Goal: Use online tool/utility: Utilize a website feature to perform a specific function

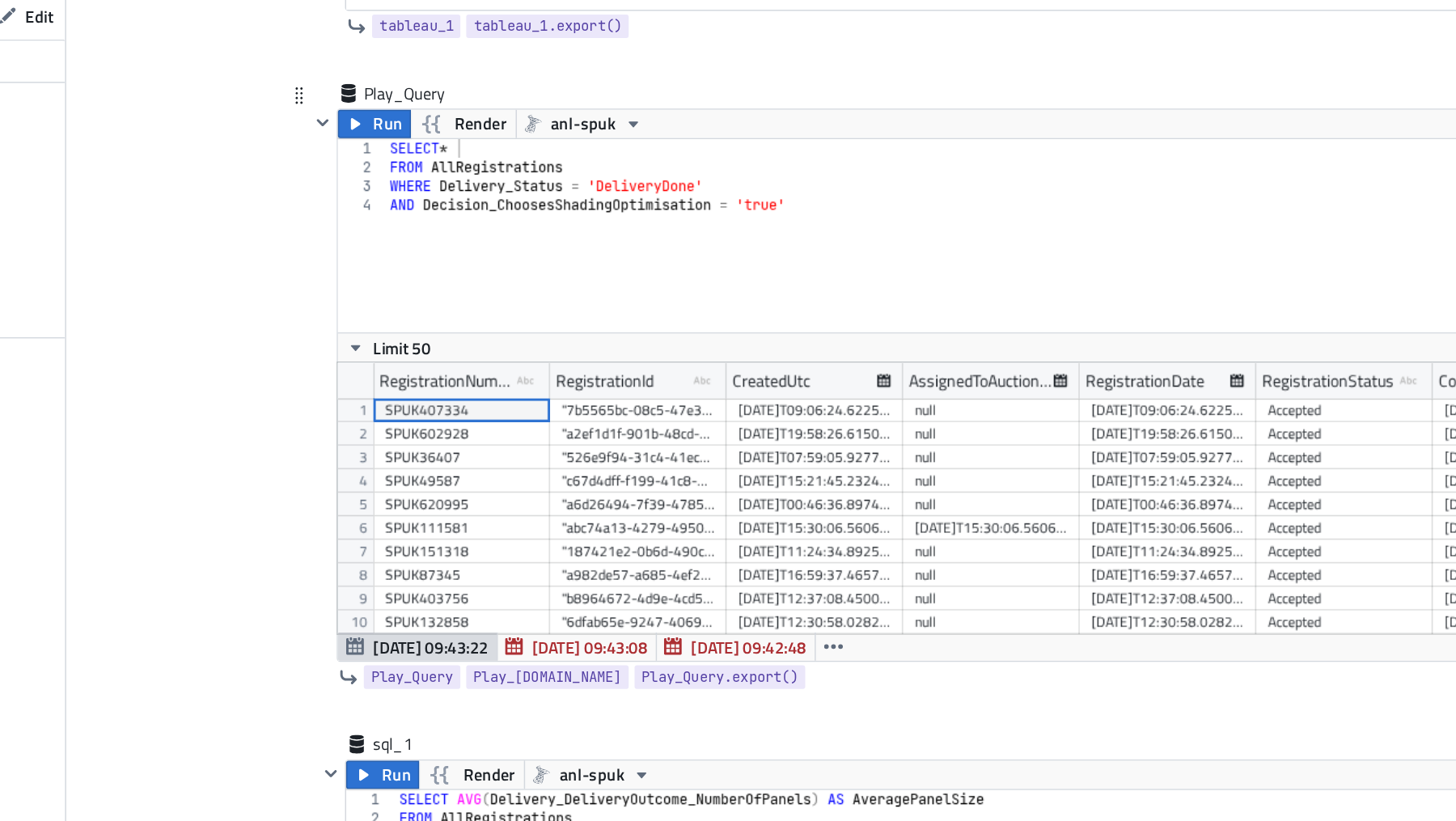
scroll to position [0, 7]
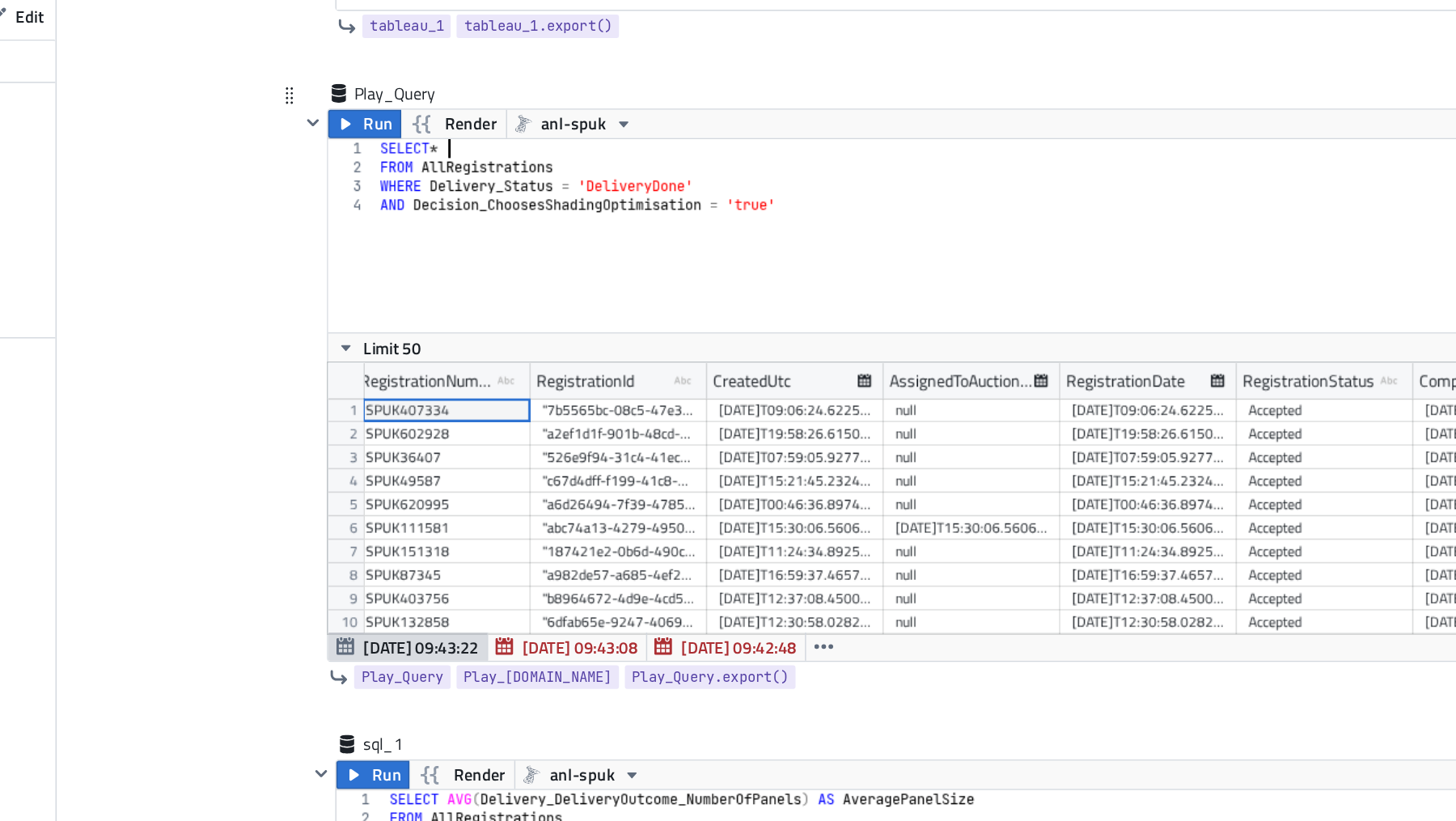
click at [536, 235] on div "SELECT * FROM AllRegistrations WHERE Delivery_Status = 'DeliveryDone' AND Decis…" at bounding box center [897, 314] width 837 height 158
click at [772, 275] on div "SELECT * FROM AllRegistrations WHERE Delivery_Status = 'DeliveryDone' AND Decis…" at bounding box center [897, 314] width 837 height 158
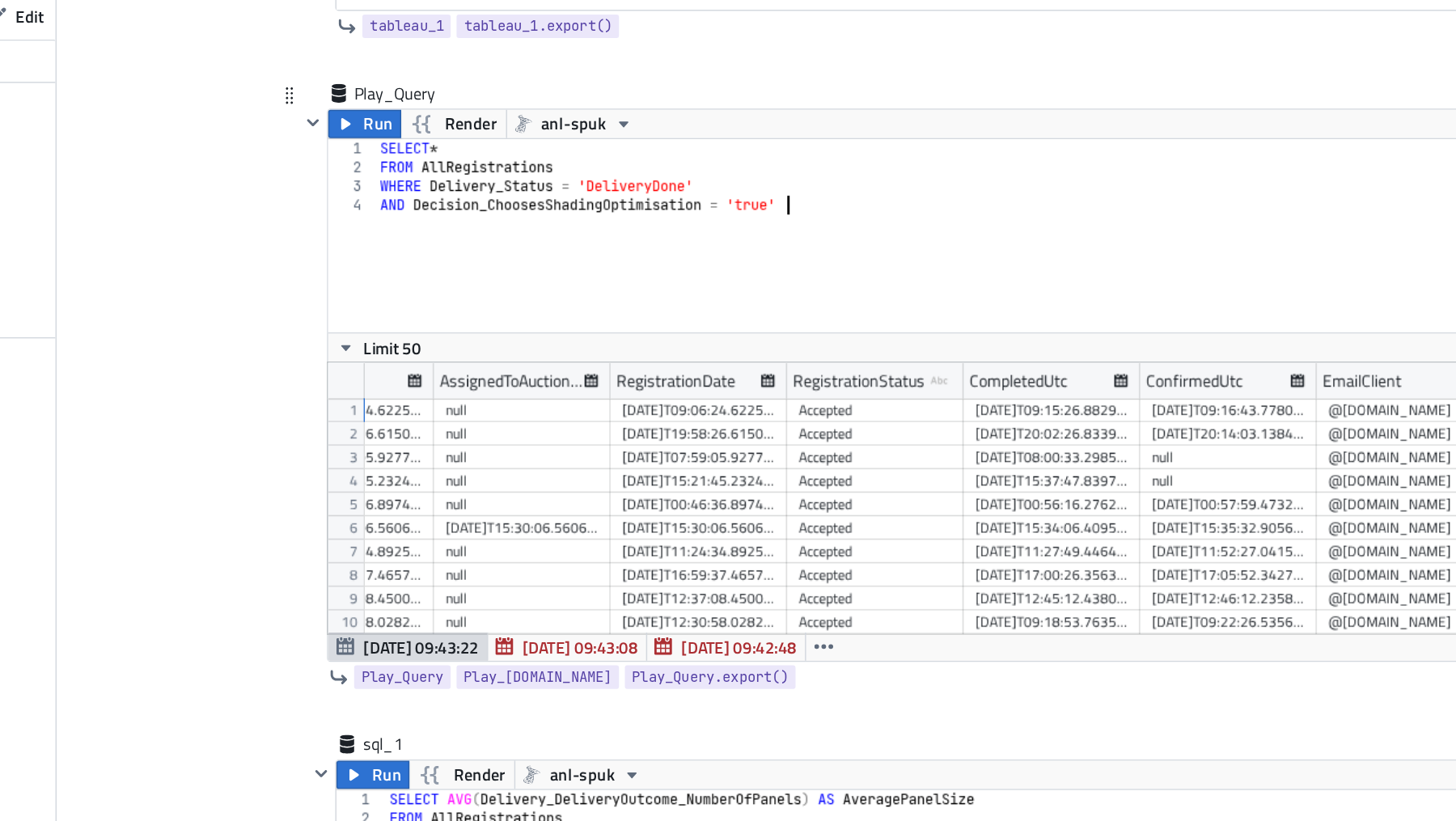
scroll to position [0, 316]
drag, startPoint x: 604, startPoint y: 261, endPoint x: 518, endPoint y: 261, distance: 86.0
click at [518, 261] on div "SELECT * FROM AllRegistrations WHERE Delivery_Status = 'DeliveryDone' AND Decis…" at bounding box center [897, 314] width 837 height 158
click at [730, 261] on div "SELECT * FROM AllRegistrations WHERE RegistrationStatus = 'DeliveryDone' AND De…" at bounding box center [897, 314] width 837 height 158
drag, startPoint x: 773, startPoint y: 273, endPoint x: 507, endPoint y: 278, distance: 266.0
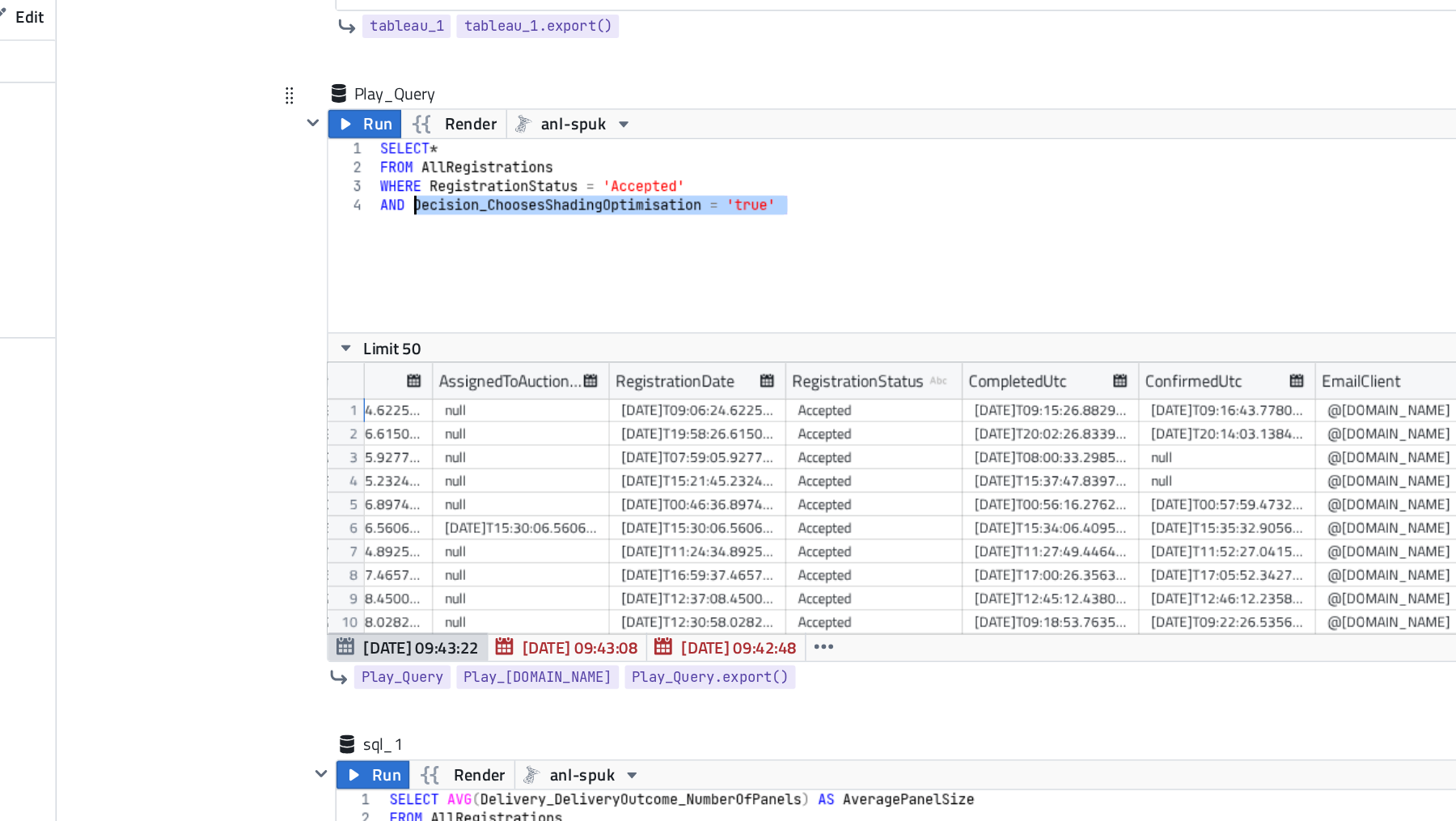
click at [507, 278] on div "SELECT * FROM AllRegistrations WHERE RegistrationStatus = 'Accepted' AND Decisi…" at bounding box center [897, 314] width 837 height 158
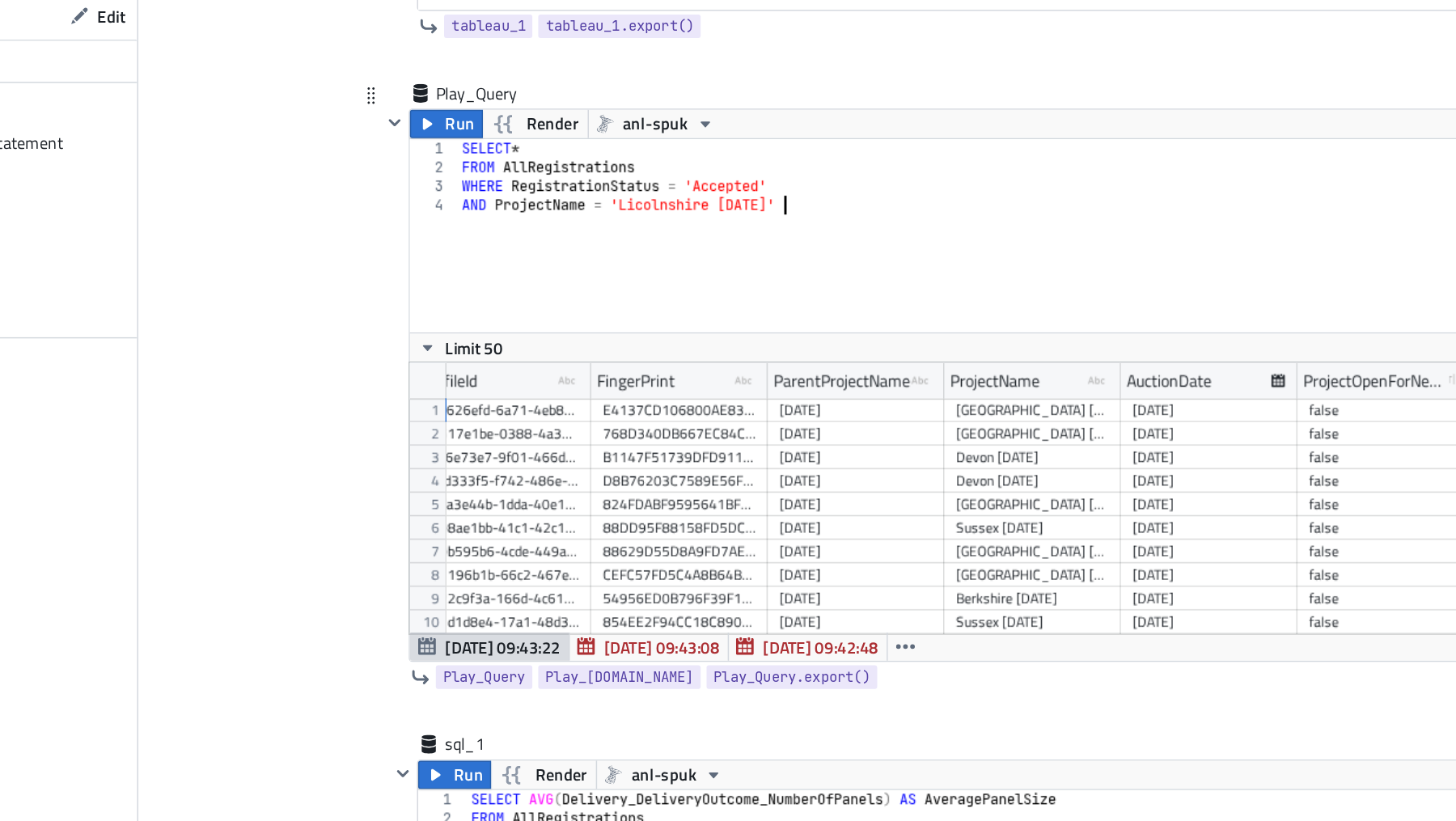
scroll to position [0, 19]
click at [686, 273] on div "SELECT * FROM AllRegistrations WHERE RegistrationStatus = 'Accepted' AND Projec…" at bounding box center [897, 314] width 837 height 158
click at [754, 272] on div "SELECT * FROM AllRegistrations WHERE RegistrationStatus = 'Accepted' AND Projec…" at bounding box center [897, 314] width 837 height 158
click at [463, 221] on icon "button" at bounding box center [458, 225] width 13 height 13
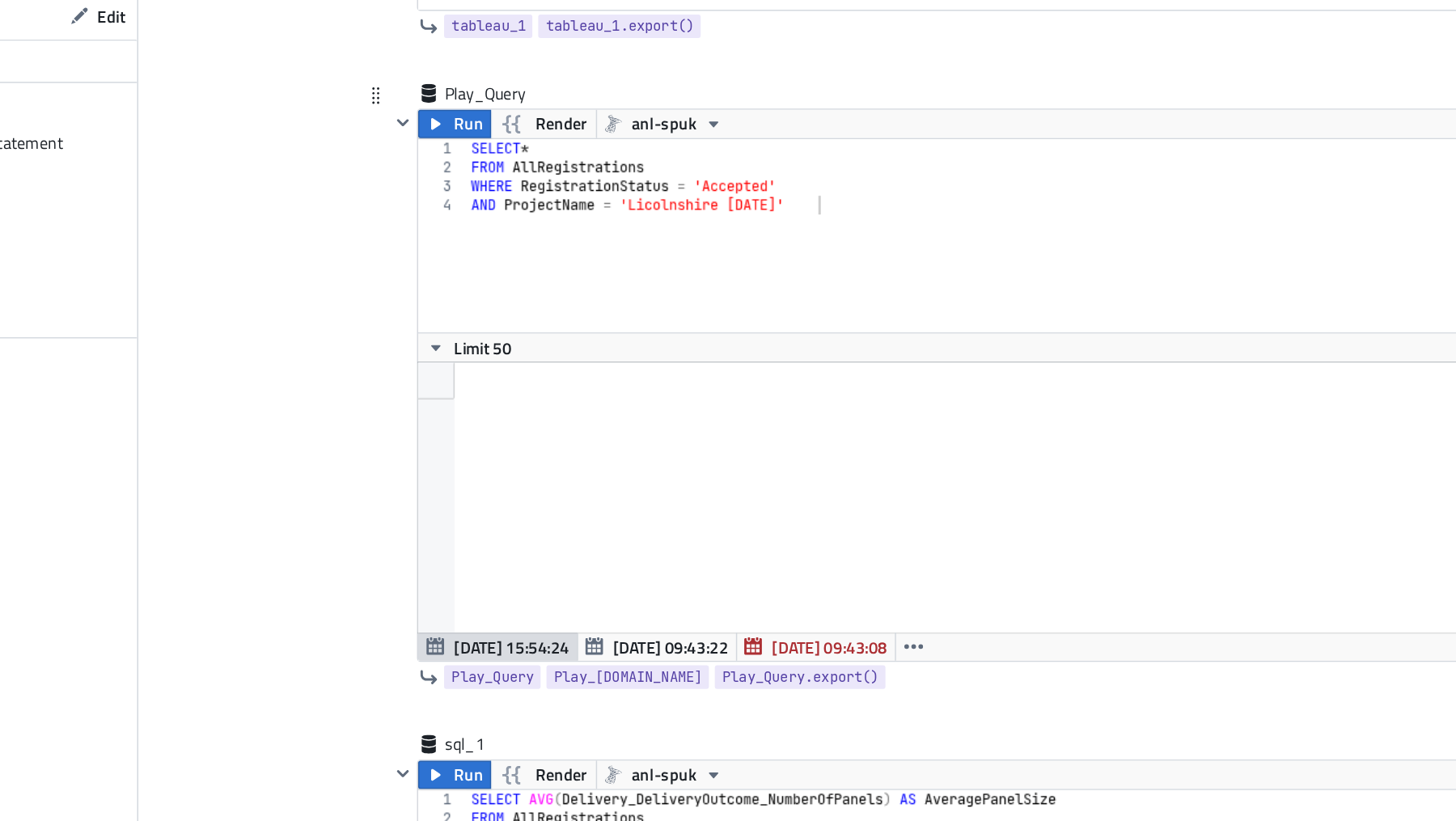
scroll to position [185, 850]
click at [668, 316] on div "SELECT * FROM AllRegistrations WHERE RegistrationStatus = 'Accepted' AND Projec…" at bounding box center [902, 314] width 837 height 158
click at [724, 277] on div "SELECT * FROM AllRegistrations WHERE RegistrationStatus = 'Accepted' AND Projec…" at bounding box center [902, 314] width 837 height 158
click at [465, 218] on icon "button" at bounding box center [463, 225] width 13 height 13
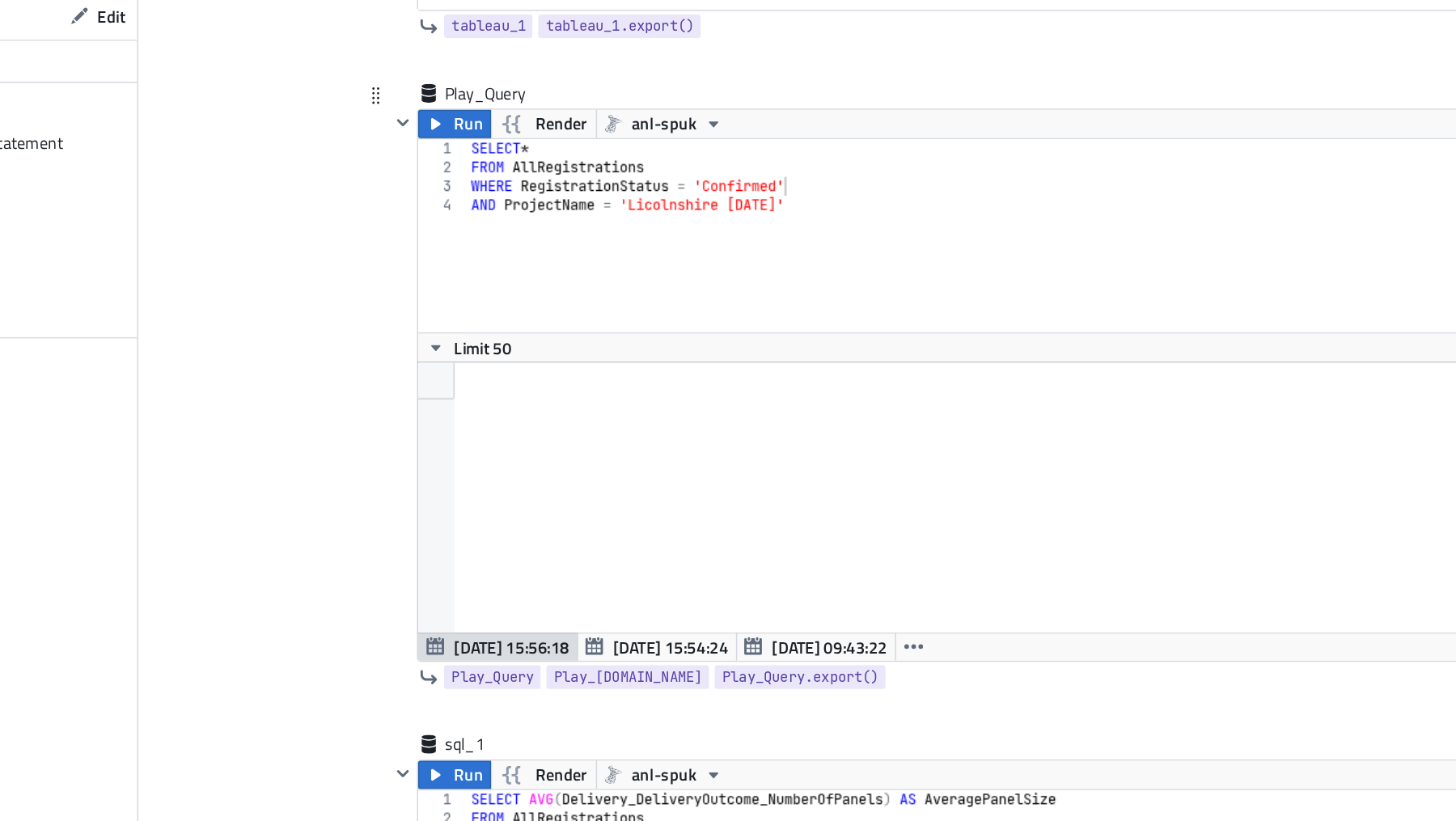
scroll to position [185, 850]
type textarea "AND ProjectName = 'Licolnshire [DATE]'"
click at [725, 275] on div "SELECT * FROM AllRegistrations WHERE RegistrationStatus = 'Confirmed' AND Proje…" at bounding box center [902, 314] width 837 height 158
drag, startPoint x: 725, startPoint y: 270, endPoint x: 664, endPoint y: 271, distance: 61.0
click at [664, 271] on div "SELECT * FROM AllRegistrations WHERE RegistrationStatus = 'Confirmed' AND Proje…" at bounding box center [902, 314] width 837 height 158
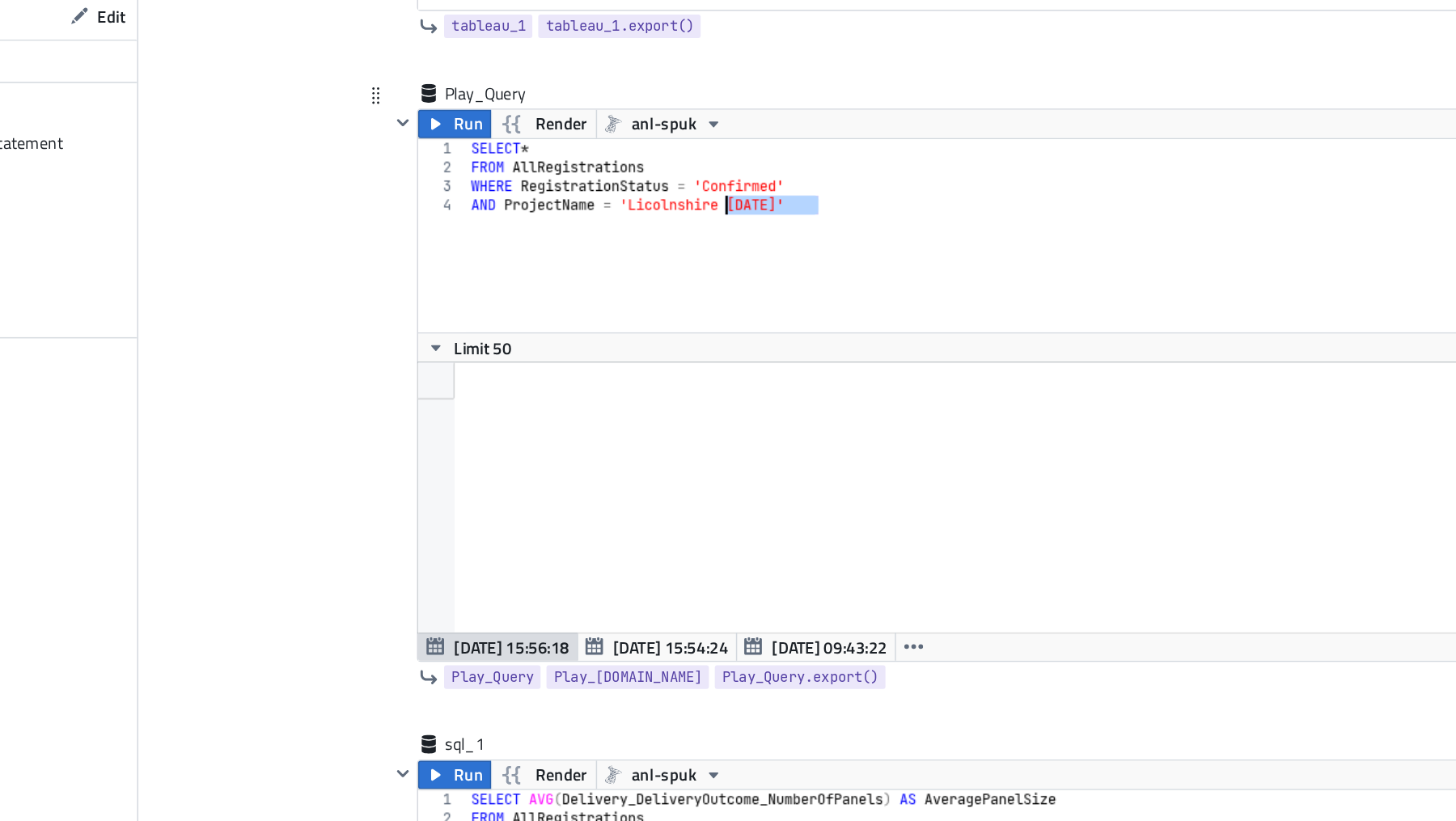
click at [485, 272] on div "SELECT * FROM AllRegistrations WHERE RegistrationStatus = 'Confirmed' AND Proje…" at bounding box center [902, 314] width 837 height 158
drag, startPoint x: 703, startPoint y: 265, endPoint x: 654, endPoint y: 262, distance: 49.1
click at [654, 262] on div "SELECT * FROM AllRegistrations WHERE RegistrationStatus = 'Confirmed'" at bounding box center [902, 314] width 837 height 158
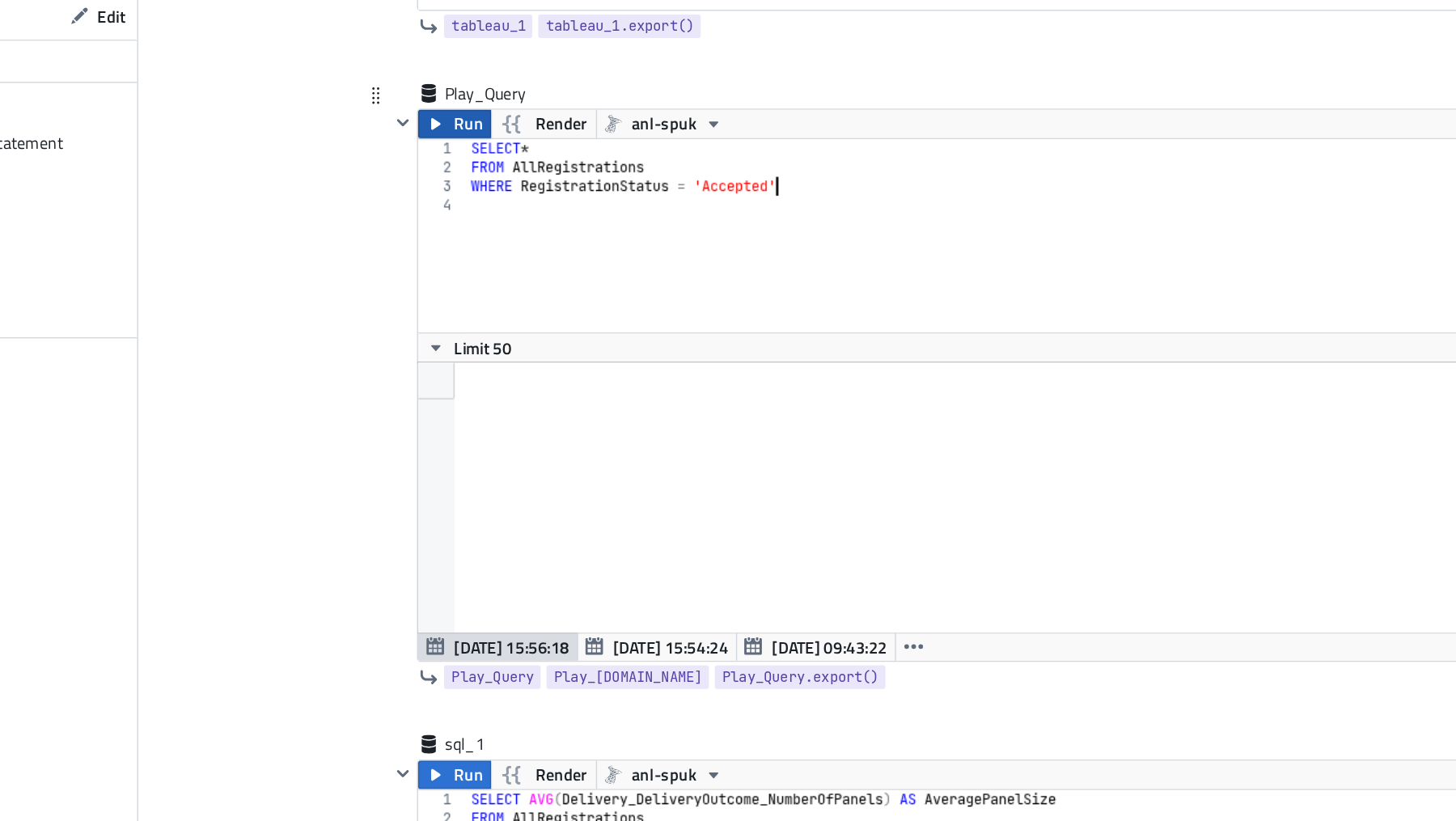
type textarea "WHERE RegistrationStatus = 'Accepted'"
click at [461, 218] on icon "button" at bounding box center [463, 225] width 13 height 13
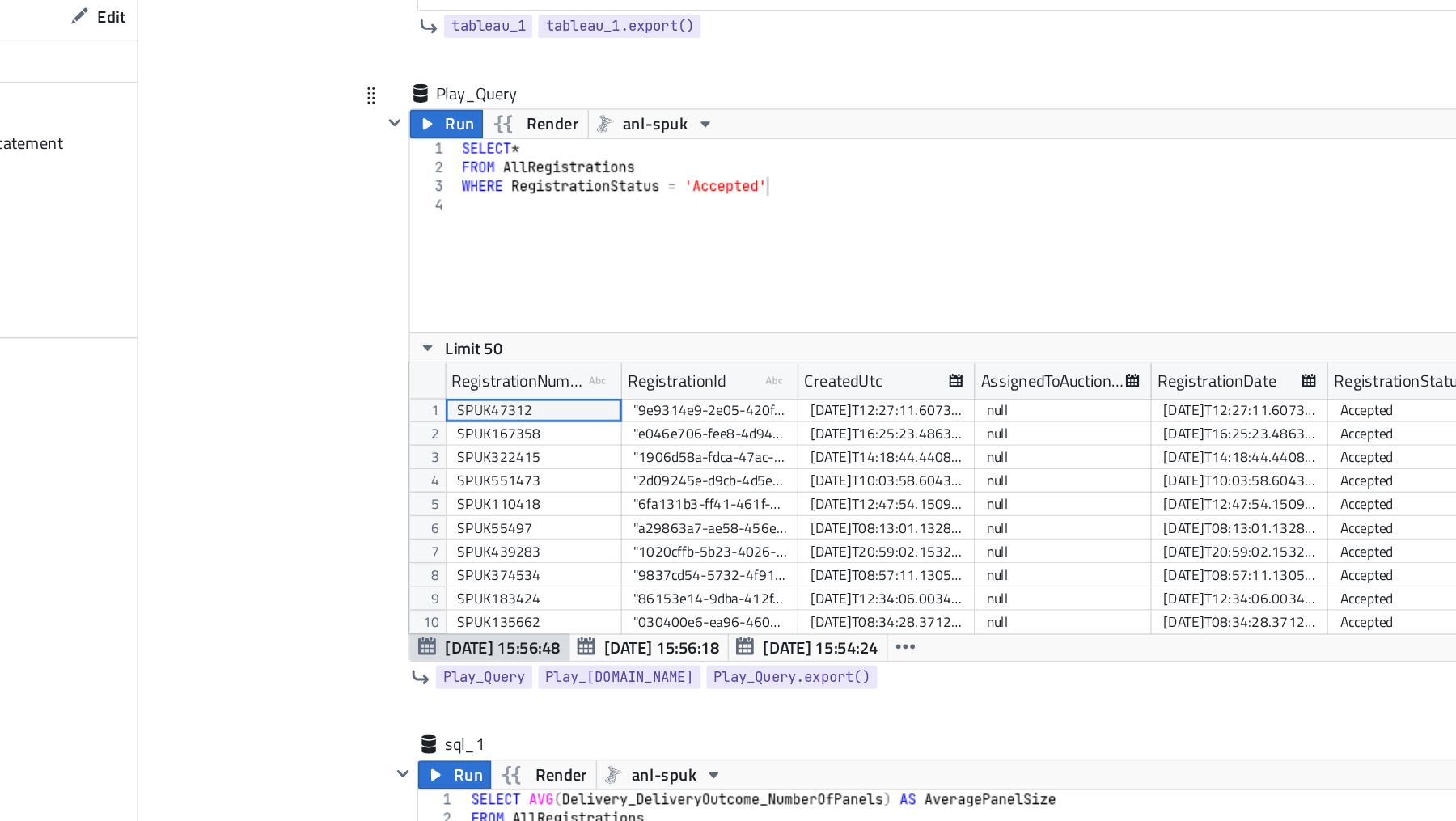
scroll to position [186, 868]
click at [532, 282] on div "SELECT * FROM AllRegistrations WHERE RegistrationStatus = 'Accepted'" at bounding box center [897, 314] width 837 height 158
paste textarea "AND ProjectName = 'Licolnshire [DATE]'"
type textarea "AND ProjectName = 'Licolnshire [DATE]'"
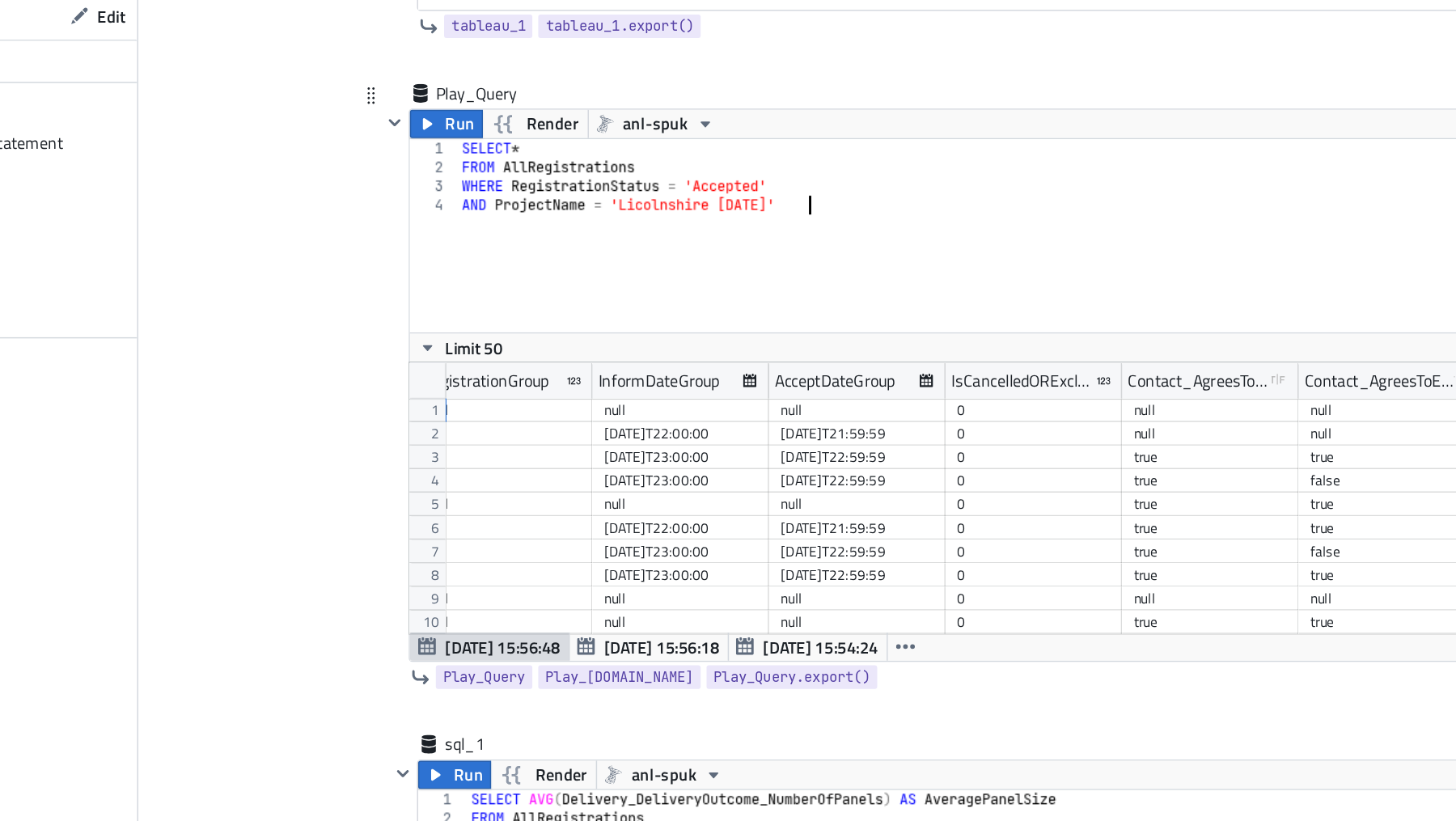
scroll to position [0, 2678]
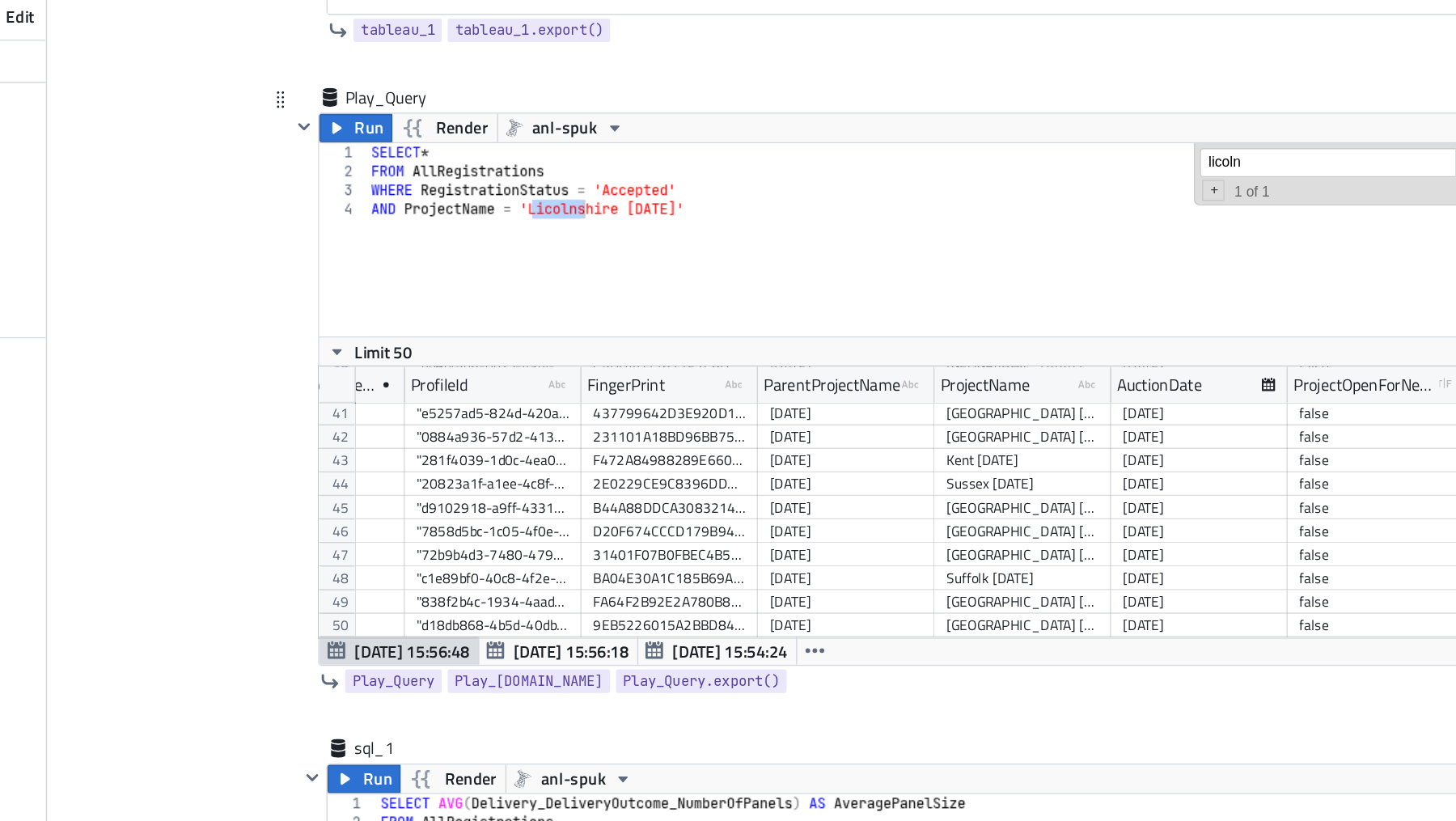
type input "licoln"
click at [577, 280] on div "SELECT * FROM AllRegistrations WHERE RegistrationStatus = 'Accepted' AND Projec…" at bounding box center [897, 316] width 837 height 158
drag, startPoint x: 753, startPoint y: 281, endPoint x: 676, endPoint y: 282, distance: 77.0
click at [676, 282] on div "SELECT * FROM AllRegistrations WHERE RegistrationStatus = 'Accepted' AND Projec…" at bounding box center [897, 316] width 837 height 158
click at [482, 223] on span "Run" at bounding box center [479, 227] width 20 height 20
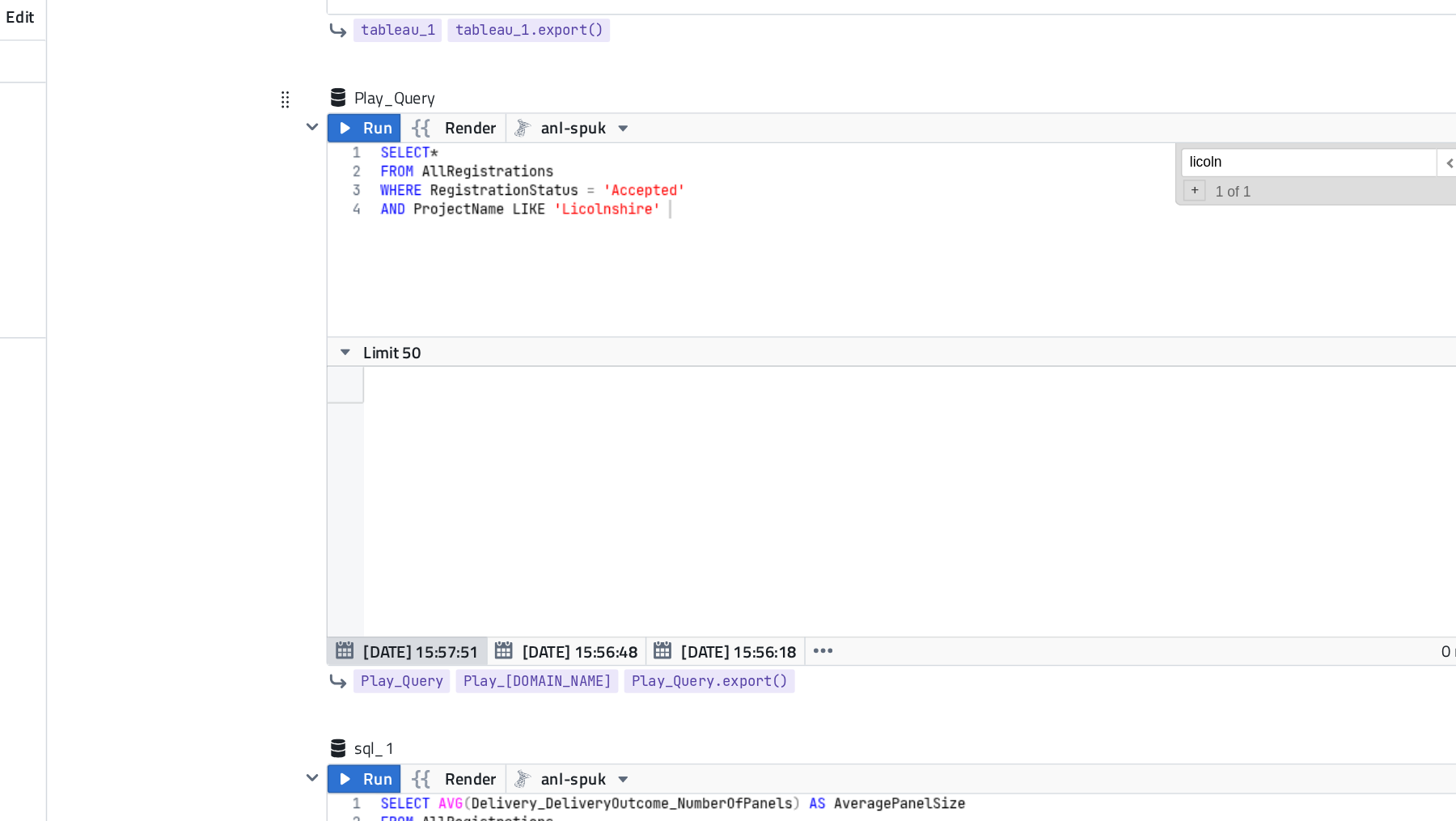
scroll to position [185, 850]
drag, startPoint x: 709, startPoint y: 274, endPoint x: 532, endPoint y: 268, distance: 177.1
click at [532, 268] on div "SELECT * FROM AllRegistrations WHERE RegistrationStatus = 'Accepted' AND Projec…" at bounding box center [902, 316] width 837 height 158
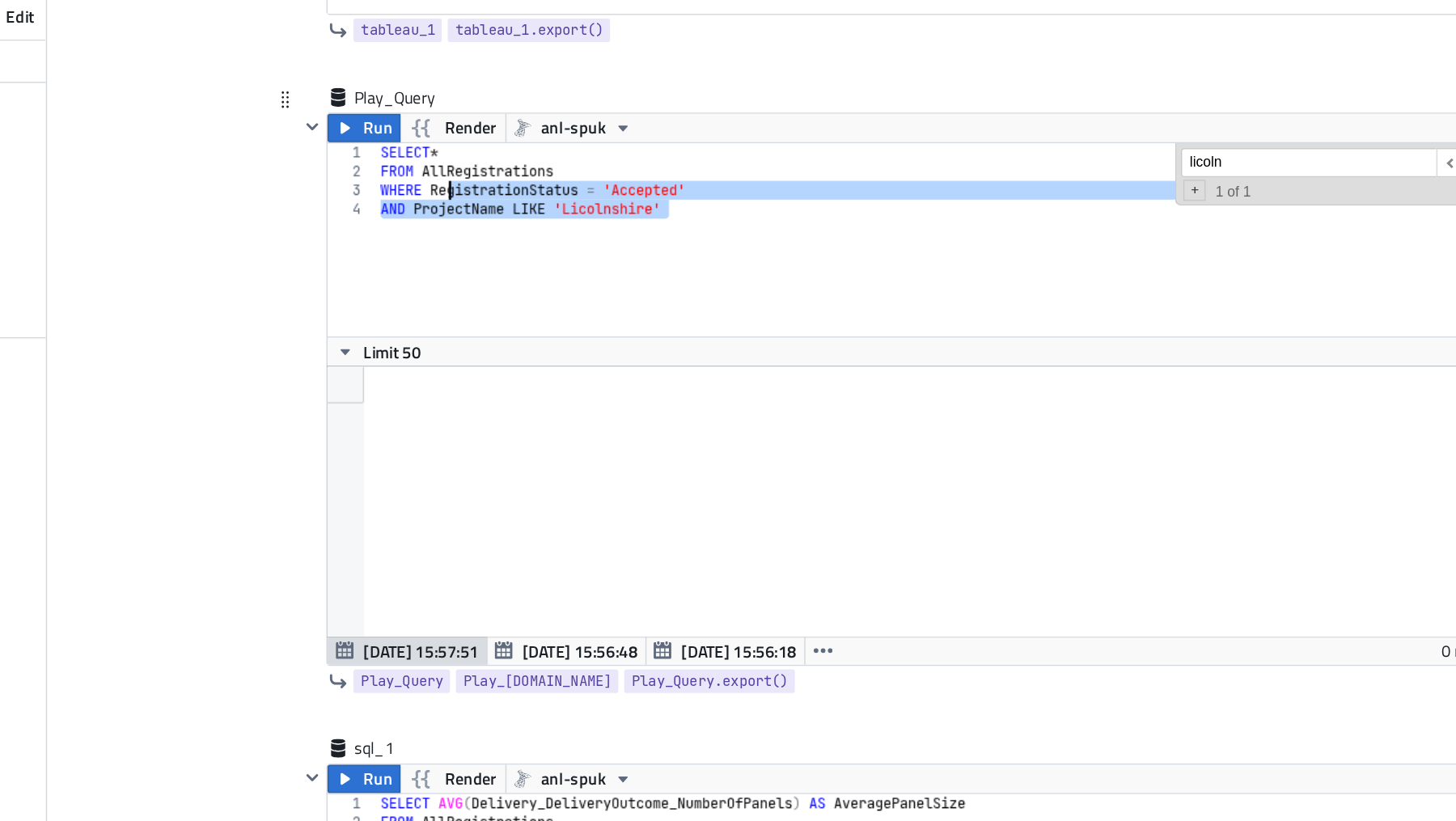
click at [696, 276] on div "SELECT * FROM AllRegistrations WHERE RegistrationStatus = 'Accepted' AND Projec…" at bounding box center [902, 316] width 837 height 158
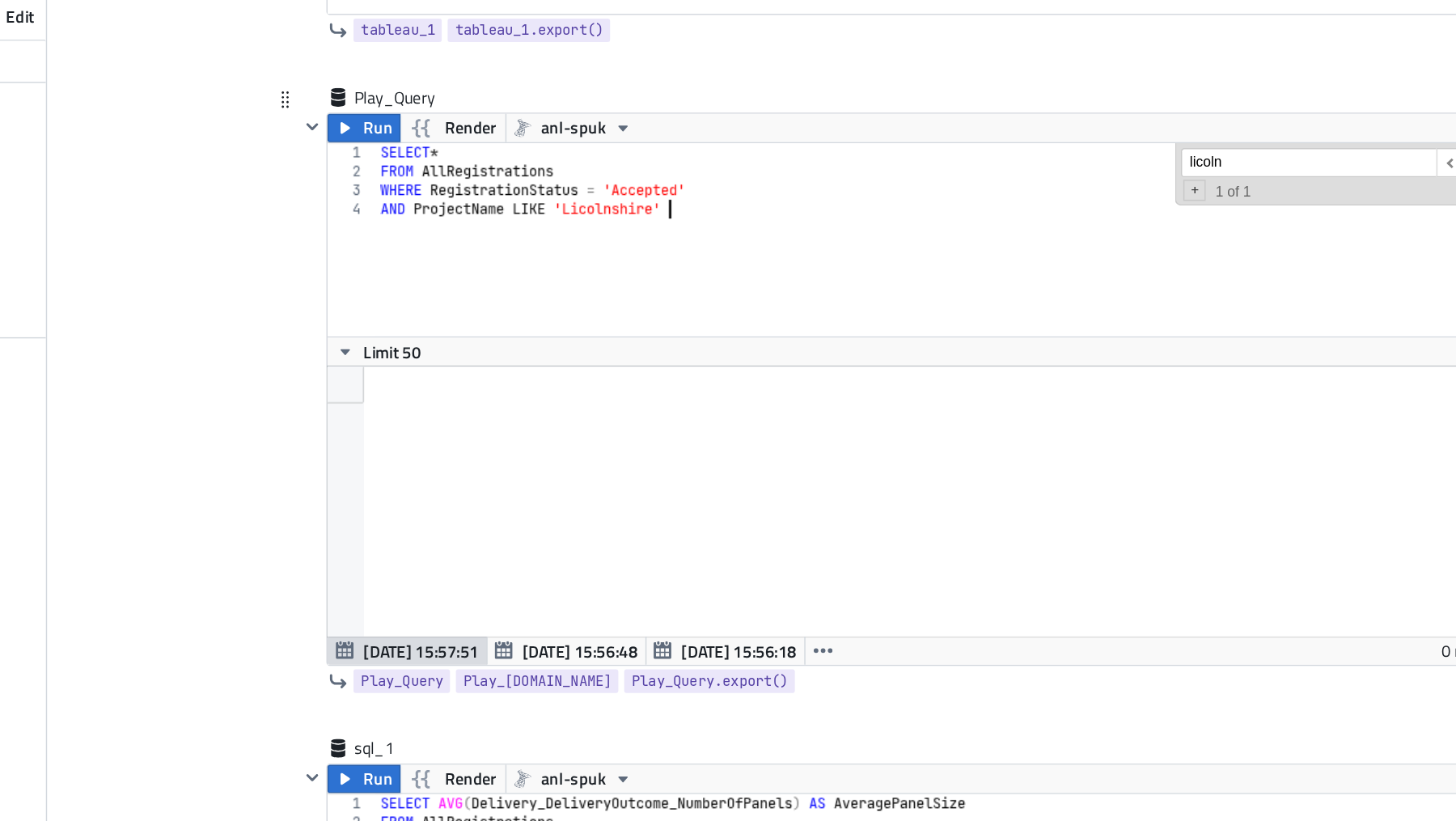
scroll to position [0, 14]
type textarea "AND ProjectName"
click at [490, 274] on div "SELECT * FROM AllRegistrations WHERE RegistrationStatus = 'Accepted' AND Projec…" at bounding box center [902, 316] width 837 height 158
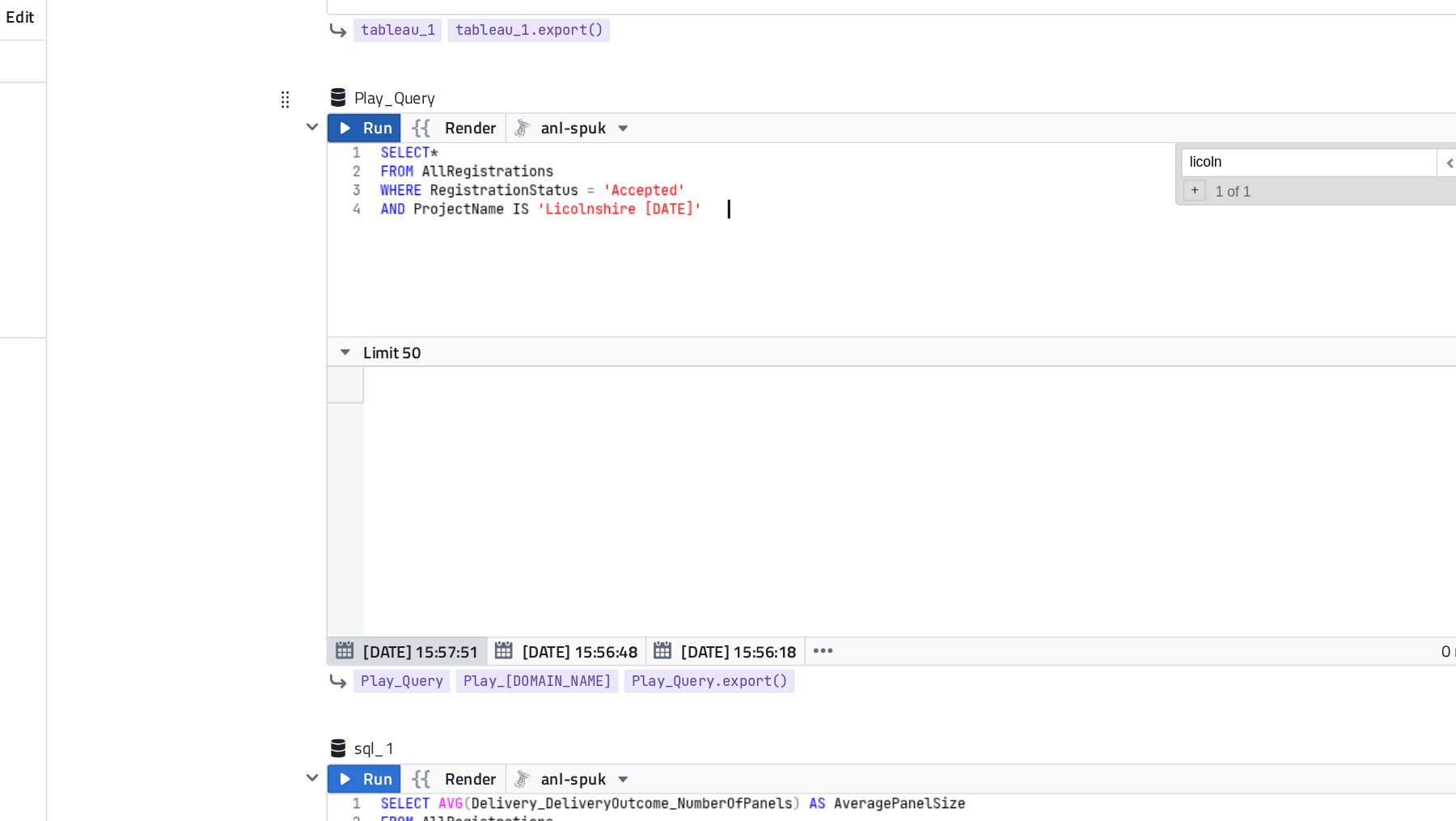
click at [472, 218] on button "Run" at bounding box center [476, 227] width 50 height 20
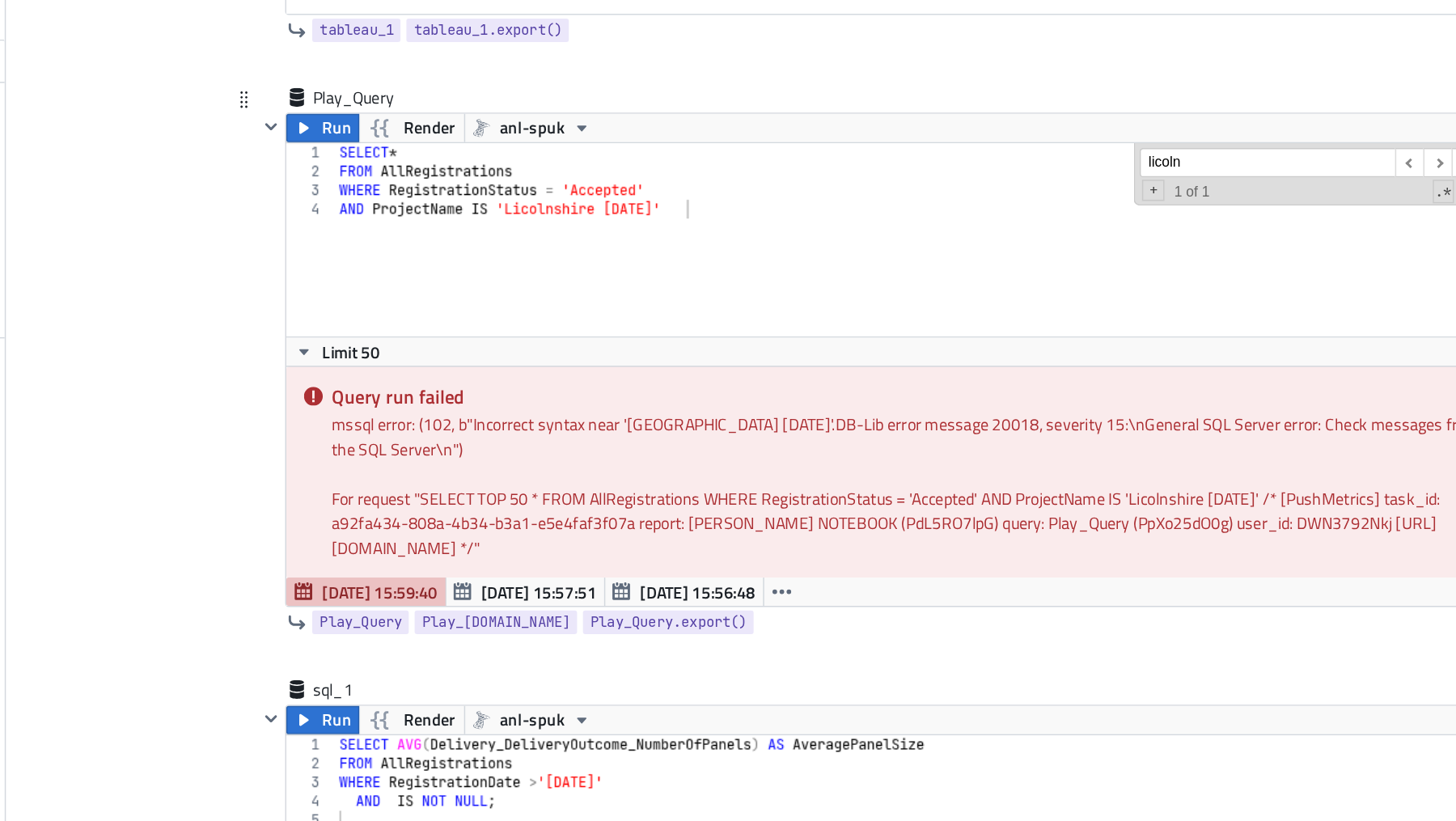
click at [581, 278] on div "SELECT * FROM AllRegistrations WHERE RegistrationStatus = 'Accepted' AND Projec…" at bounding box center [902, 316] width 837 height 158
click at [476, 223] on span "Run" at bounding box center [485, 227] width 20 height 20
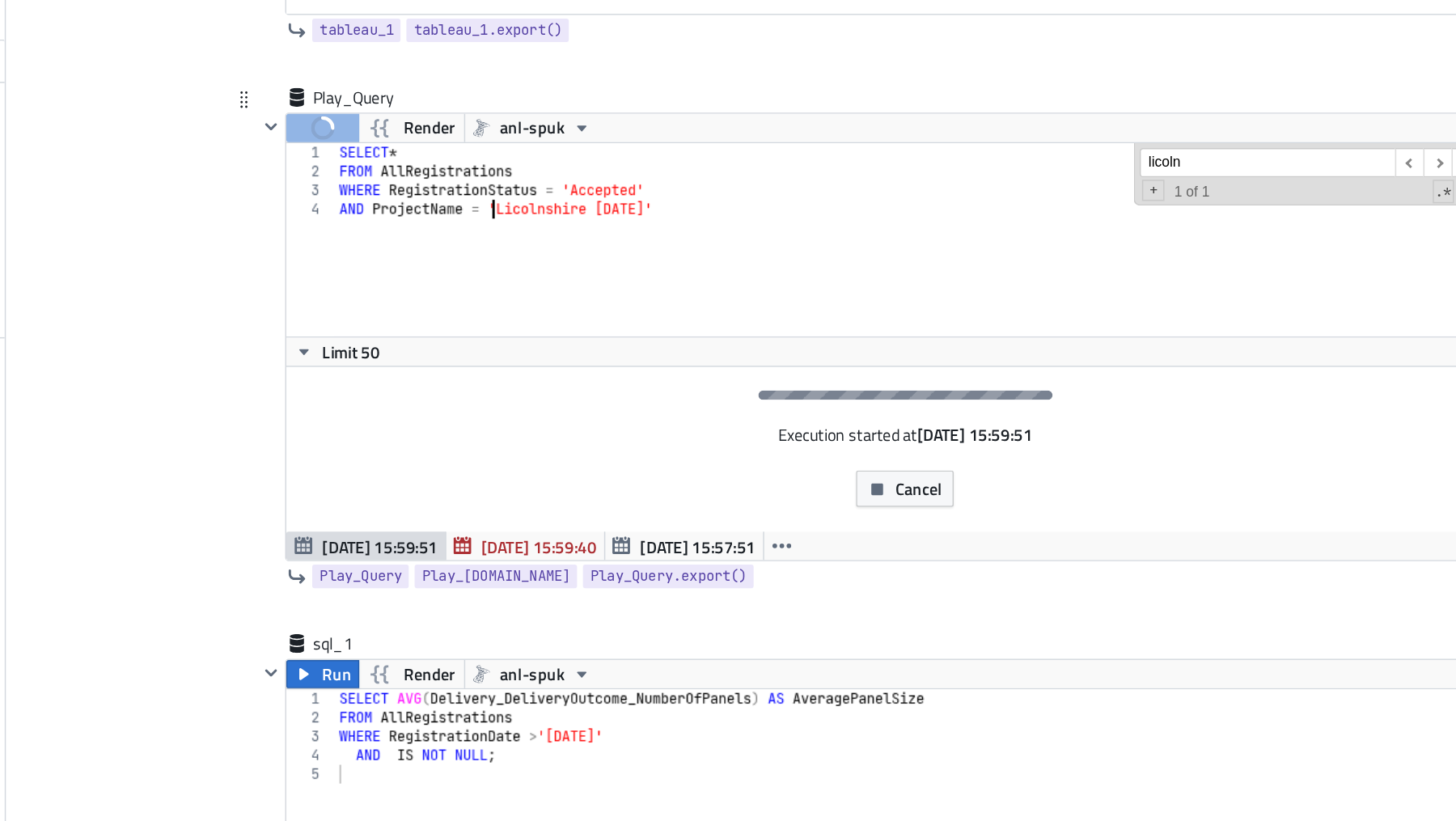
click at [590, 276] on div "SELECT * FROM AllRegistrations WHERE RegistrationStatus = 'Accepted' AND Projec…" at bounding box center [902, 316] width 837 height 158
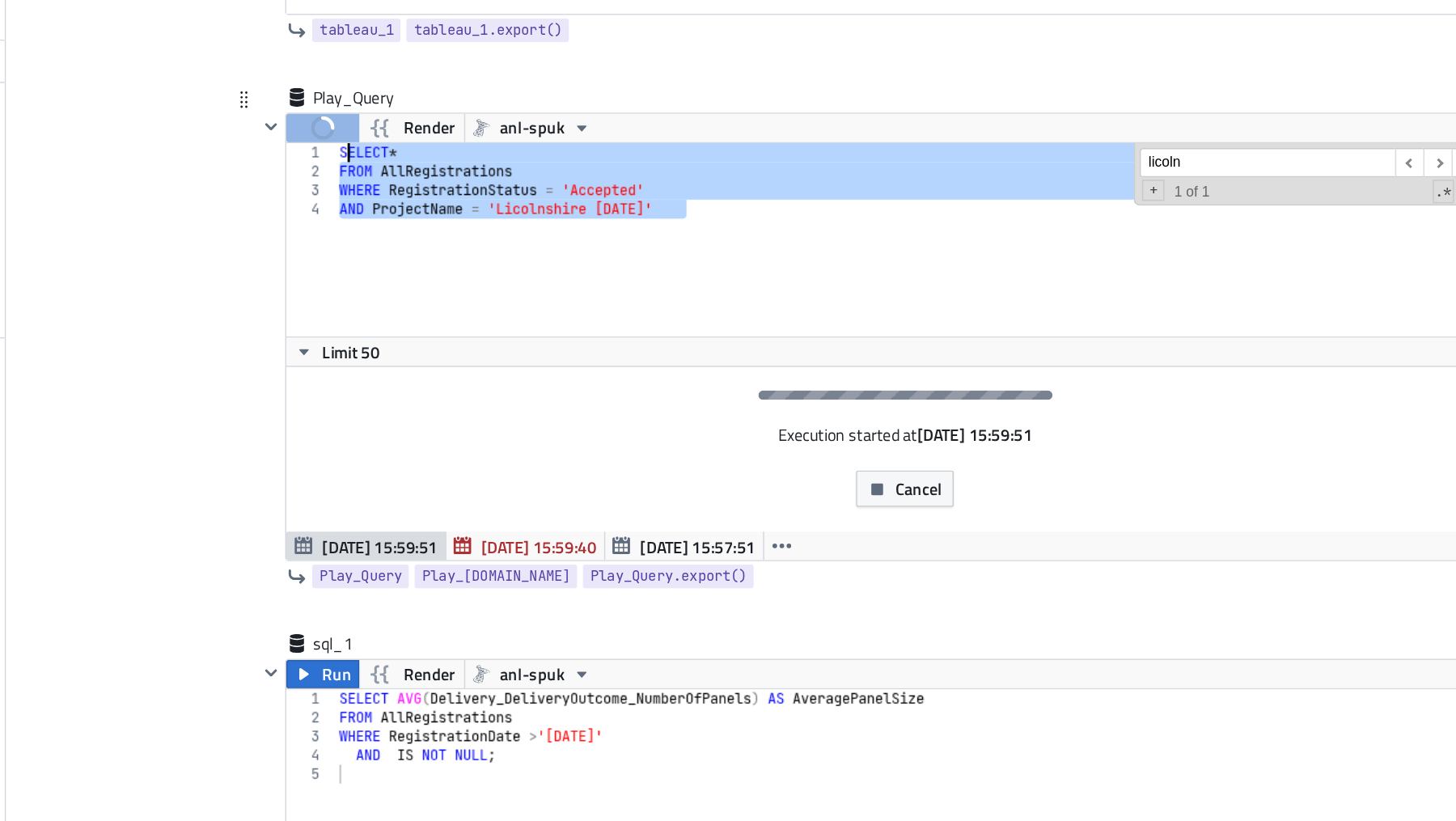
drag, startPoint x: 734, startPoint y: 273, endPoint x: 482, endPoint y: 239, distance: 254.3
click at [482, 239] on div "AND ProjectName = 'Licolnshire [DATE]' 1 2 3 4 SELECT * FROM AllRegistrations W…" at bounding box center [876, 303] width 850 height 133
type textarea "SELECT * FROM AllRegistrations"
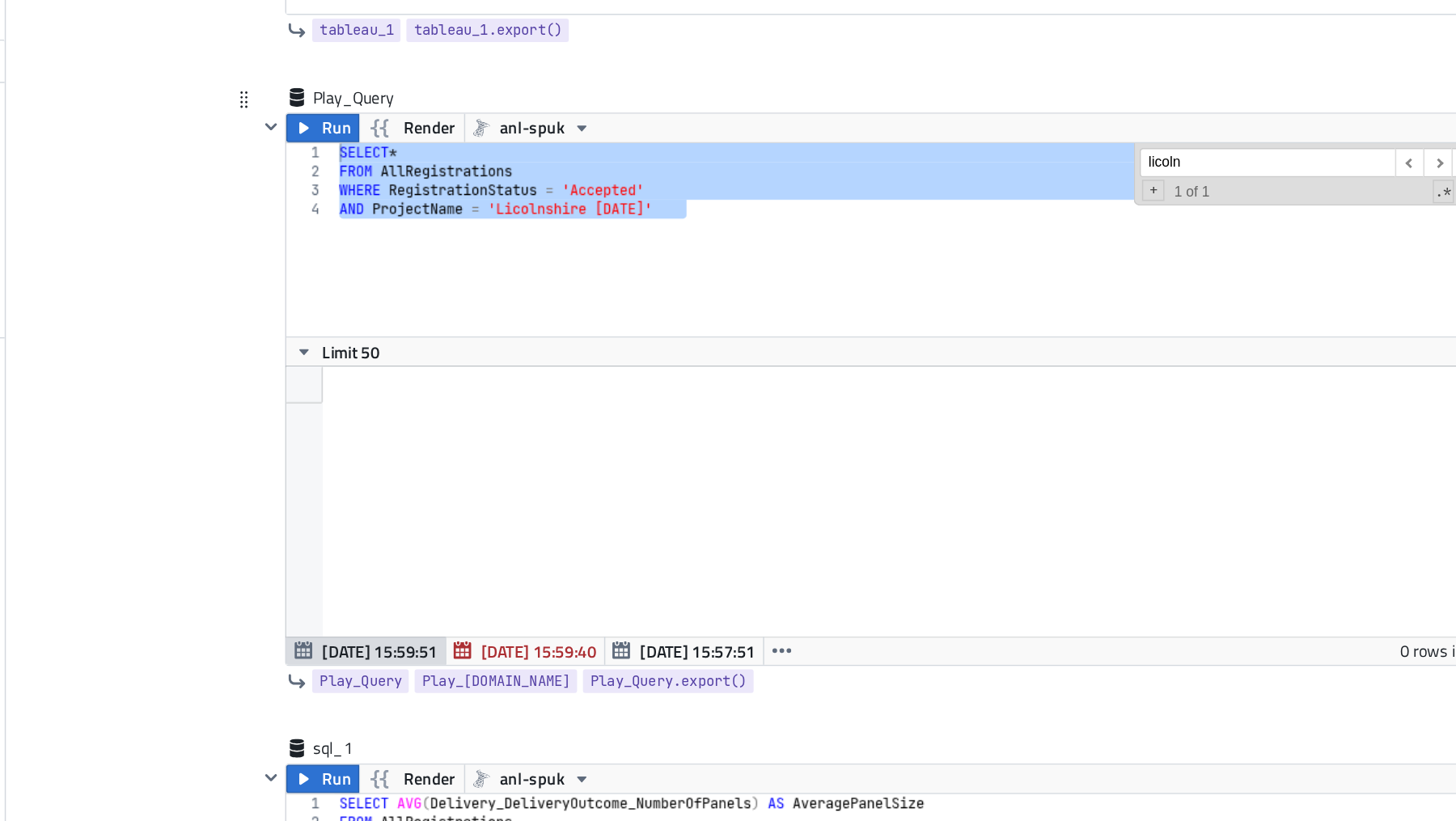
scroll to position [185, 850]
paste textarea
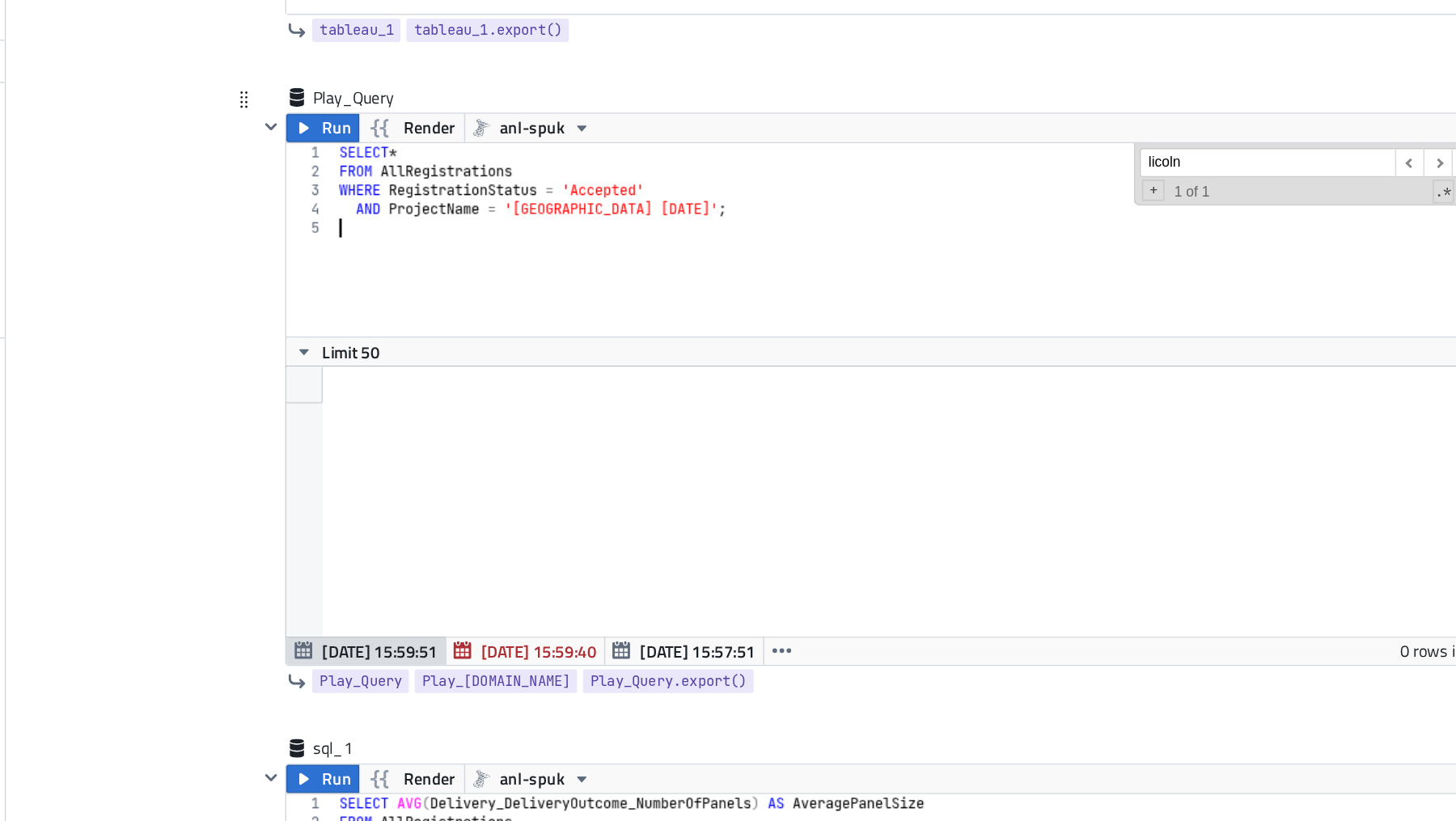
scroll to position [0, 0]
click at [469, 220] on icon "button" at bounding box center [463, 227] width 13 height 13
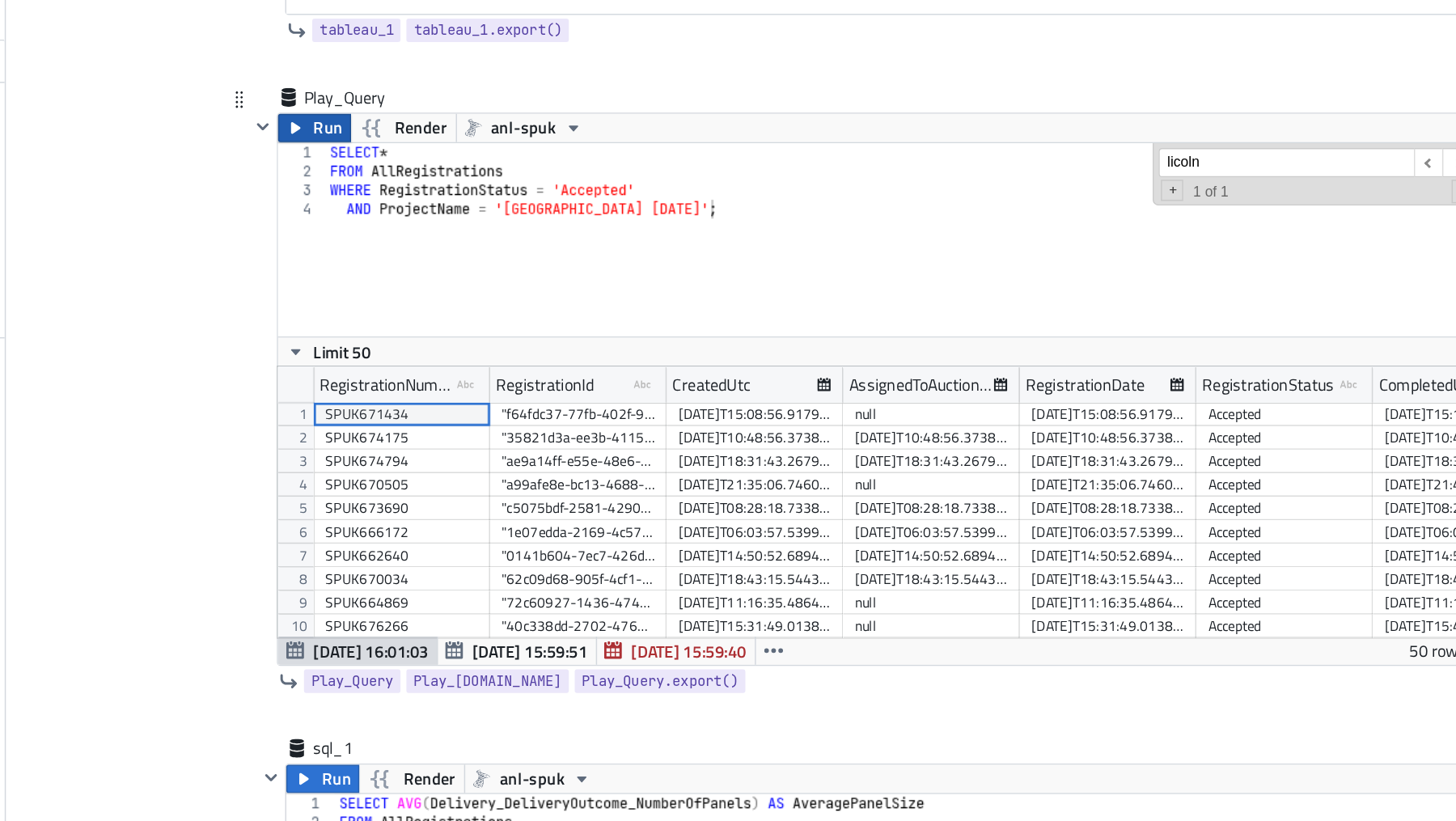
scroll to position [186, 868]
click at [775, 282] on div "SELECT * FROM AllRegistrations WHERE RegistrationStatus = 'Accepted' AND Projec…" at bounding box center [897, 316] width 837 height 158
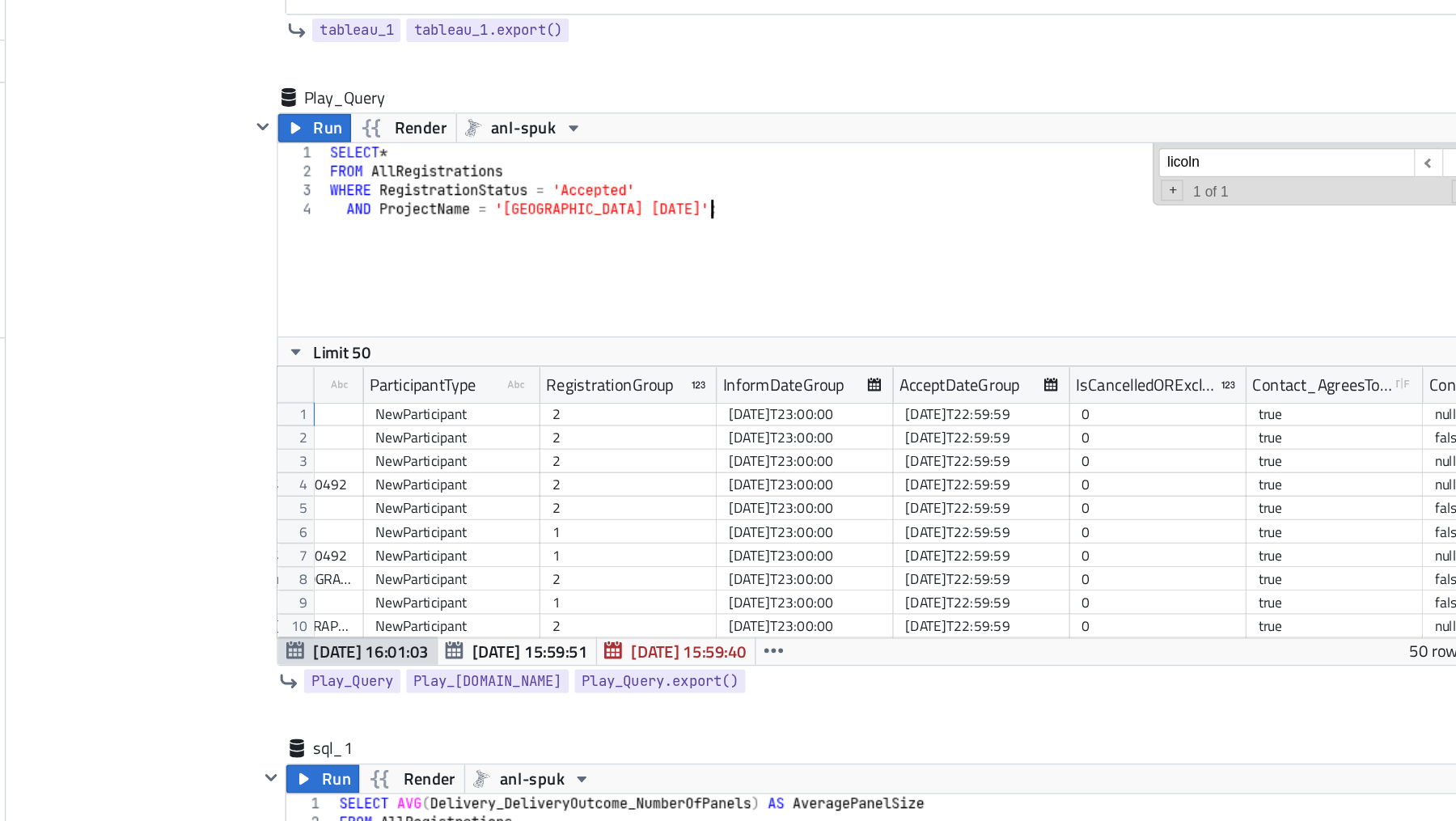
scroll to position [0, 2370]
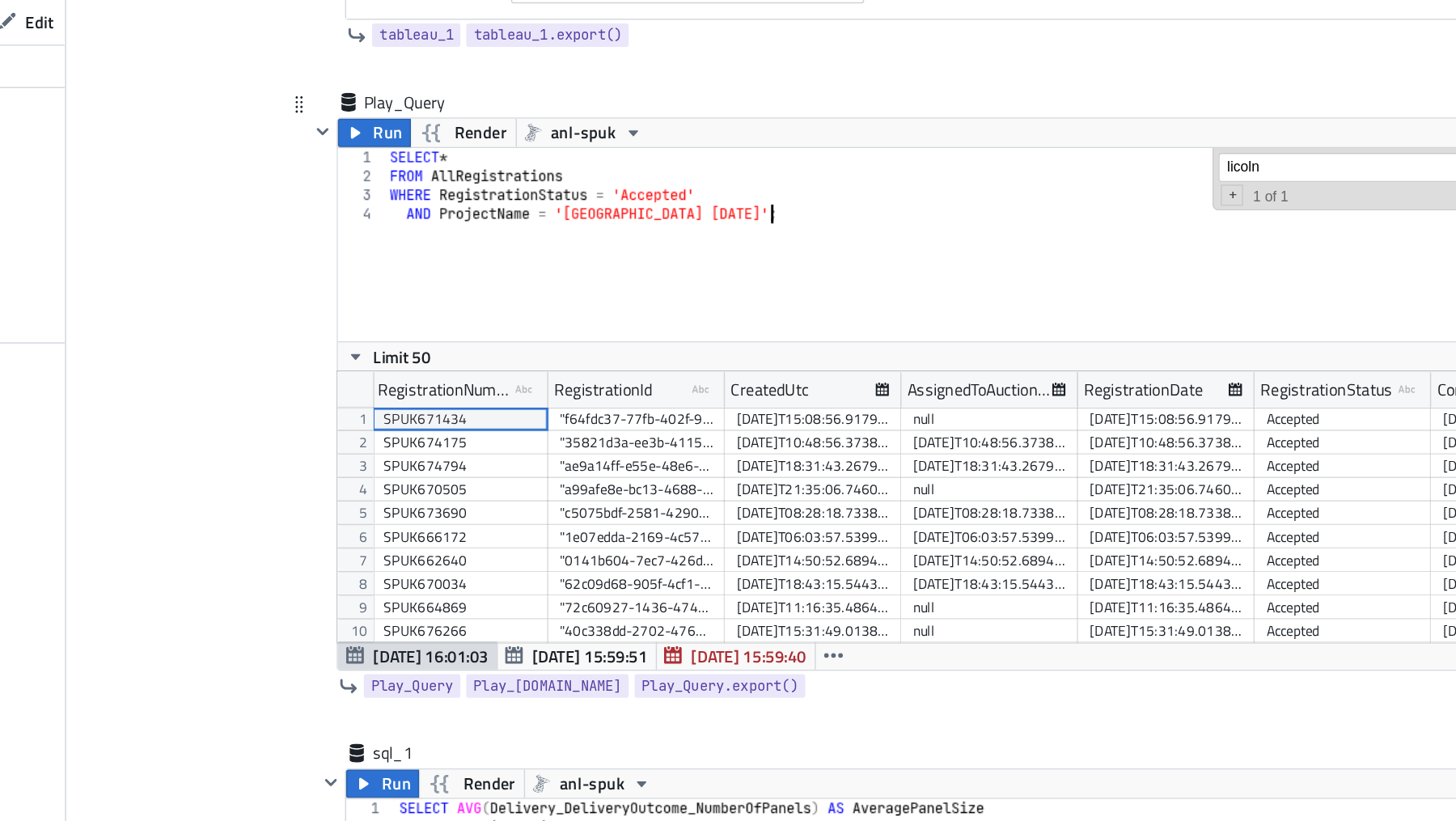
click at [536, 243] on div "SELECT * FROM AllRegistrations WHERE RegistrationStatus = 'Accepted' AND Projec…" at bounding box center [897, 316] width 837 height 158
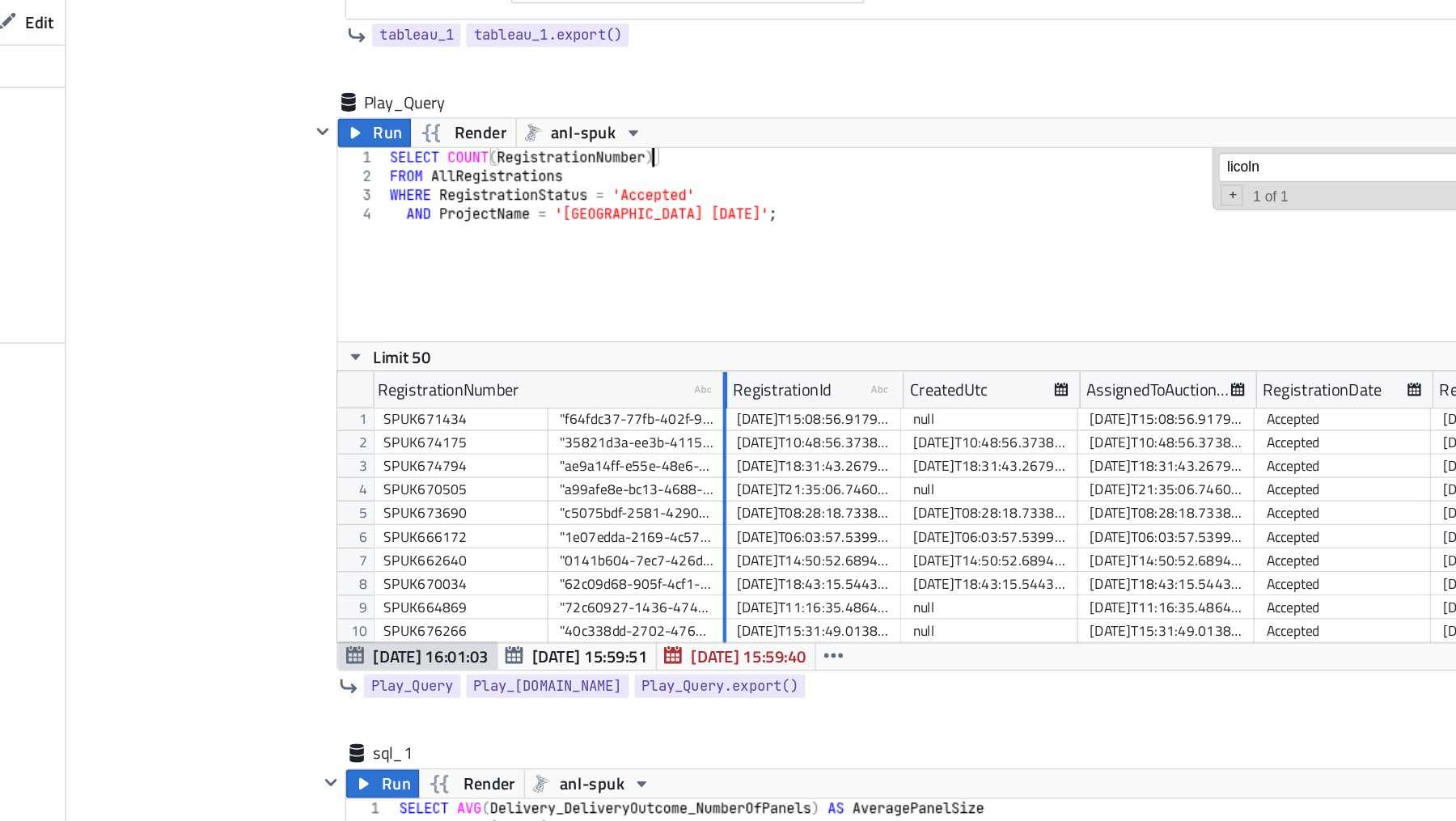
drag, startPoint x: 587, startPoint y: 400, endPoint x: 707, endPoint y: 432, distance: 124.2
click at [707, 432] on div "RegistrationNumber type-text Created with Sketch. RegistrationId type-text Crea…" at bounding box center [880, 485] width 868 height 186
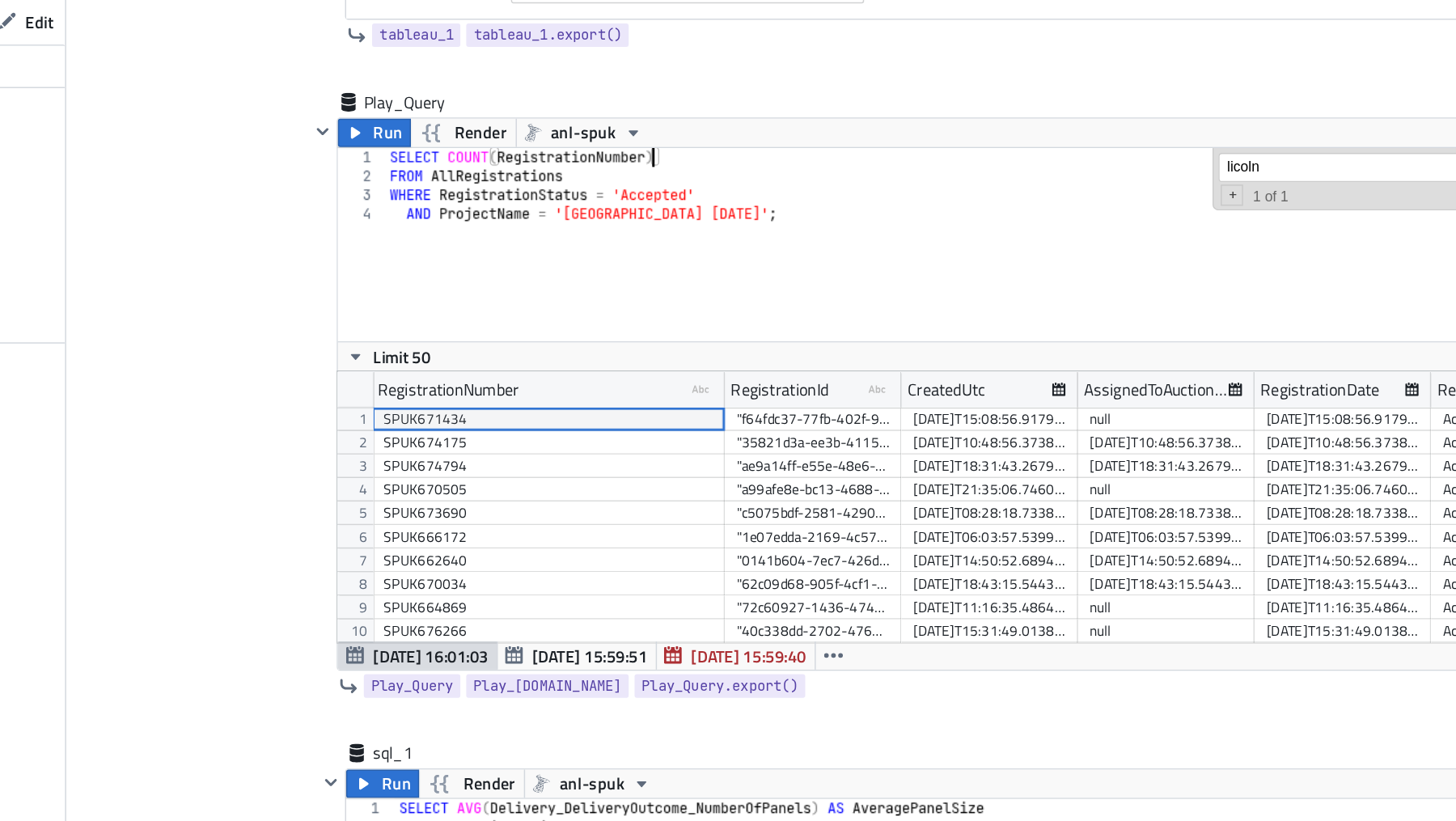
click at [698, 244] on div "SELECT COUNT ( RegistrationNumber ) FROM AllRegistrations WHERE RegistrationSta…" at bounding box center [897, 316] width 837 height 158
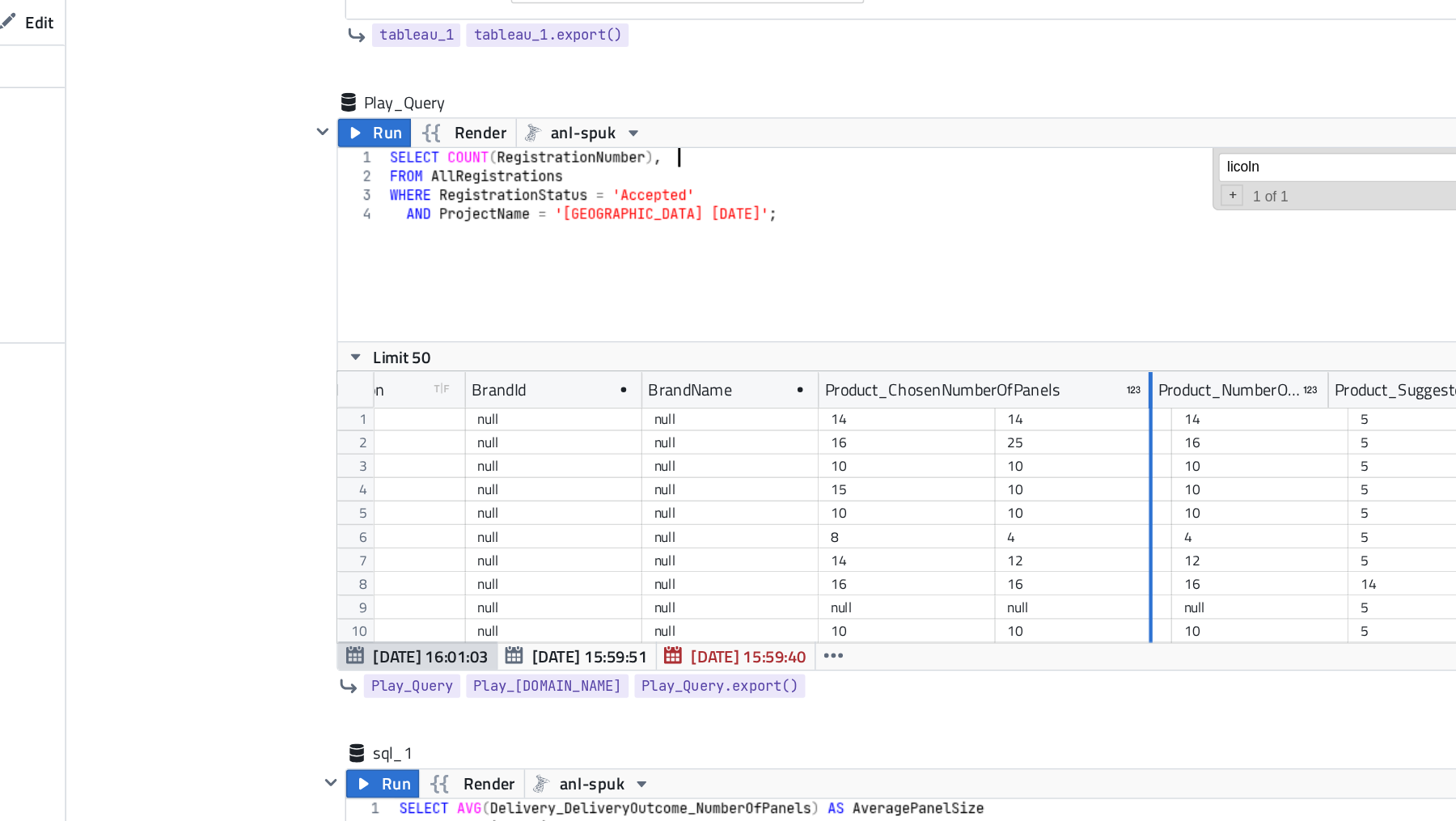
drag, startPoint x: 895, startPoint y: 397, endPoint x: 1002, endPoint y: 416, distance: 108.7
click at [1002, 416] on div "CommunityName type-text Created with Sketch. Region AreaType OutOfRegion type-b…" at bounding box center [880, 485] width 868 height 186
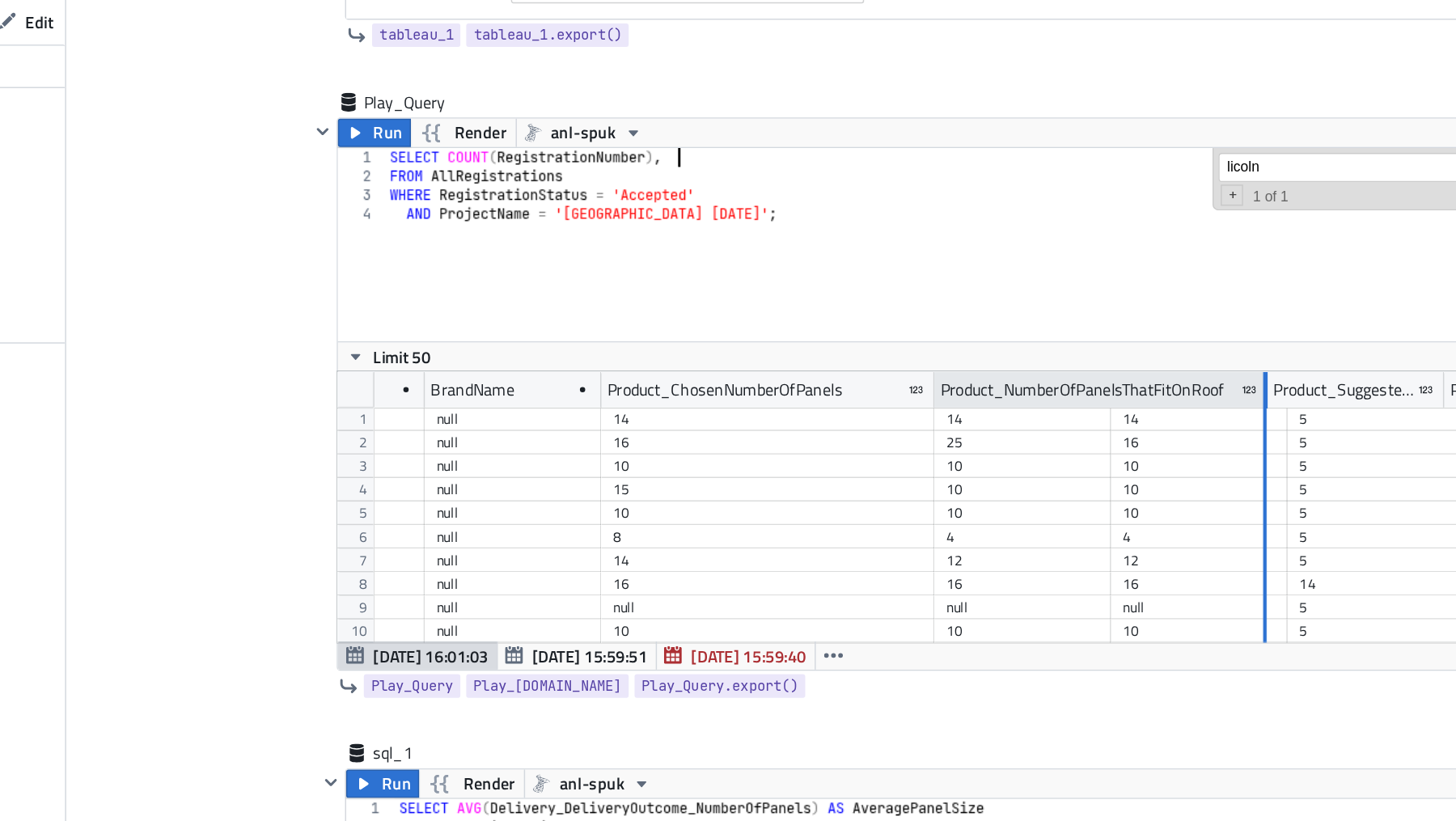
drag, startPoint x: 974, startPoint y: 394, endPoint x: 1080, endPoint y: 405, distance: 106.6
click at [1082, 405] on div at bounding box center [1083, 404] width 3 height 25
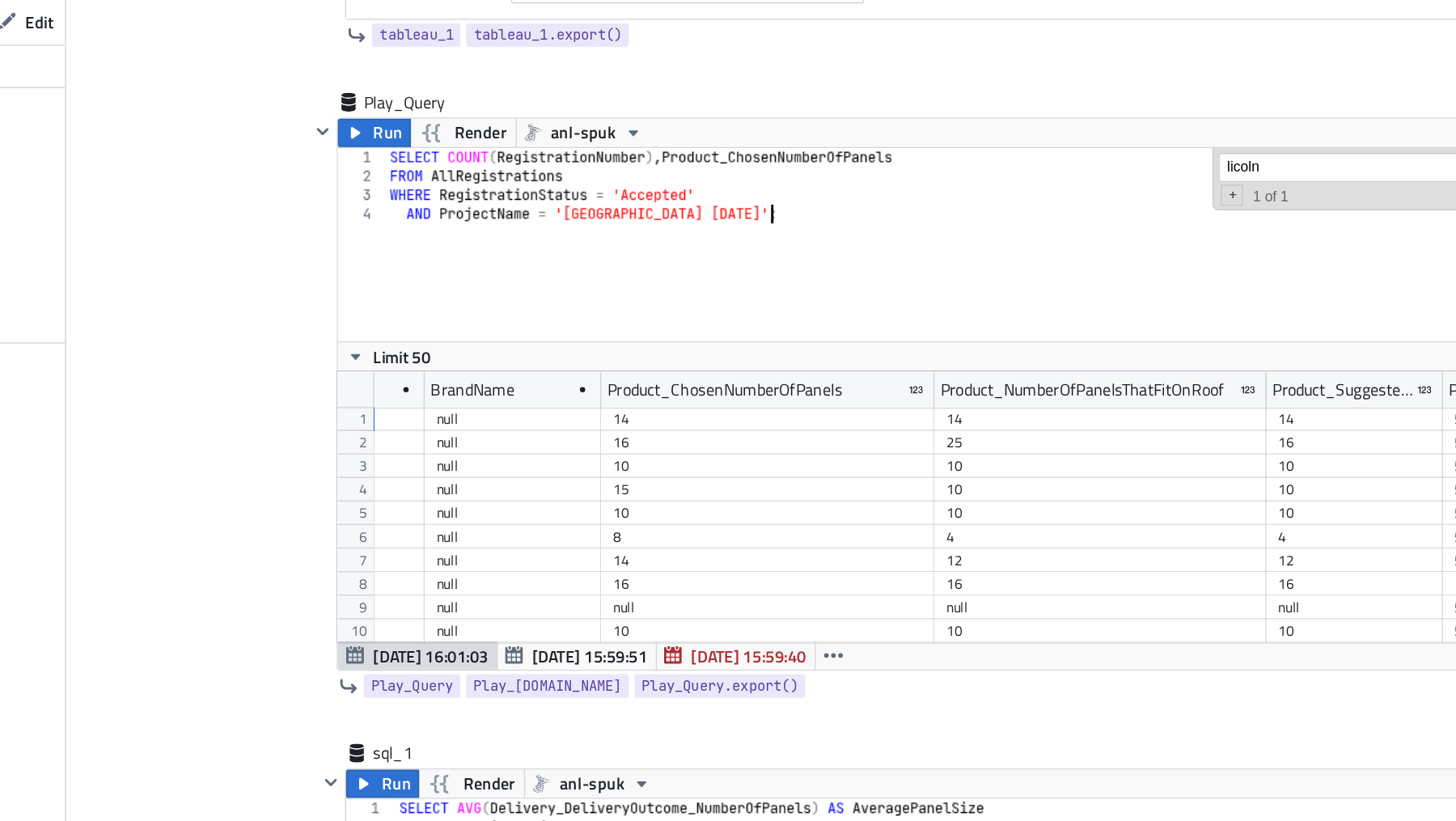
click at [788, 285] on div "SELECT COUNT ( RegistrationNumber ) , Product_ChosenNumberOfPanels FROM AllRegi…" at bounding box center [897, 316] width 837 height 158
type textarea "AND ProjectName = '[GEOGRAPHIC_DATA] [DATE]'"
click at [471, 226] on span "Run" at bounding box center [479, 227] width 20 height 20
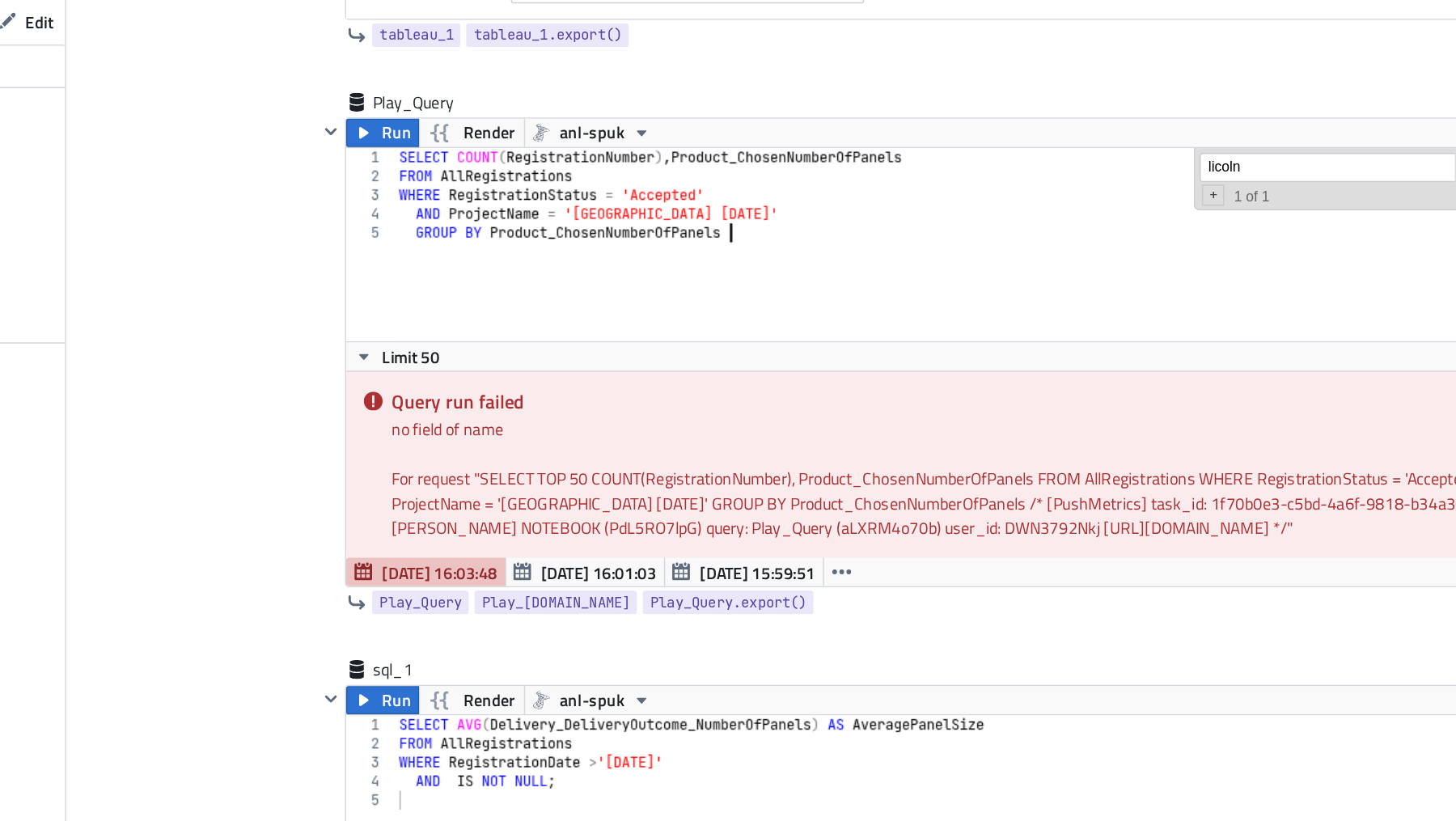
click at [585, 308] on div "SELECT COUNT ( RegistrationNumber ) , Product_ChosenNumberOfPanels FROM AllRegi…" at bounding box center [902, 316] width 837 height 158
type textarea "AND ProjectName = '[GEOGRAPHIC_DATA] [DATE]' GROUP BY Product_ChosenNumberOfPan…"
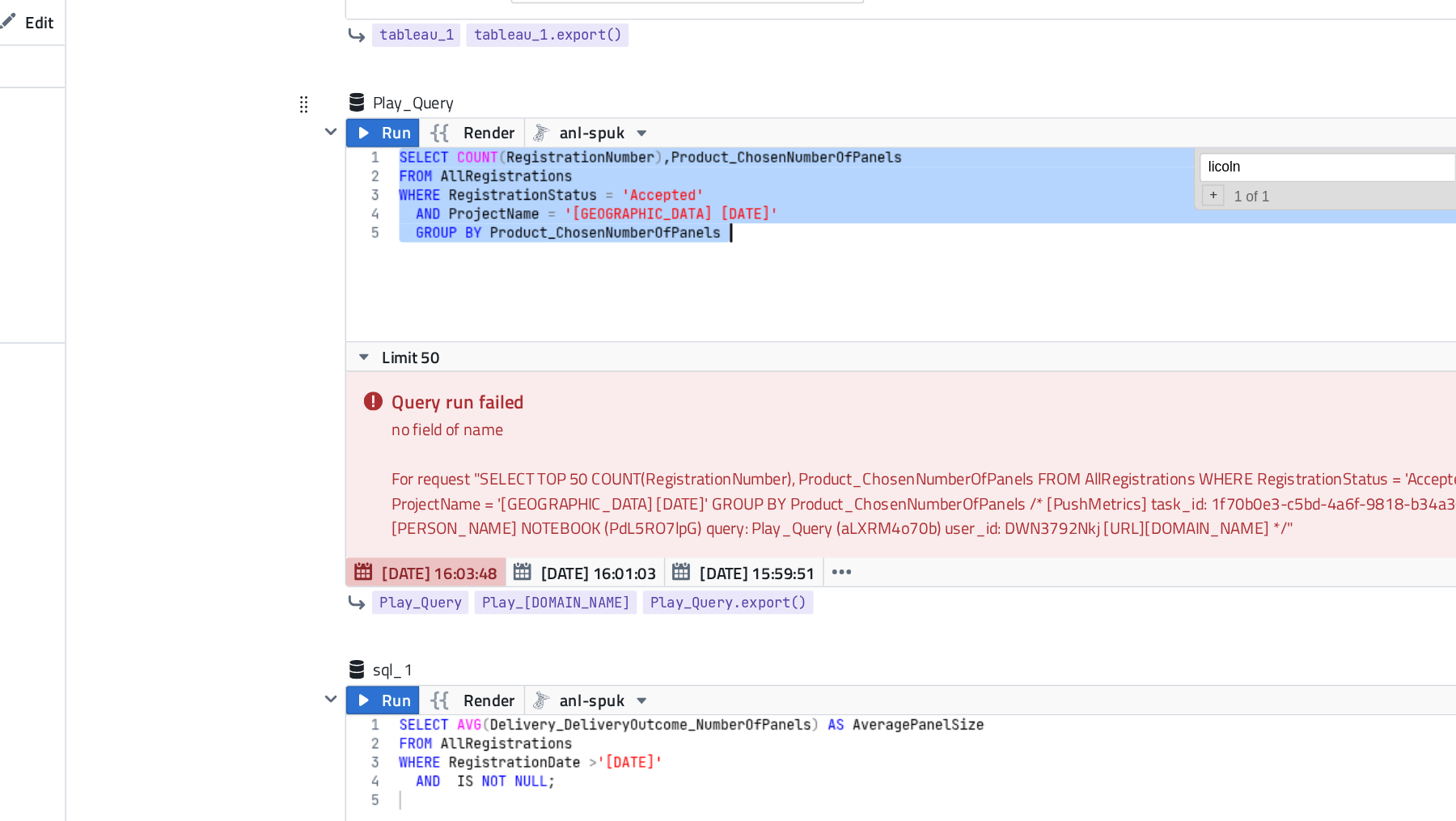
paste textarea
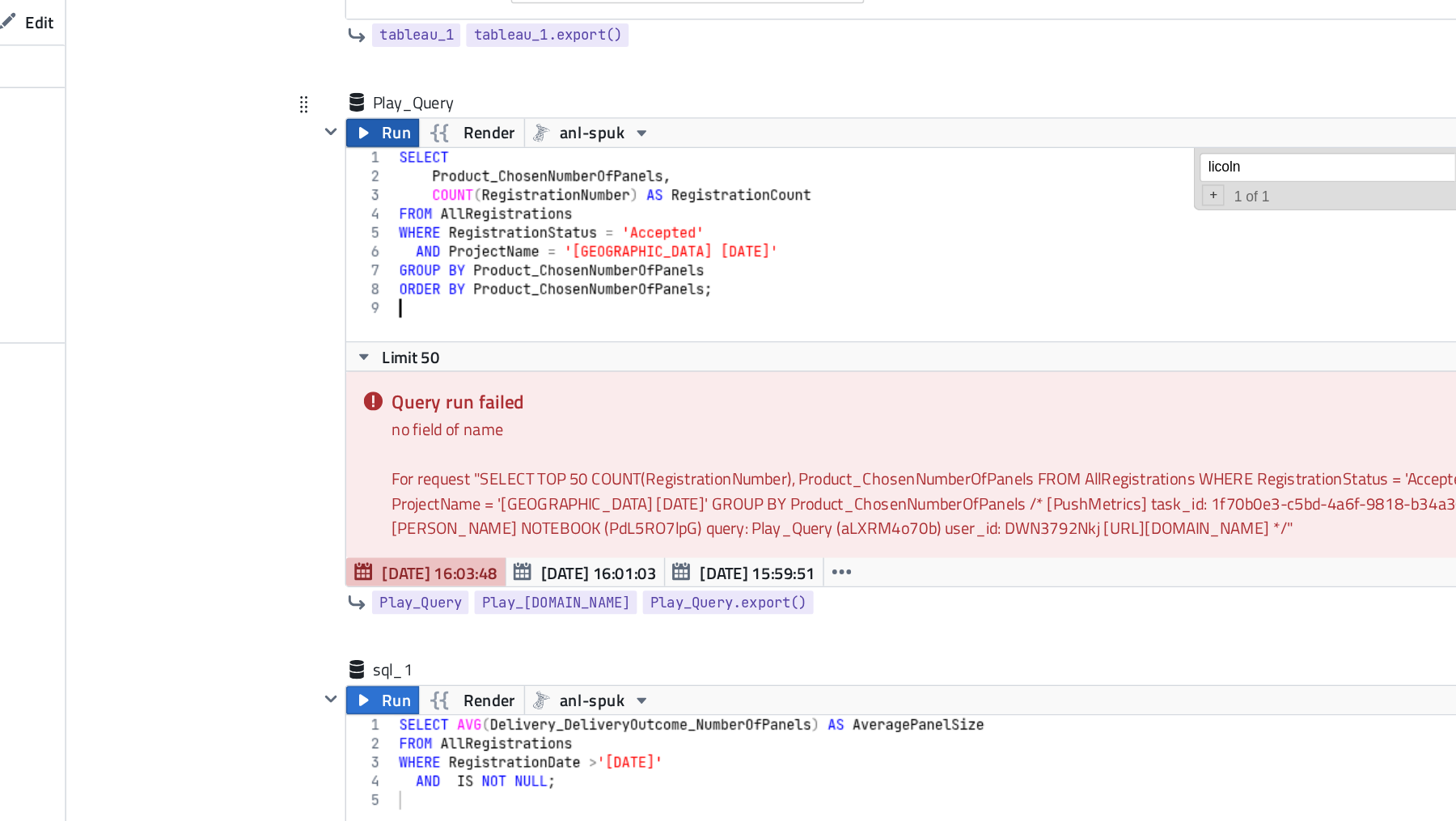
click at [466, 220] on icon "button" at bounding box center [463, 227] width 13 height 13
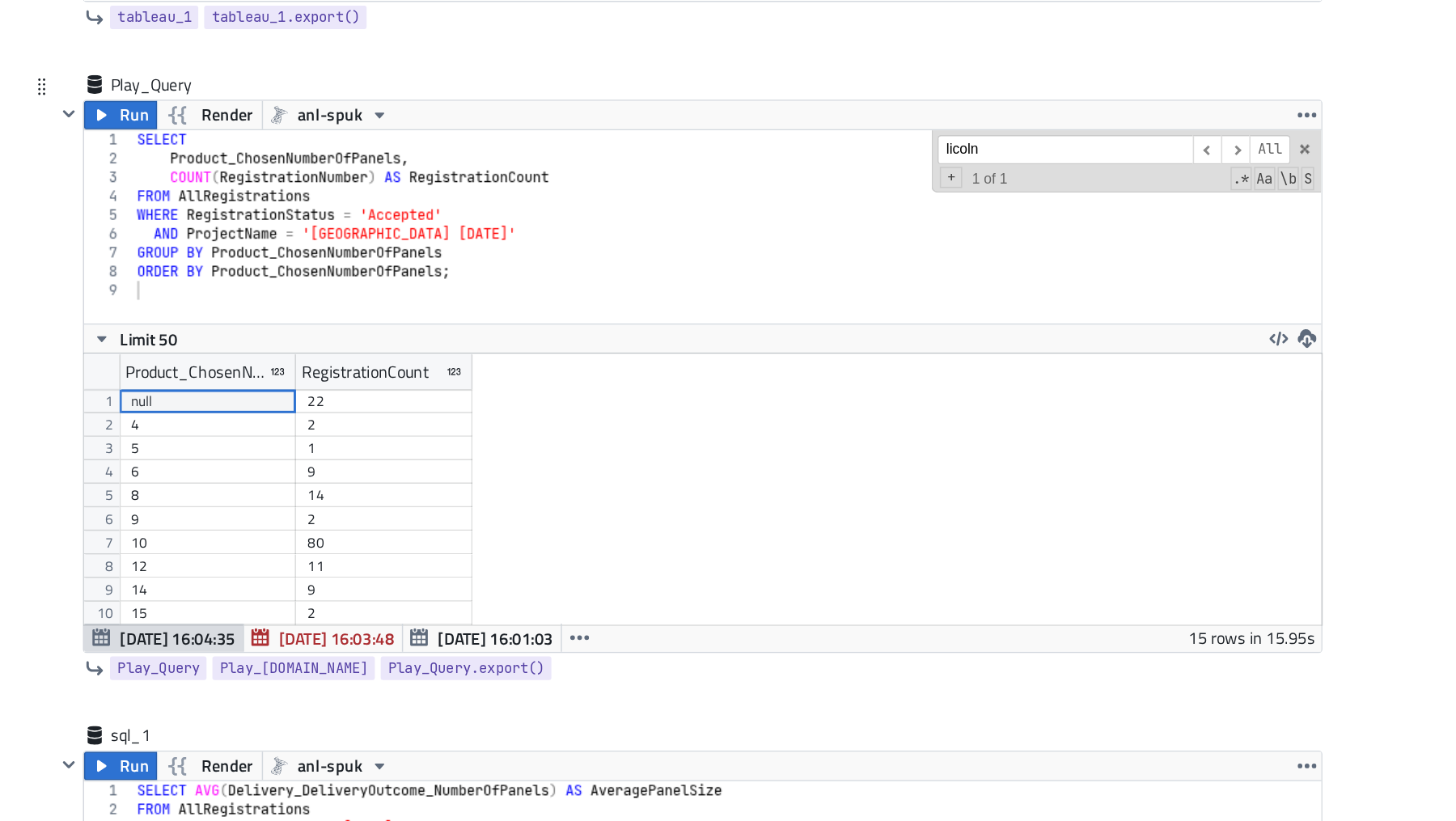
scroll to position [14, 0]
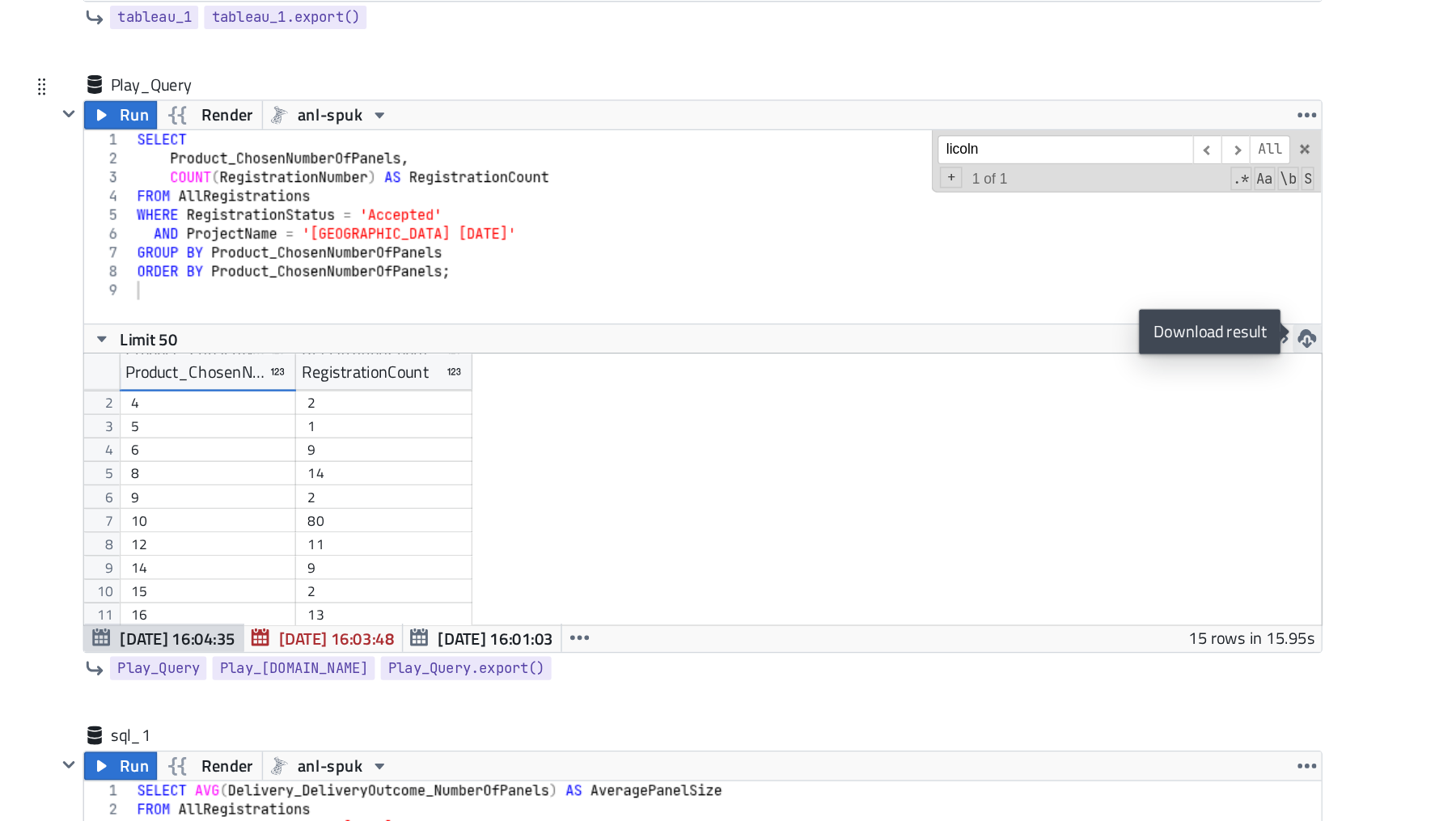
click at [1296, 369] on icon "button" at bounding box center [1292, 369] width 13 height 13
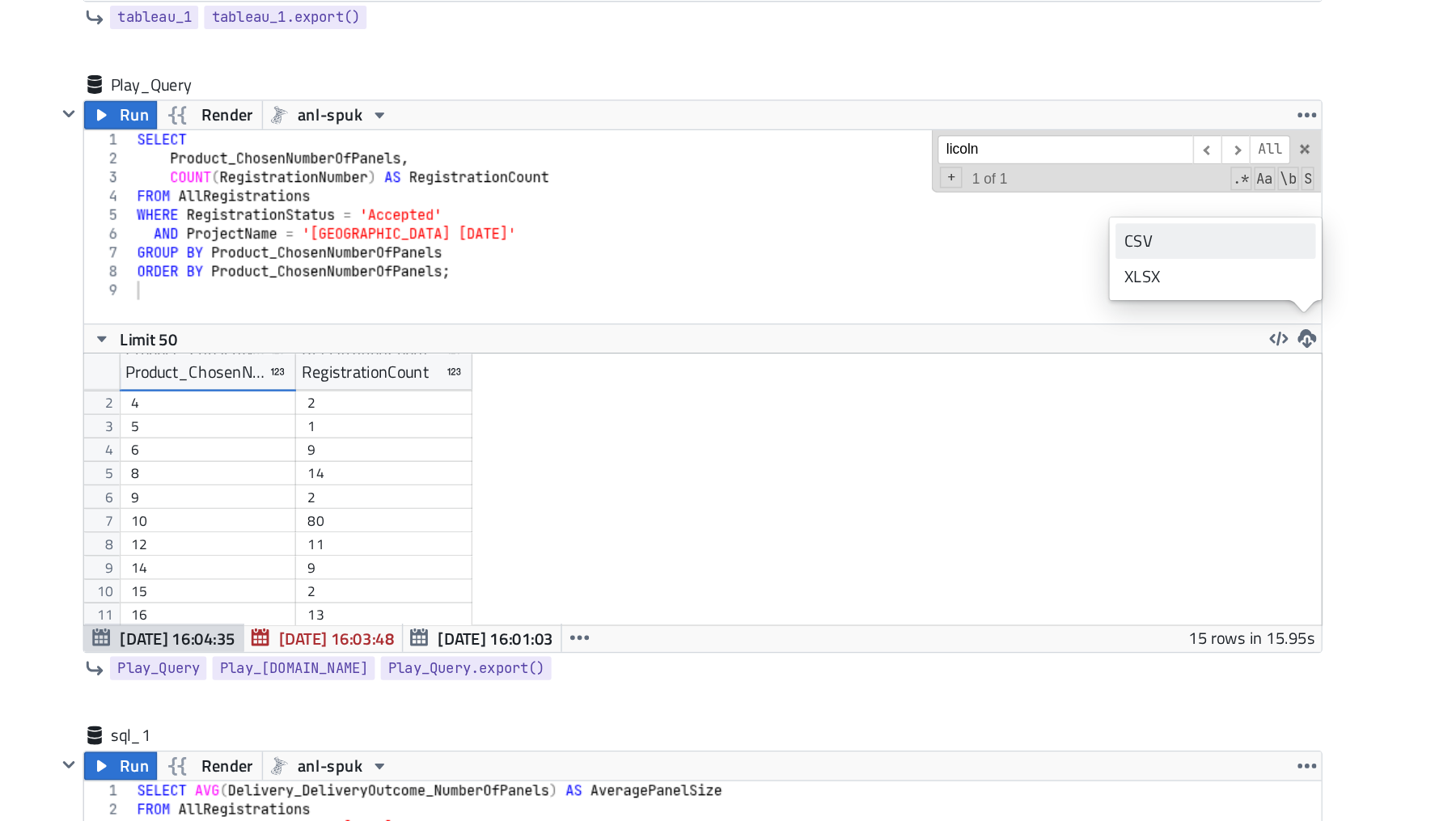
click at [1214, 301] on div "CSV" at bounding box center [1228, 301] width 126 height 16
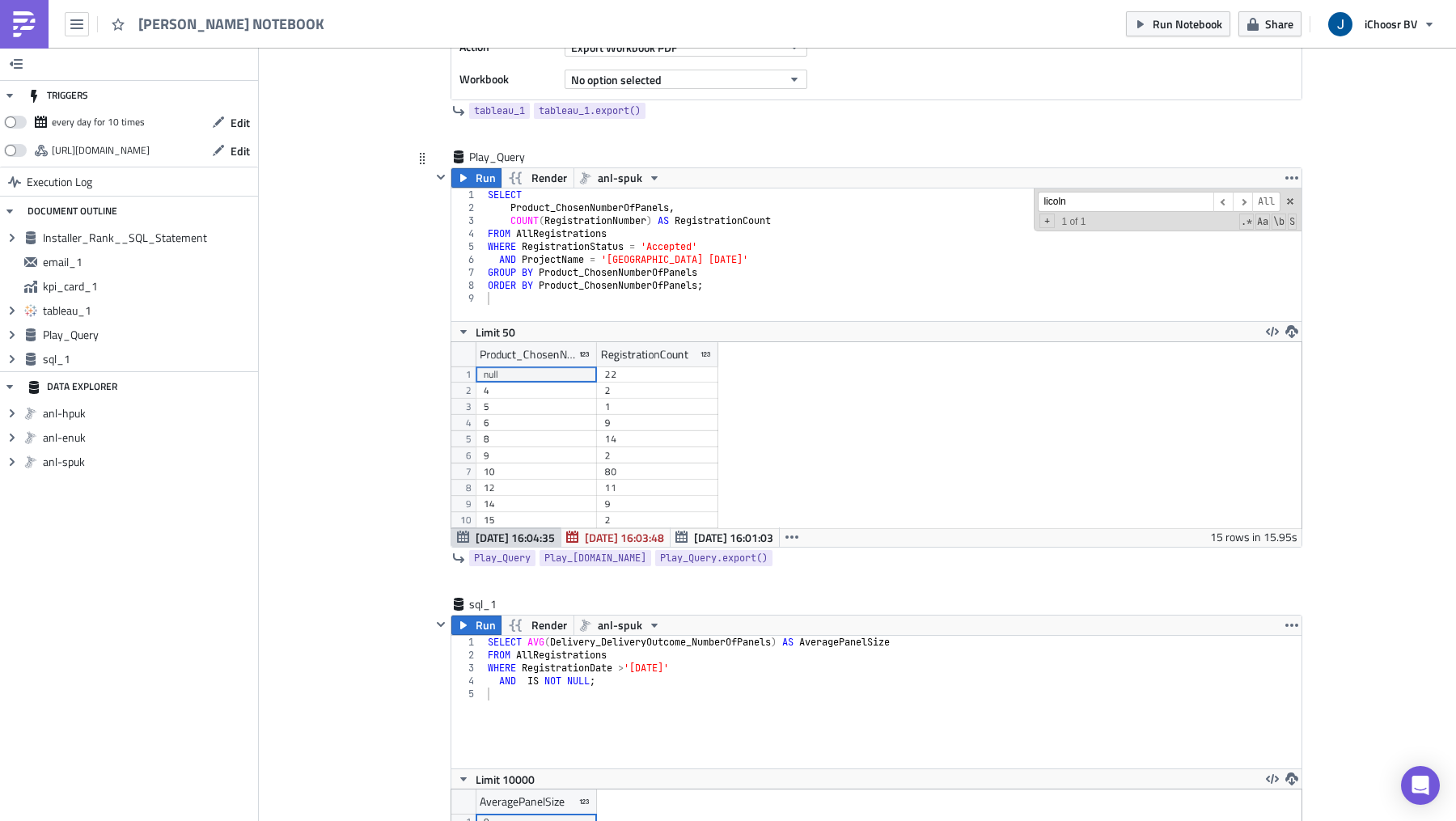
scroll to position [1953, 0]
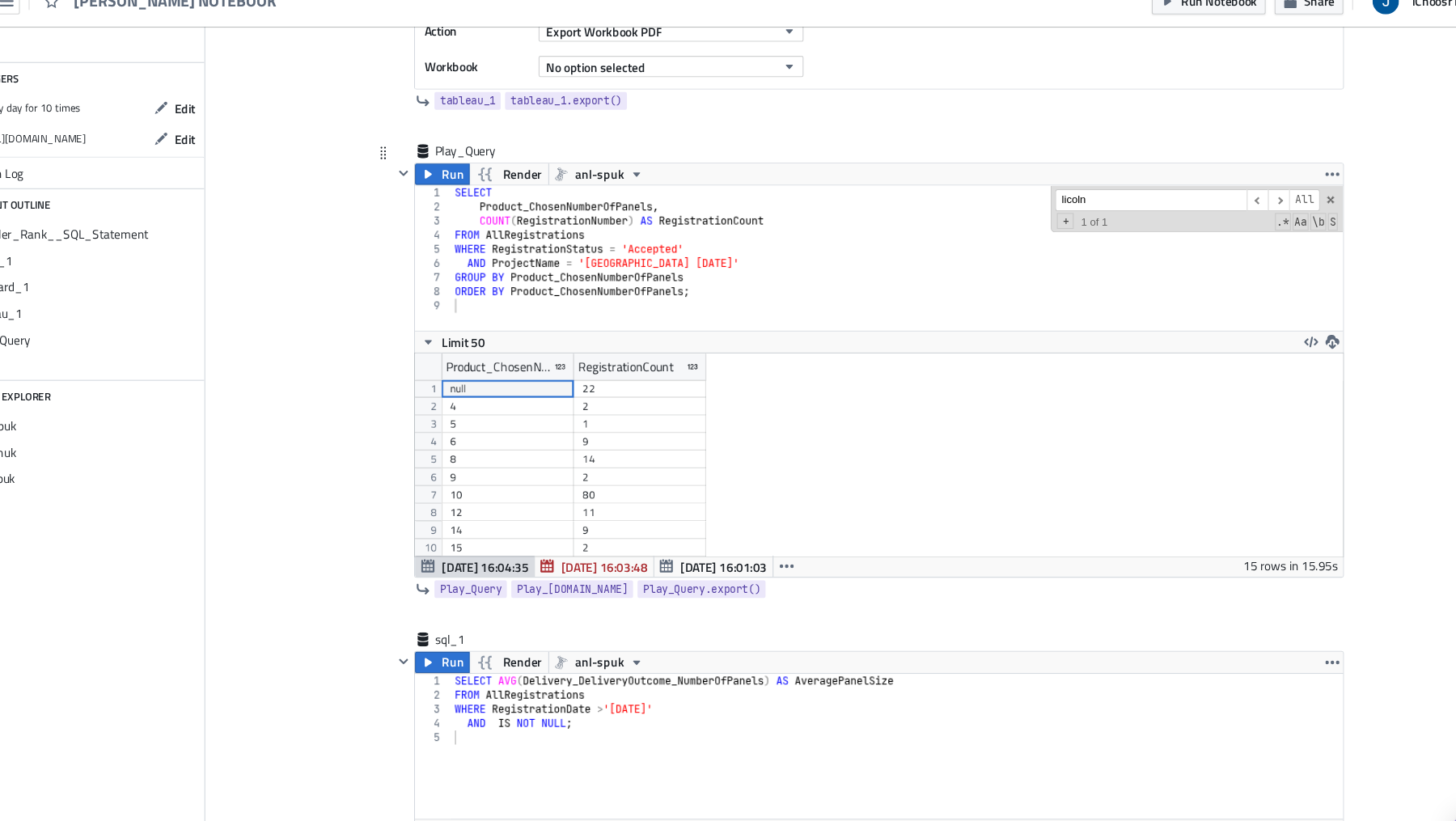
click at [421, 442] on div "Play_Query Run Render anl-spuk 1 2 3 4 5 6 7 8 9 SELECT Product_ChosenNumberOfP…" at bounding box center [857, 377] width 890 height 447
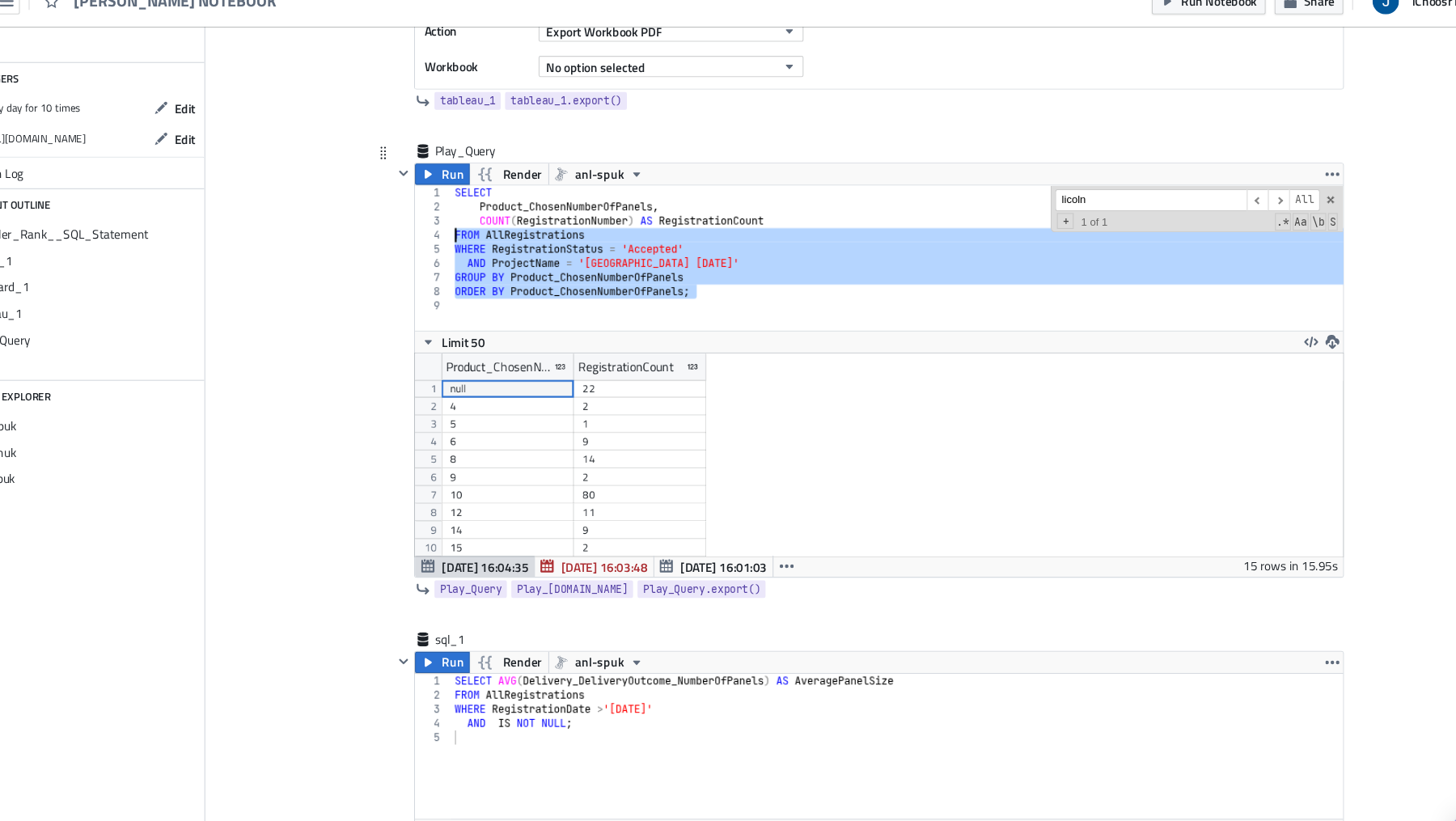
drag, startPoint x: 725, startPoint y: 280, endPoint x: 458, endPoint y: 237, distance: 270.4
click at [458, 237] on div "ORDER BY Product_ChosenNumberOfPanels; 1 2 3 4 5 6 7 8 9 SELECT Product_ChosenN…" at bounding box center [876, 259] width 850 height 133
click at [713, 284] on div "SELECT Product_ChosenNumberOfPanels , COUNT ( RegistrationNumber ) AS Registrat…" at bounding box center [902, 272] width 837 height 158
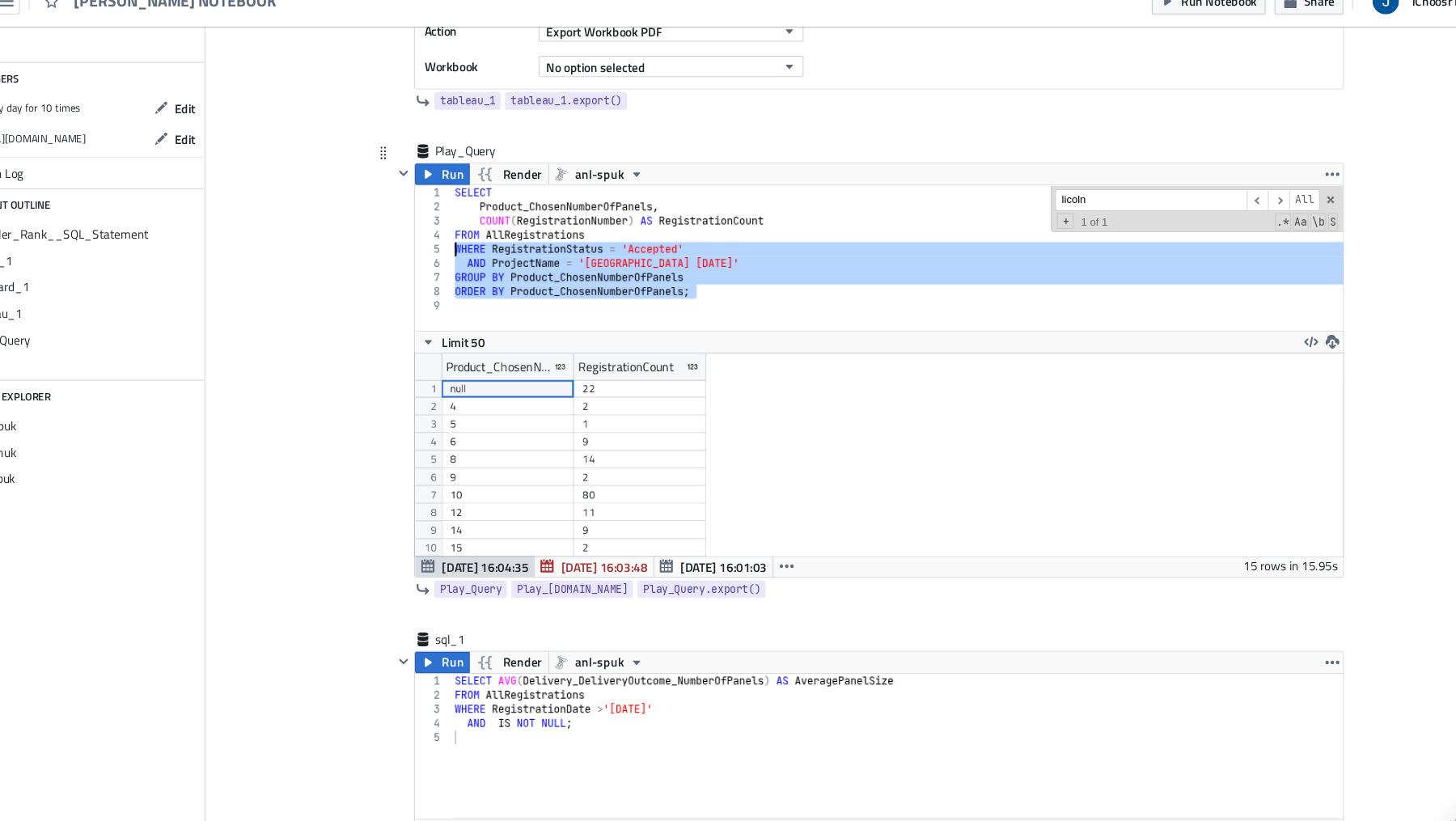
drag, startPoint x: 713, startPoint y: 284, endPoint x: 486, endPoint y: 249, distance: 229.7
click at [486, 249] on div "SELECT Product_ChosenNumberOfPanels , COUNT ( RegistrationNumber ) AS Registrat…" at bounding box center [902, 272] width 837 height 158
type textarea "WHERE RegistrationStatus = 'Accepted' AND ProjectName = '[GEOGRAPHIC_DATA] [DAT…"
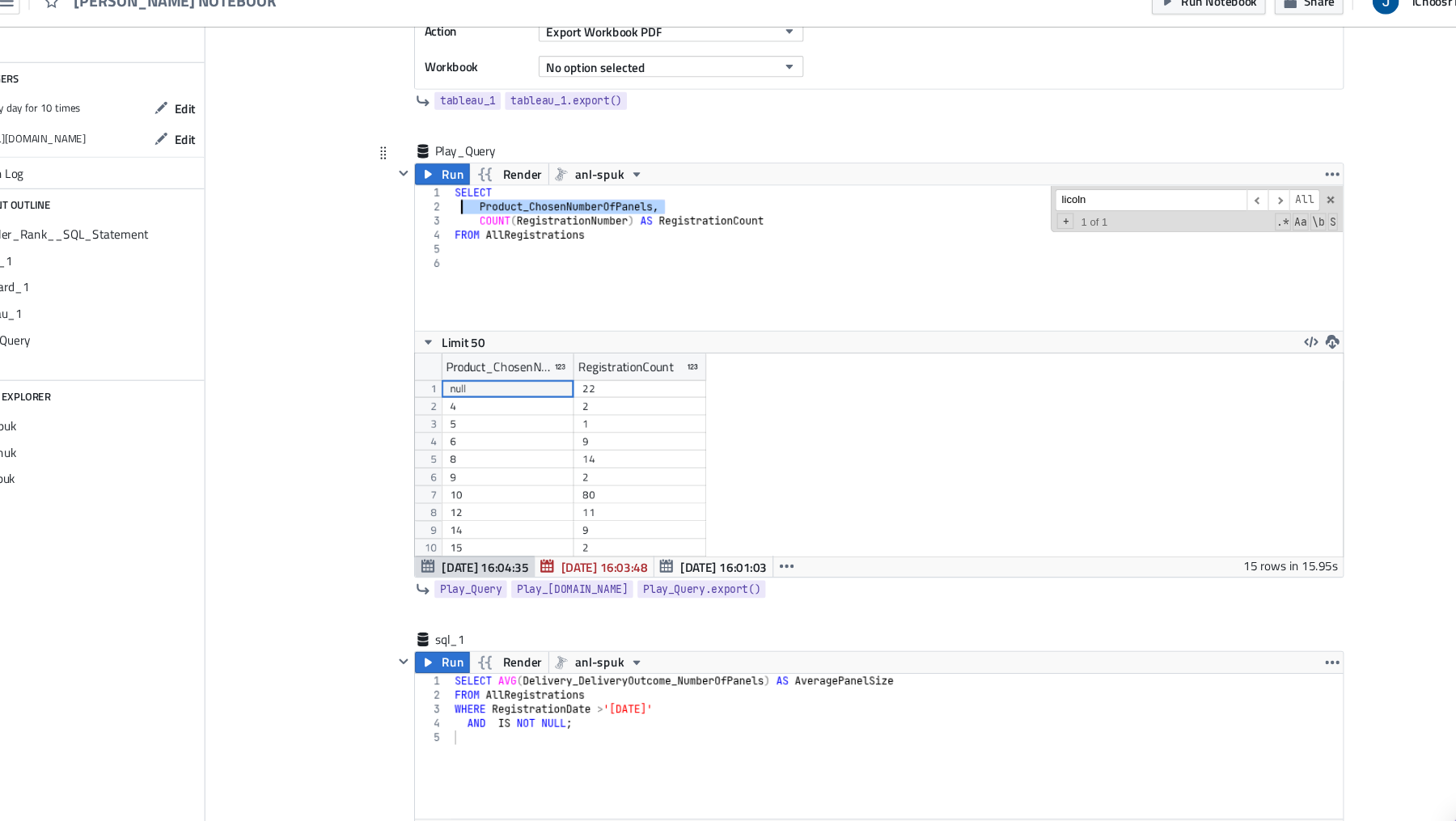
drag, startPoint x: 790, startPoint y: 215, endPoint x: 494, endPoint y: 210, distance: 296.0
click at [494, 210] on div "SELECT Product_ChosenNumberOfPanels , COUNT ( RegistrationNumber ) AS Registrat…" at bounding box center [902, 272] width 837 height 158
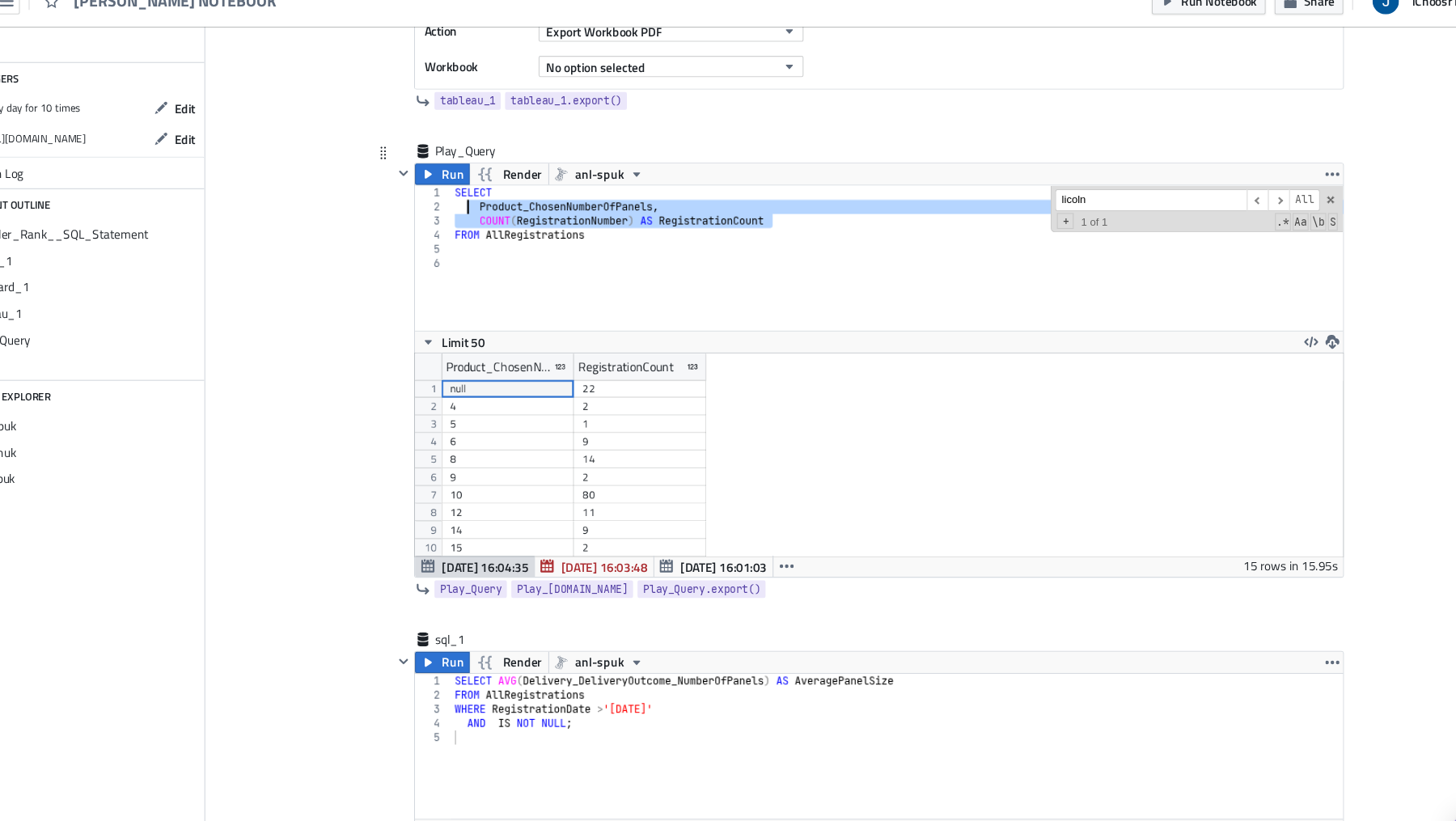
drag, startPoint x: 793, startPoint y: 217, endPoint x: 499, endPoint y: 209, distance: 294.1
click at [499, 209] on div "SELECT Product_ChosenNumberOfPanels , COUNT ( RegistrationNumber ) AS Registrat…" at bounding box center [902, 272] width 837 height 158
type textarea "Product_ChosenNumberOfPanels, COUNT(RegistrationNumber) AS RegistrationCount"
type textarea "="
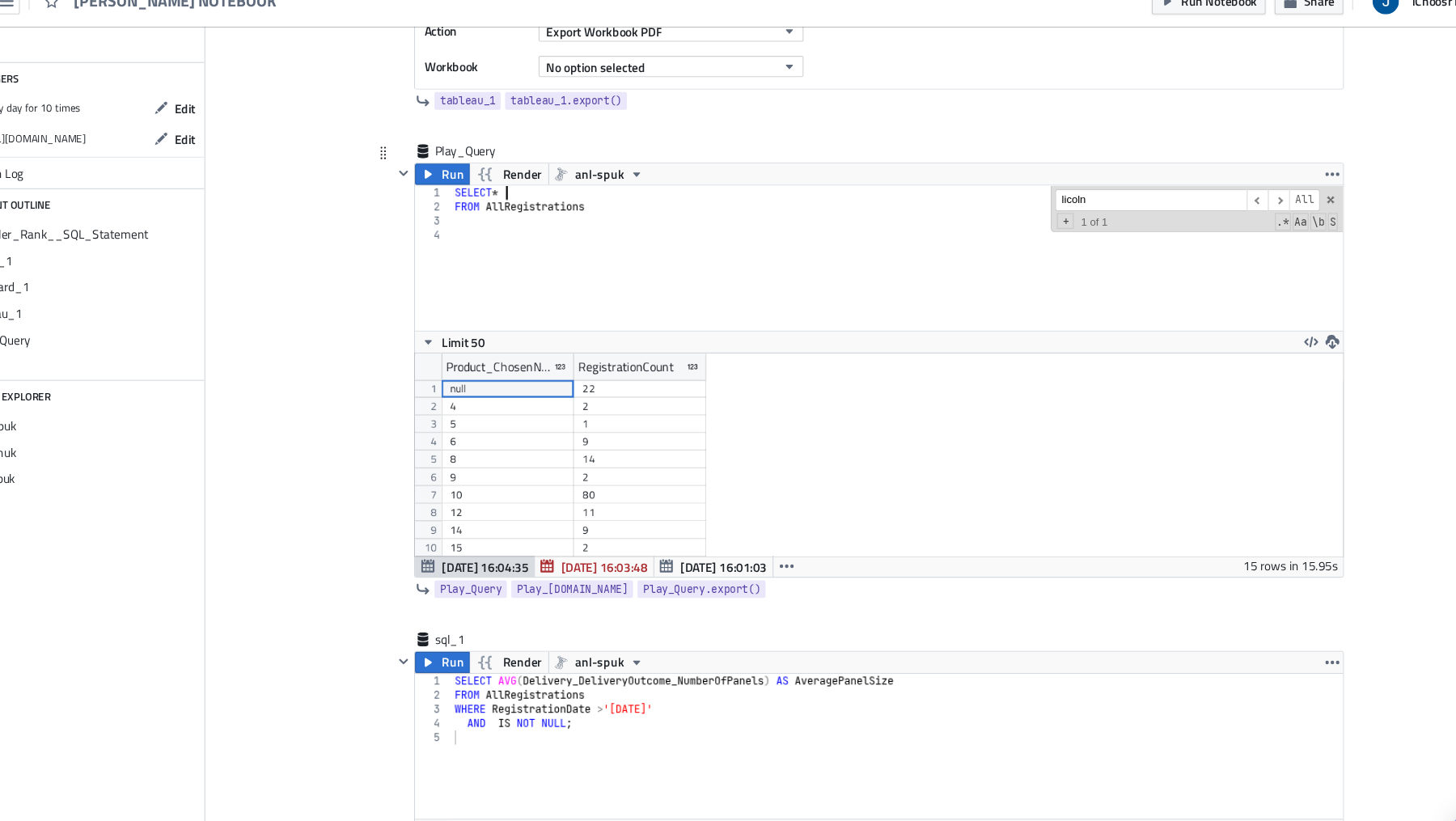
scroll to position [0, 3]
type textarea "SELECT *"
click at [461, 173] on button "Run" at bounding box center [476, 183] width 50 height 20
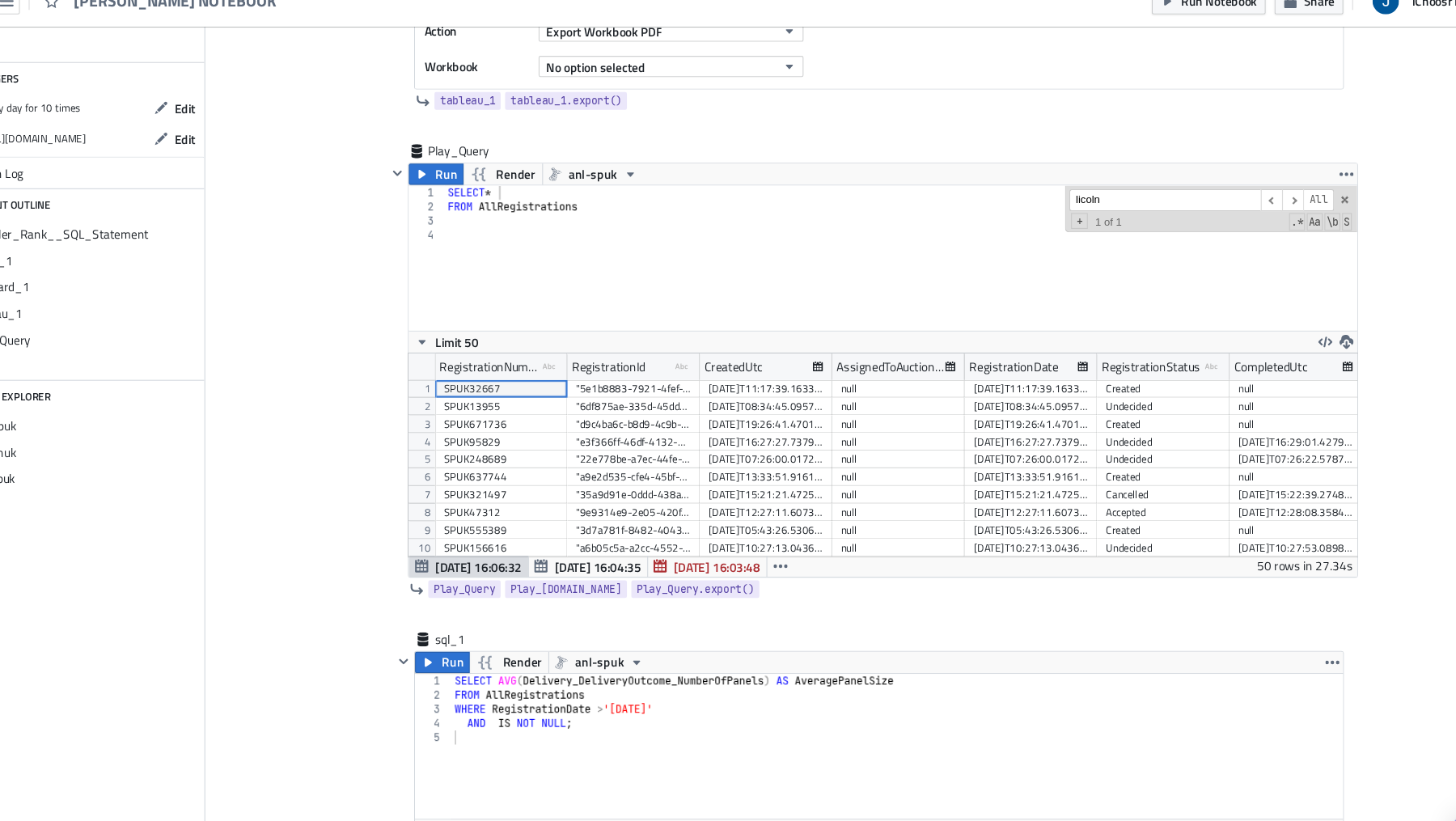
scroll to position [186, 868]
click at [656, 240] on div "SELECT * FROM AllRegistrations" at bounding box center [897, 272] width 837 height 158
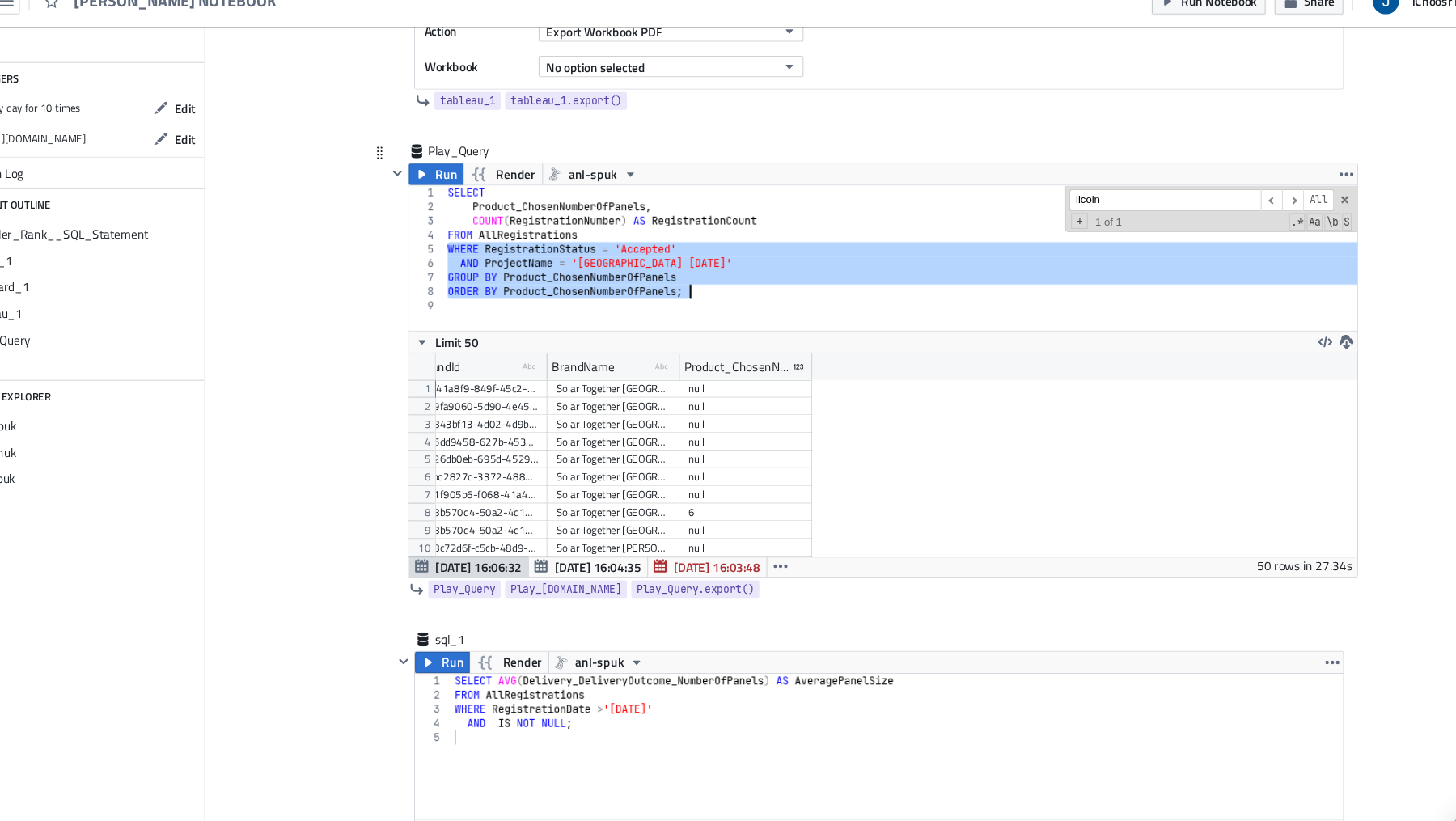
scroll to position [0, 8939]
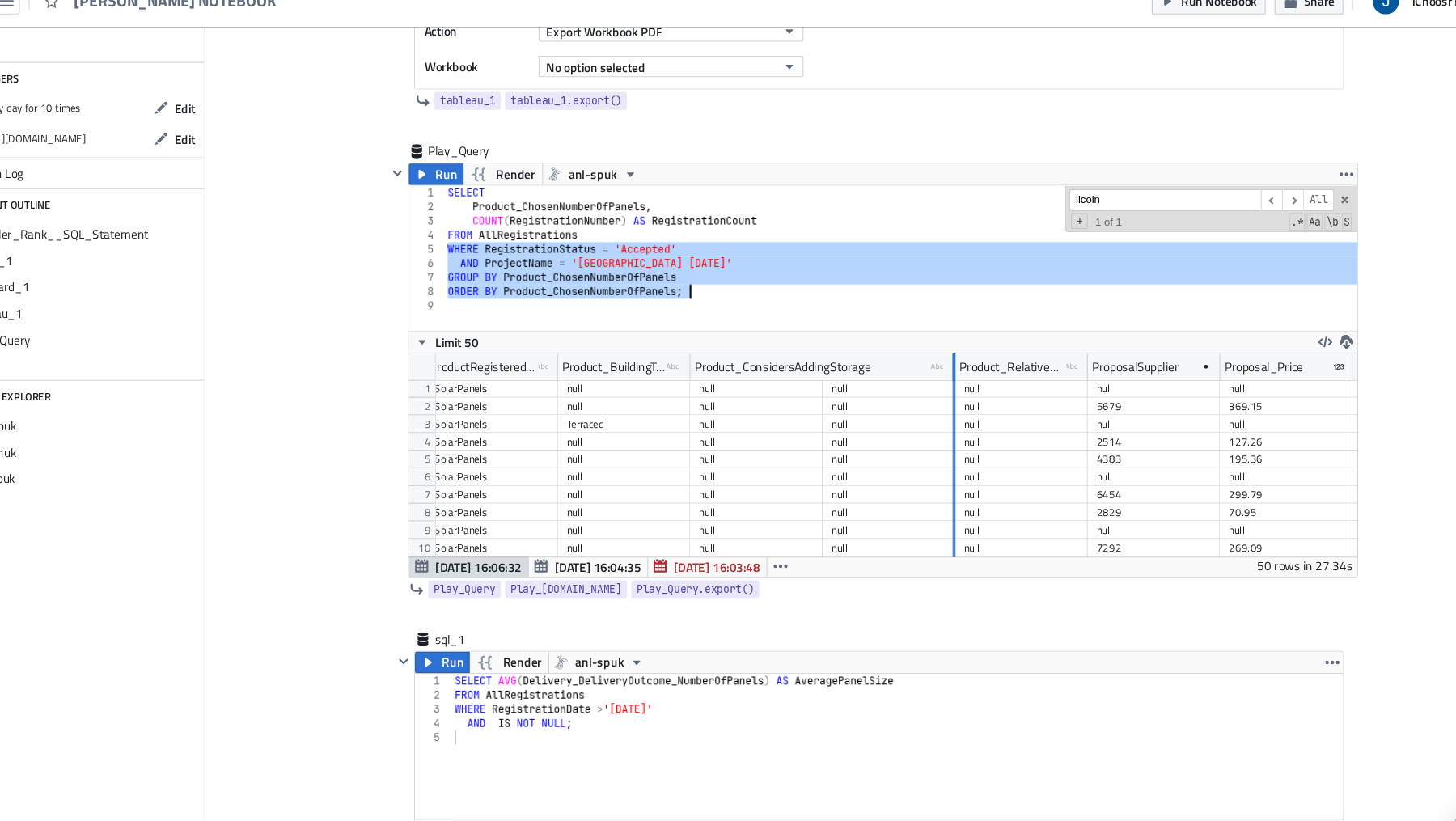
drag, startPoint x: 824, startPoint y: 355, endPoint x: 946, endPoint y: 375, distance: 123.6
click at [946, 375] on div "Product_ConsidersPurchaseElectricVehicle type-boolean Created with Sketch. Prod…" at bounding box center [880, 440] width 868 height 186
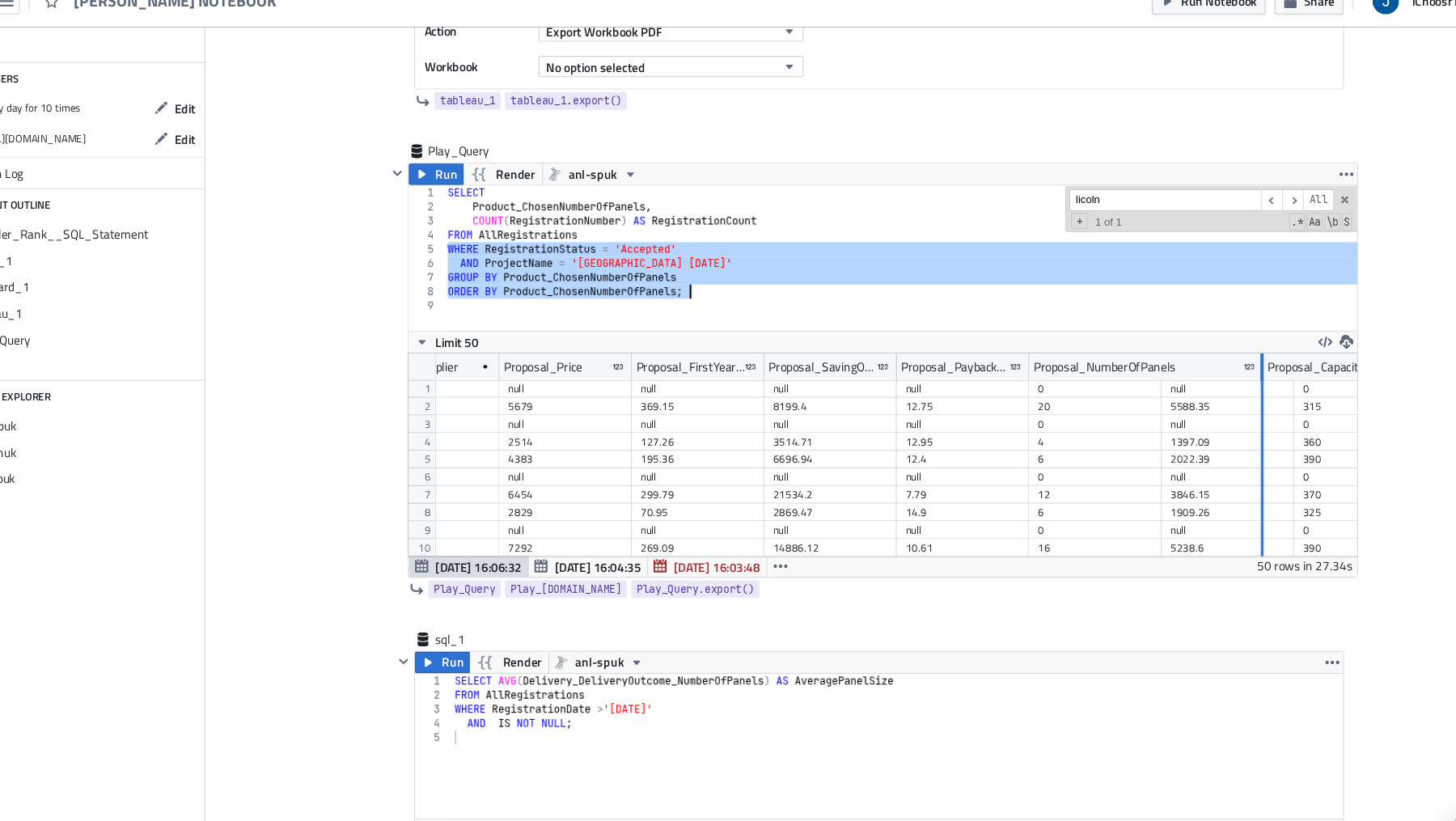
drag, startPoint x: 1133, startPoint y: 350, endPoint x: 1226, endPoint y: 369, distance: 94.9
click at [1226, 369] on div "Product_BuildingType type-text Created with Sketch. Product_ConsidersAddingStor…" at bounding box center [880, 440] width 868 height 186
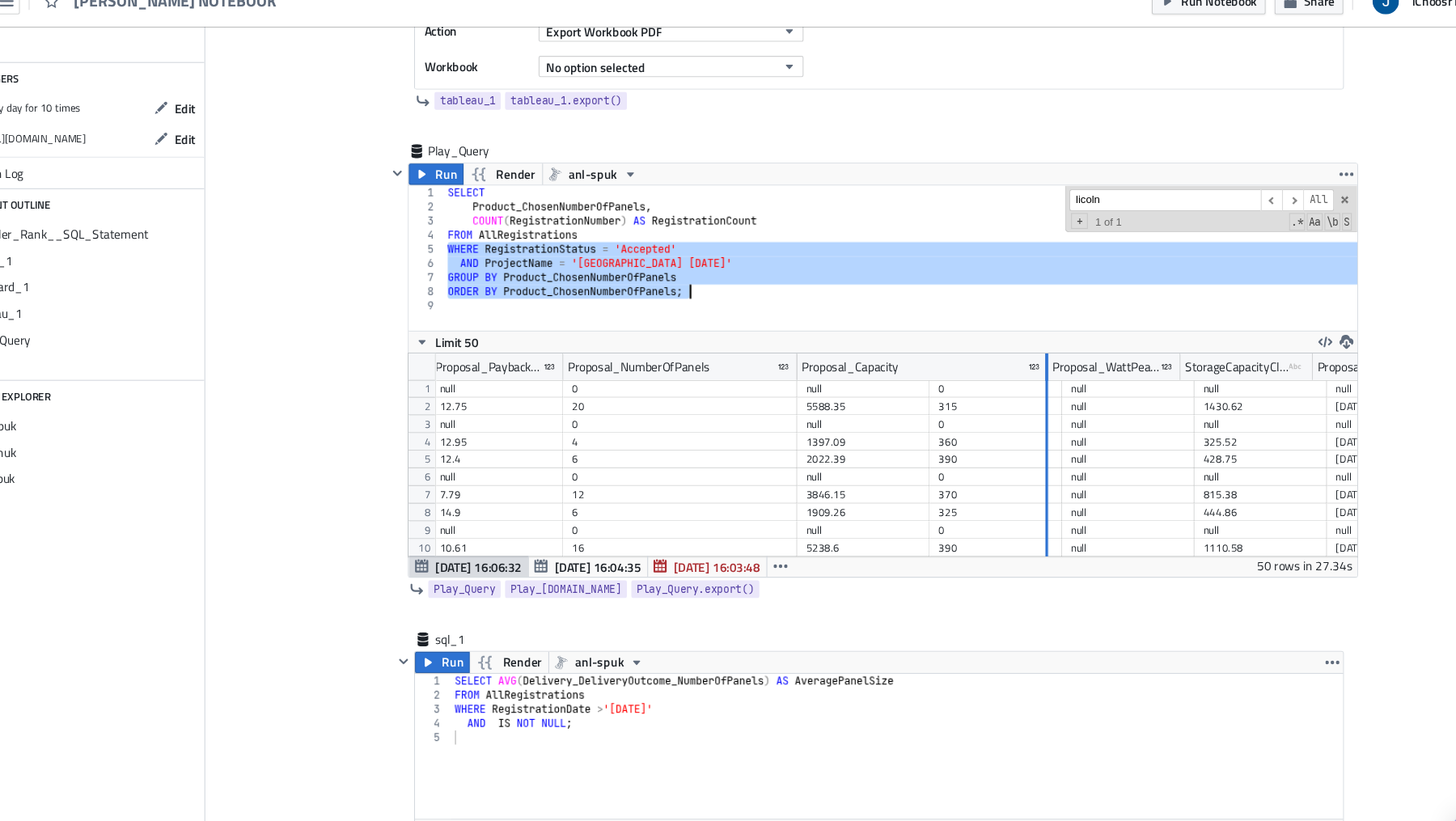
drag, startPoint x: 920, startPoint y: 353, endPoint x: 1028, endPoint y: 369, distance: 109.2
click at [1028, 369] on div "Proposal_Price Proposal_FirstYearSaving Proposal_SavingOver25Years Proposal_Pay…" at bounding box center [880, 440] width 868 height 186
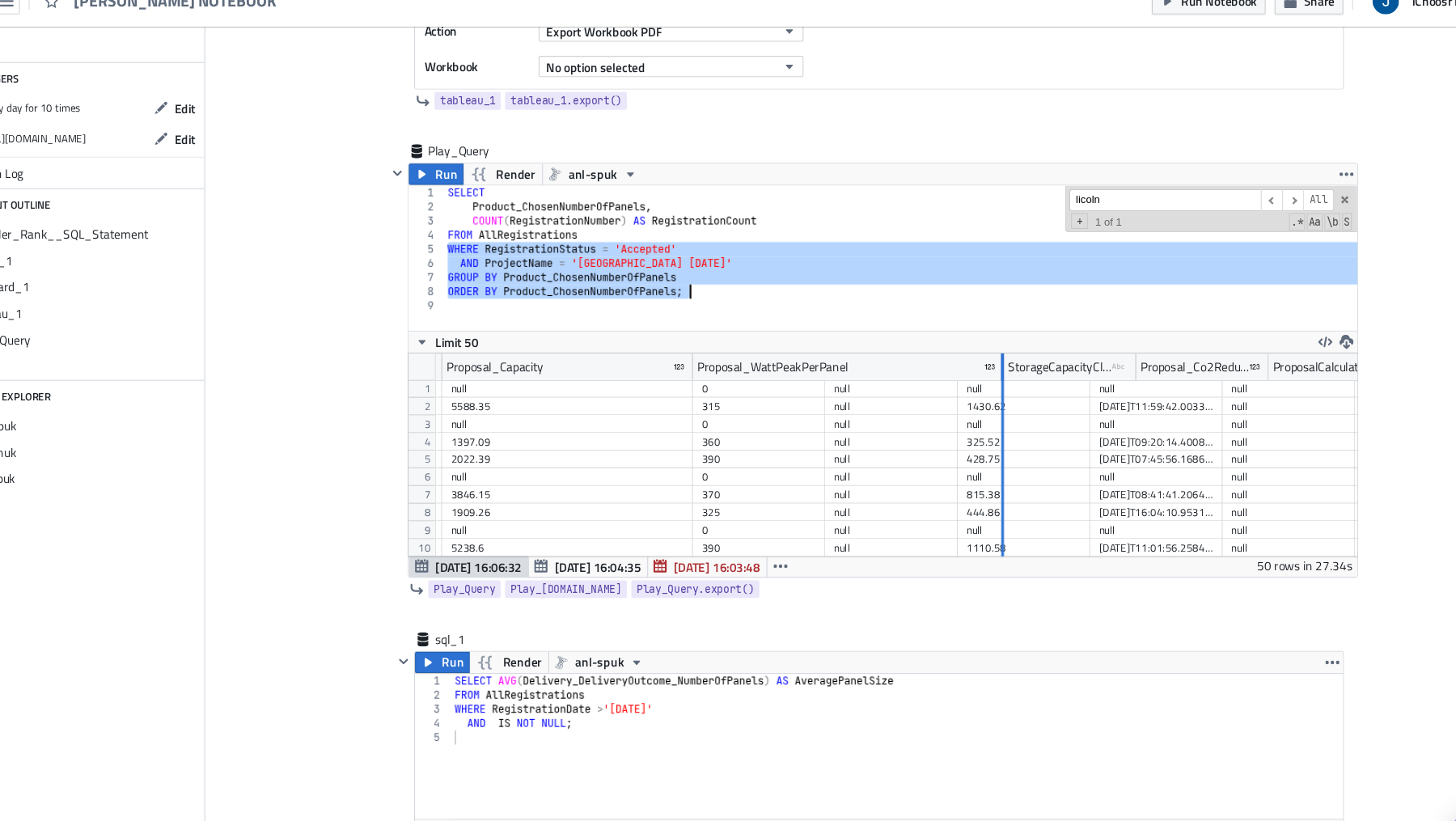
drag, startPoint x: 823, startPoint y: 354, endPoint x: 987, endPoint y: 386, distance: 167.1
click at [987, 386] on div "Proposal_FirstYearSaving Proposal_SavingOver25Years Proposal_PaybackTime Propos…" at bounding box center [880, 440] width 868 height 186
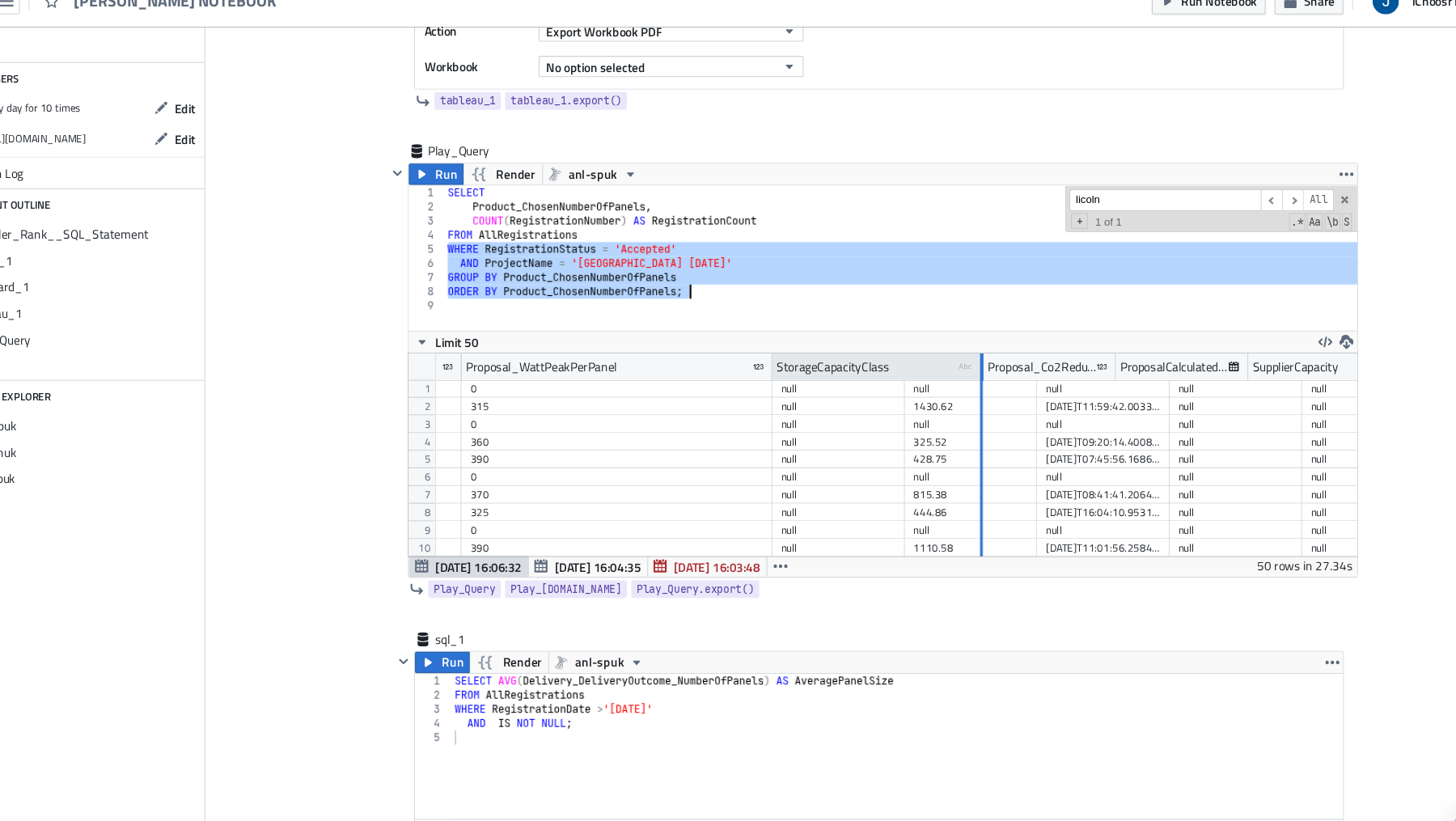
drag, startPoint x: 898, startPoint y: 351, endPoint x: 970, endPoint y: 362, distance: 72.8
click at [970, 362] on div at bounding box center [971, 359] width 3 height 25
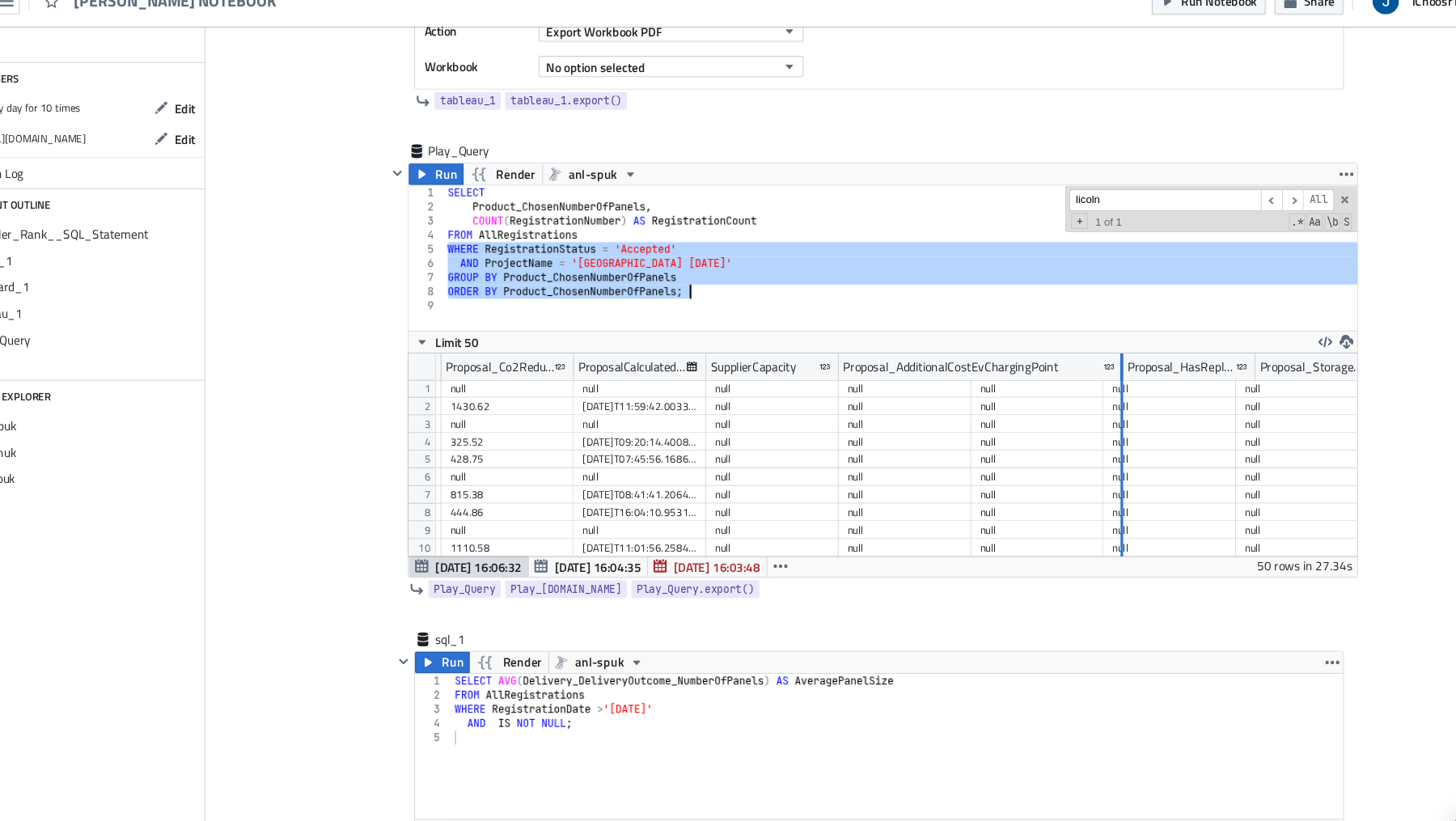
drag, startPoint x: 959, startPoint y: 358, endPoint x: 1097, endPoint y: 378, distance: 139.4
click at [1097, 378] on div "Proposal_NumberOfPanels Proposal_Capacity Proposal_WattPeakPerPanel StorageCapa…" at bounding box center [880, 440] width 868 height 186
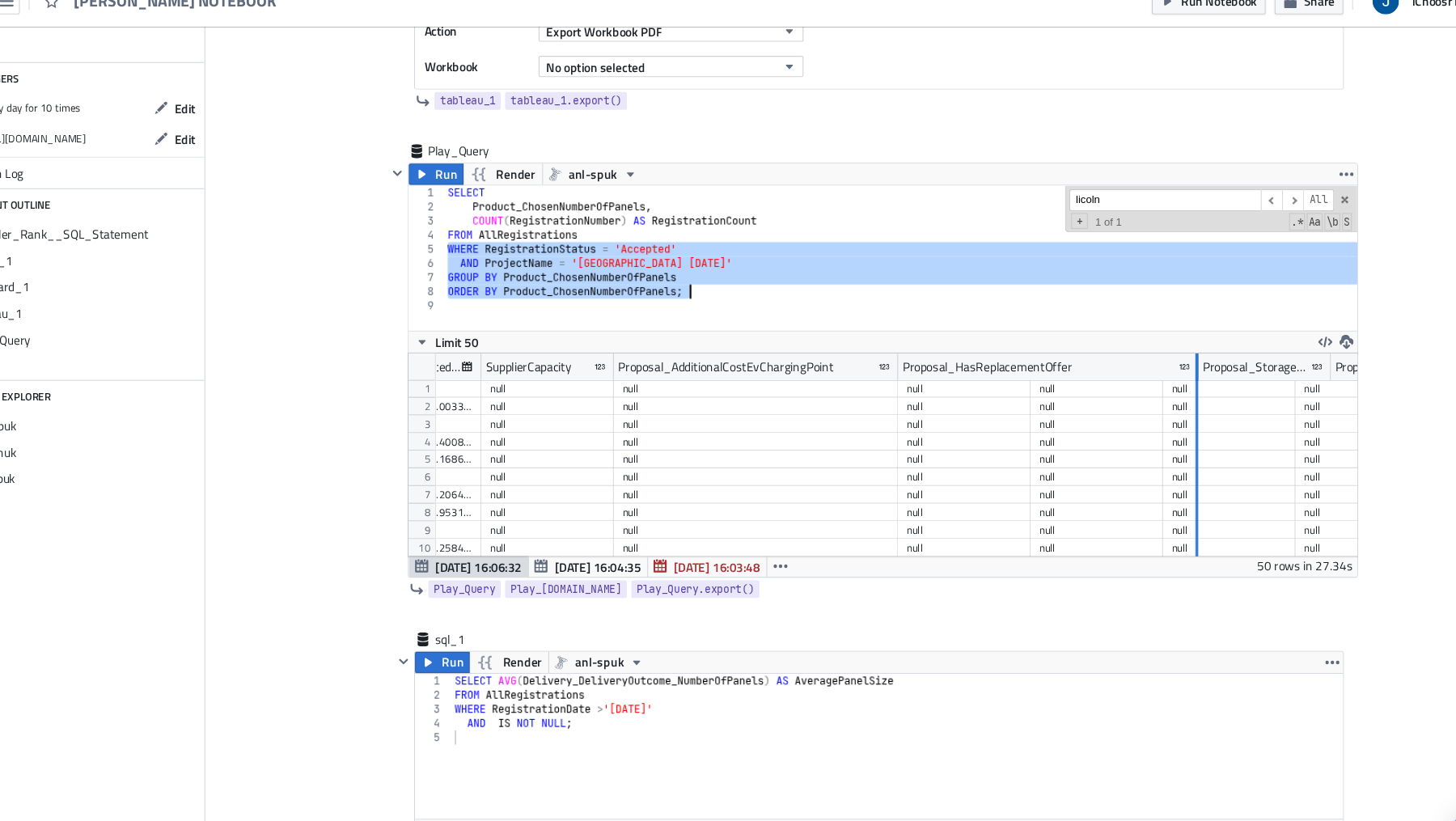
drag, startPoint x: 1011, startPoint y: 350, endPoint x: 1165, endPoint y: 394, distance: 160.2
click at [1165, 394] on div "Proposal_WattPeakPerPanel StorageCapacityClass type-text Created with Sketch. P…" at bounding box center [880, 440] width 868 height 186
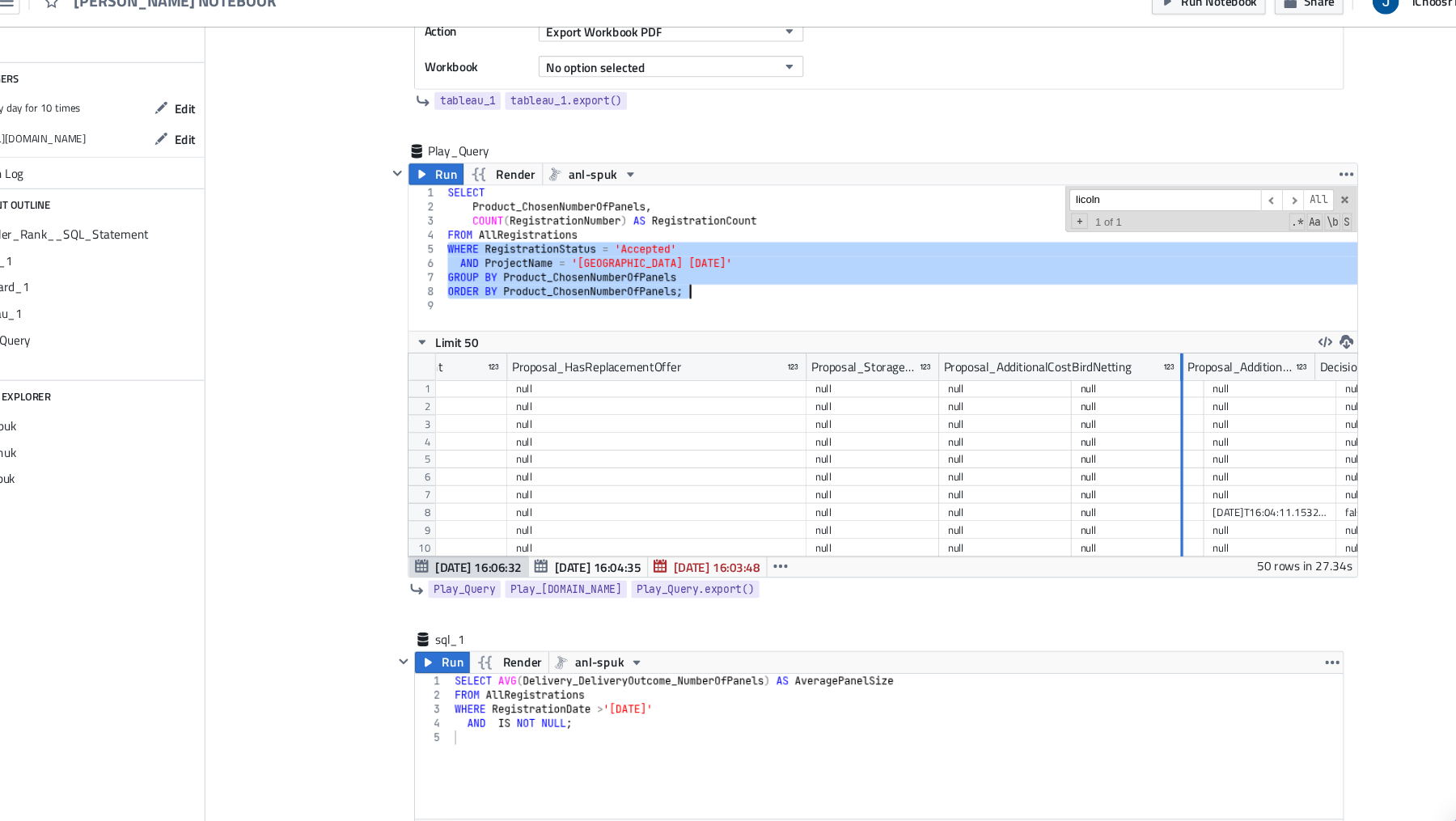
drag, startPoint x: 1050, startPoint y: 348, endPoint x: 1152, endPoint y: 373, distance: 105.0
click at [1152, 373] on div "Proposal_Co2ReductionKg ProposalCalculatedUtc SupplierCapacity Proposal_Additio…" at bounding box center [880, 440] width 868 height 186
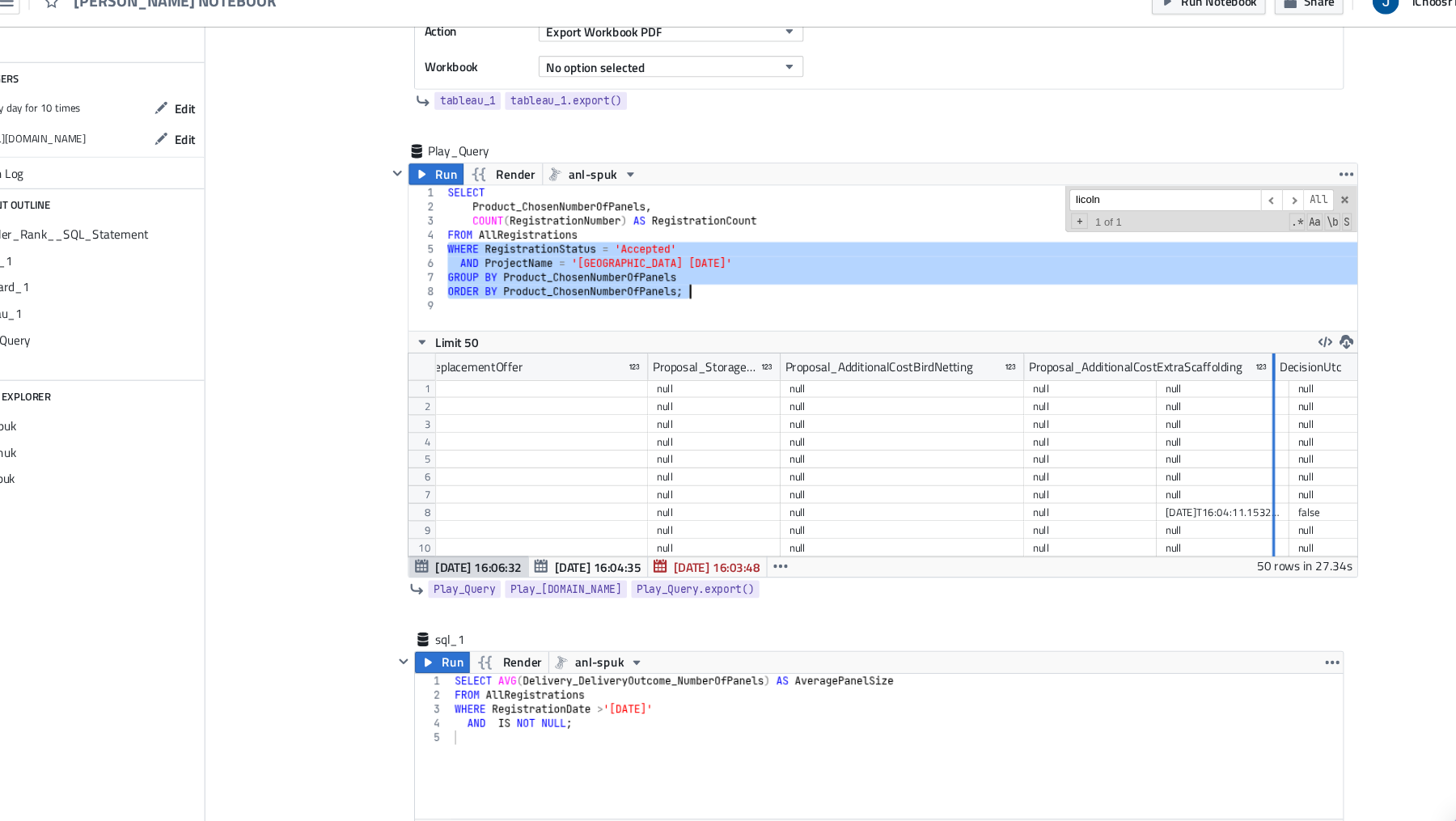
drag, startPoint x: 1126, startPoint y: 354, endPoint x: 1233, endPoint y: 379, distance: 109.9
click at [1233, 379] on div "ProposalCalculatedUtc SupplierCapacity Proposal_AdditionalCostEvChargingPoint P…" at bounding box center [880, 440] width 868 height 186
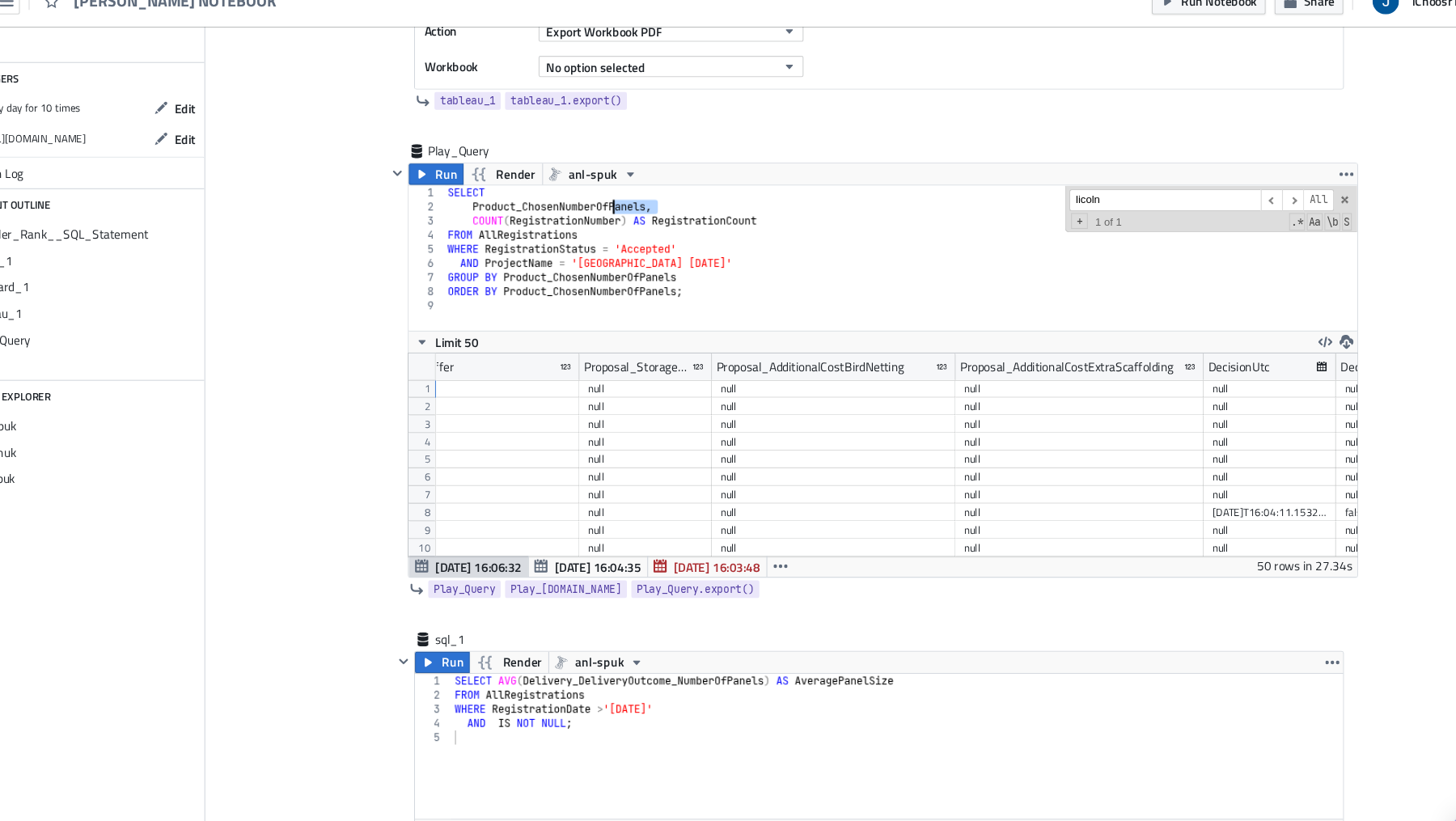
drag, startPoint x: 677, startPoint y: 203, endPoint x: 633, endPoint y: 208, distance: 44.3
click at [633, 208] on div "SELECT Product_ChosenNumberOfPanels , COUNT ( RegistrationNumber ) AS Registrat…" at bounding box center [897, 272] width 837 height 158
click at [664, 215] on div "SELECT Product_ChosenNumberOfPanels , COUNT ( RegistrationNumber ) AS Registrat…" at bounding box center [897, 272] width 837 height 158
drag, startPoint x: 667, startPoint y: 207, endPoint x: 502, endPoint y: 207, distance: 165.0
click at [502, 207] on div "SELECT Product_ChosenNumberOfPanels , COUNT ( RegistrationNumber ) AS Registrat…" at bounding box center [897, 272] width 837 height 158
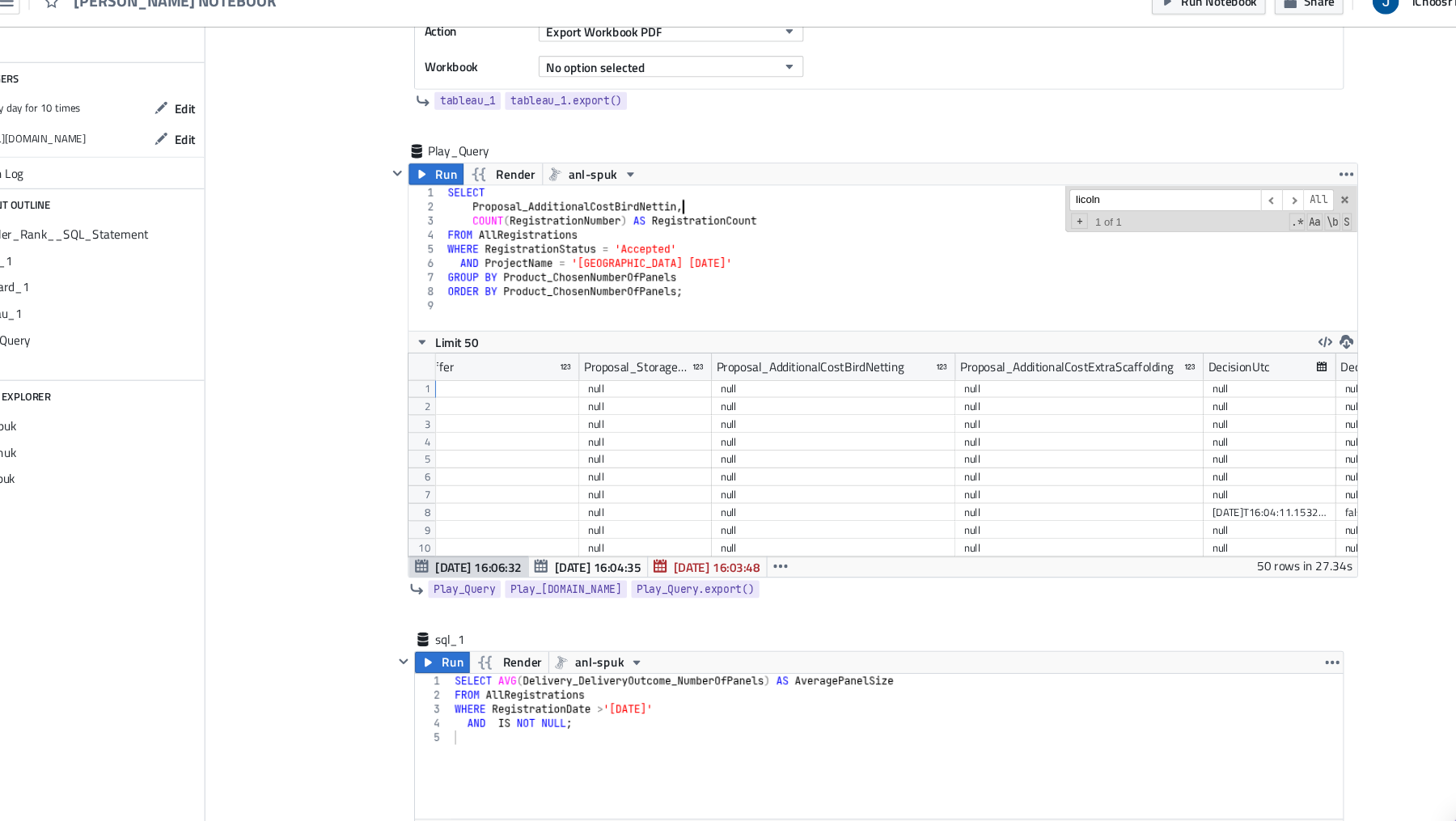
scroll to position [0, 18]
click at [505, 205] on div "SELECT Proposal_AdditionalCostBirdNetting , COUNT ( RegistrationNumber ) AS Reg…" at bounding box center [897, 272] width 837 height 158
drag, startPoint x: 699, startPoint y: 273, endPoint x: 531, endPoint y: 272, distance: 168.0
click at [531, 272] on div "SELECT Proposal_AdditionalCostBirdNetting , COUNT ( RegistrationNumber ) AS Reg…" at bounding box center [897, 272] width 837 height 158
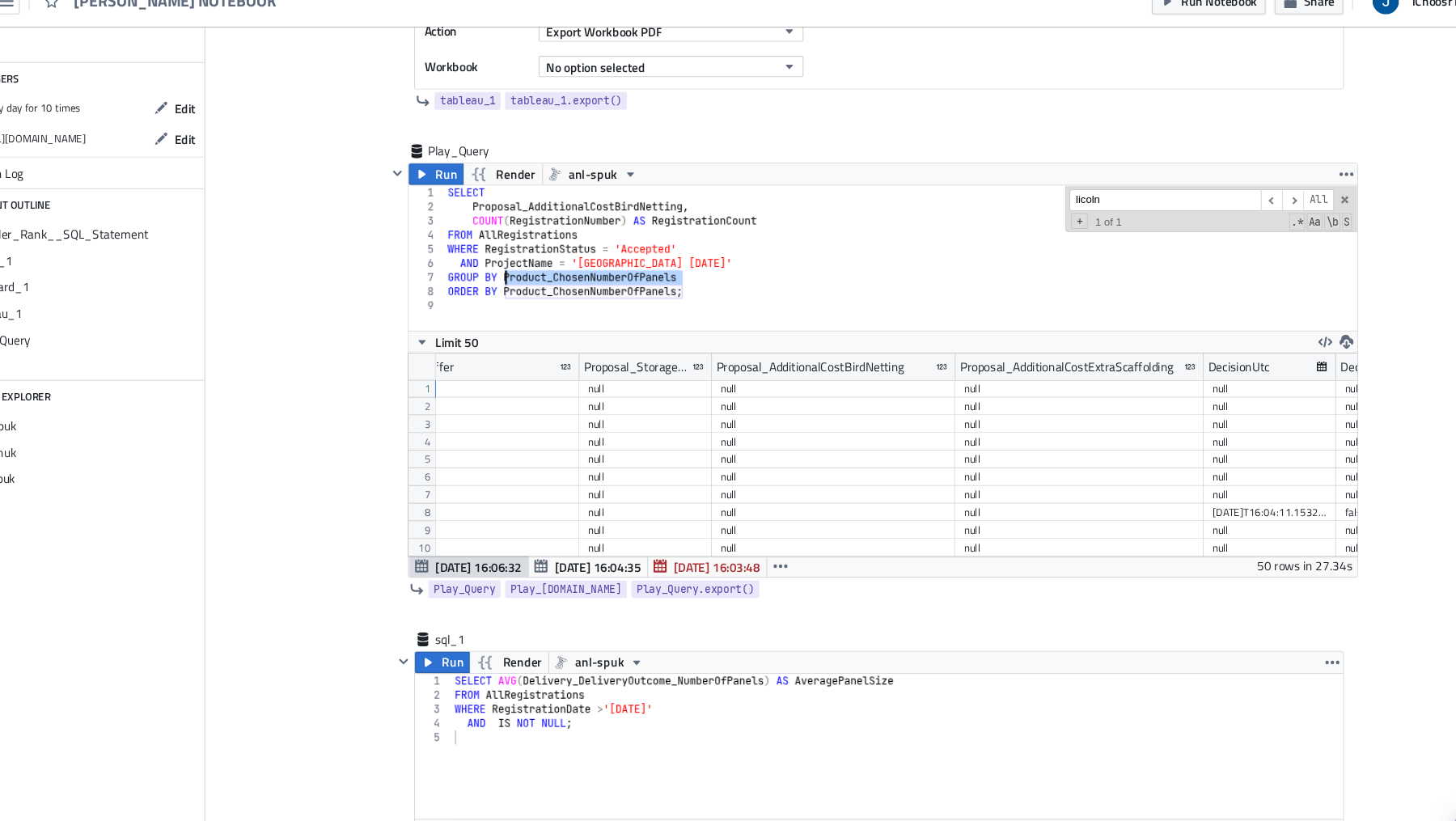
paste textarea "posal_AdditionalCostBirdNetting"
click at [692, 283] on div "SELECT Proposal_AdditionalCostBirdNetting , COUNT ( RegistrationNumber ) AS Reg…" at bounding box center [897, 272] width 837 height 158
drag, startPoint x: 696, startPoint y: 283, endPoint x: 535, endPoint y: 285, distance: 161.0
click at [535, 285] on div "SELECT Proposal_AdditionalCostBirdNetting , COUNT ( RegistrationNumber ) AS Reg…" at bounding box center [897, 272] width 837 height 158
paste textarea "posal_AdditionalCostBirdNetting"
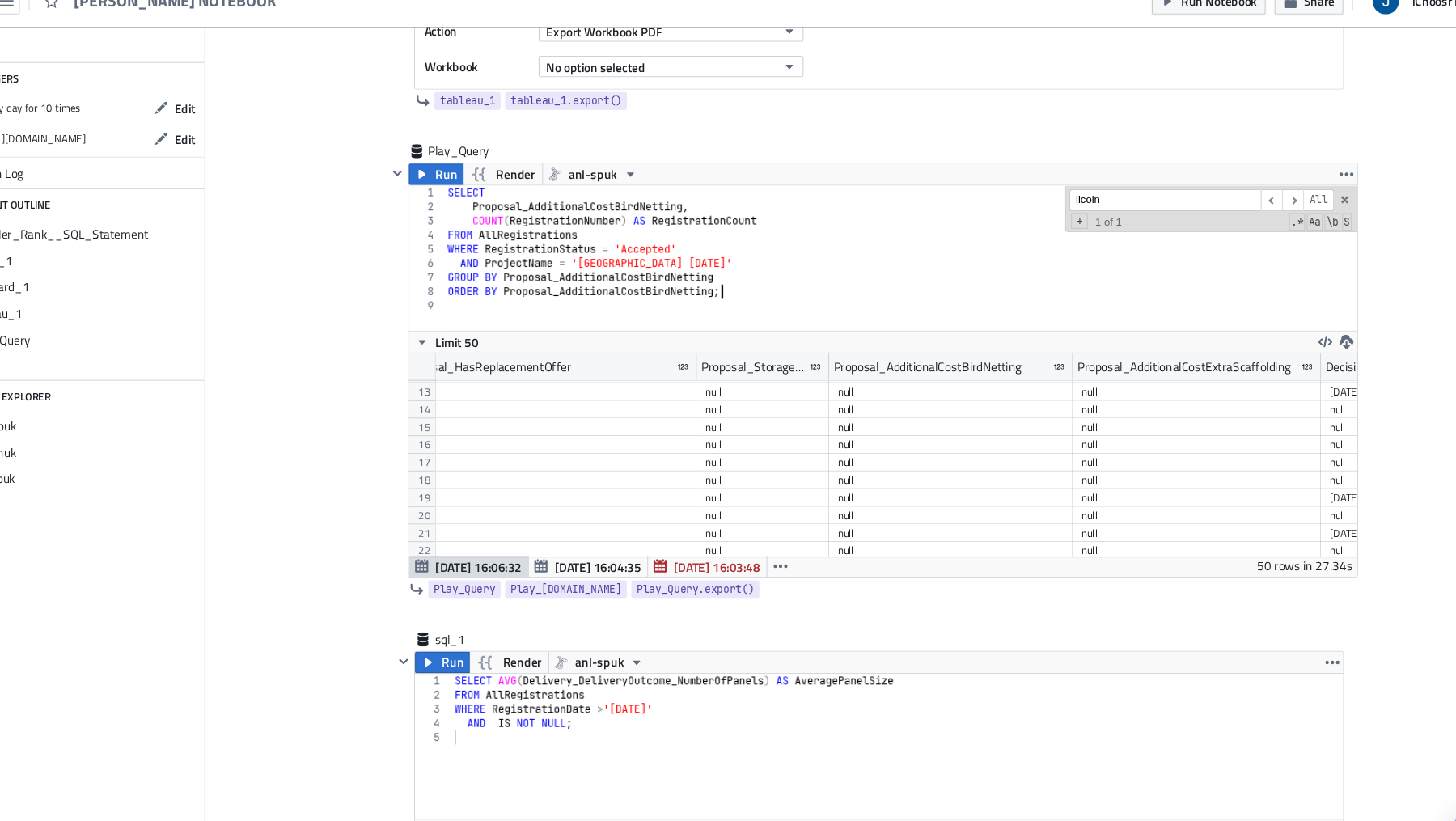
scroll to position [210, 13483]
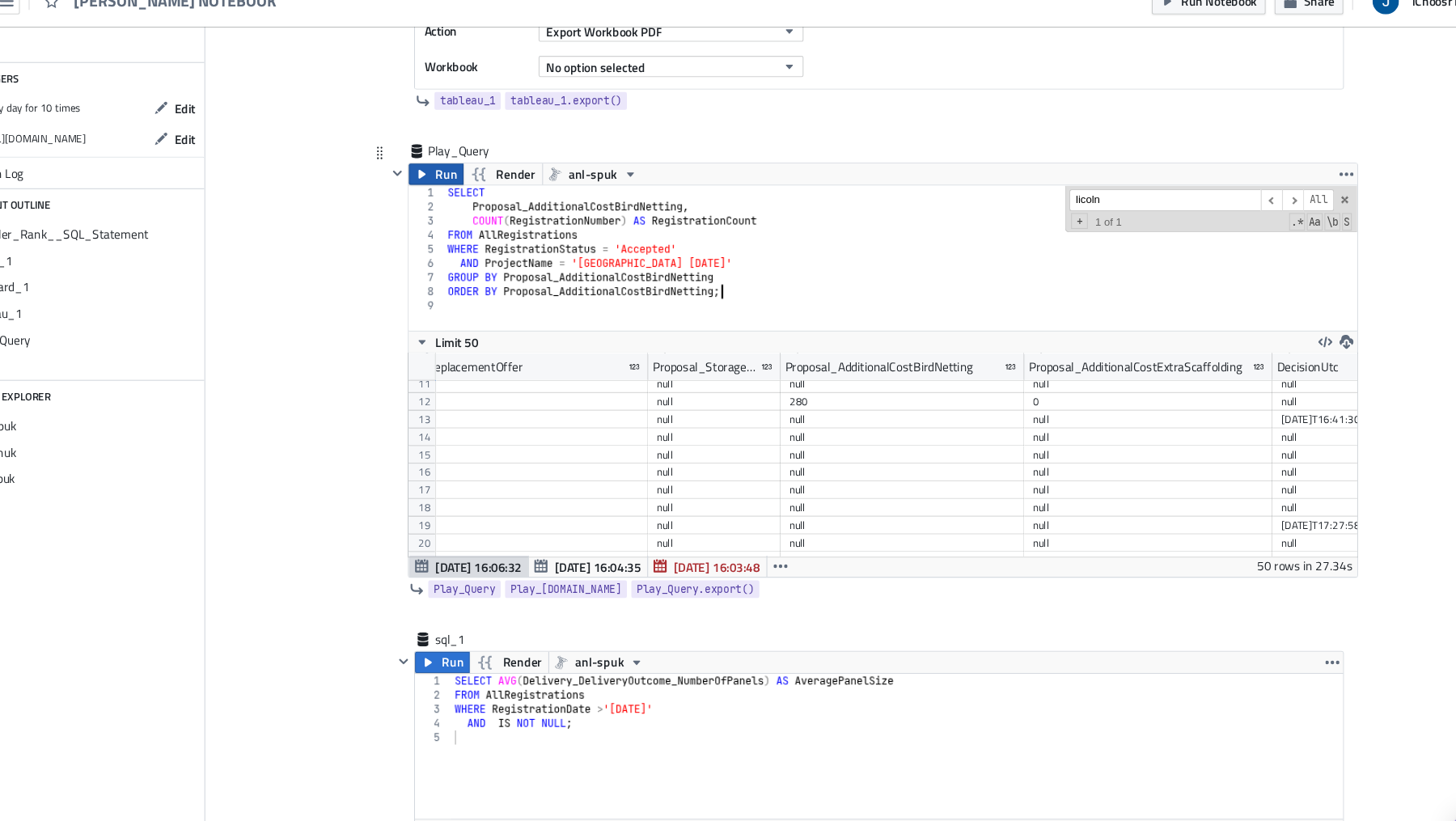
type textarea "ORDER BY Proposal_AdditionalCostBirdNetting;"
click at [468, 177] on button "Run" at bounding box center [470, 183] width 50 height 20
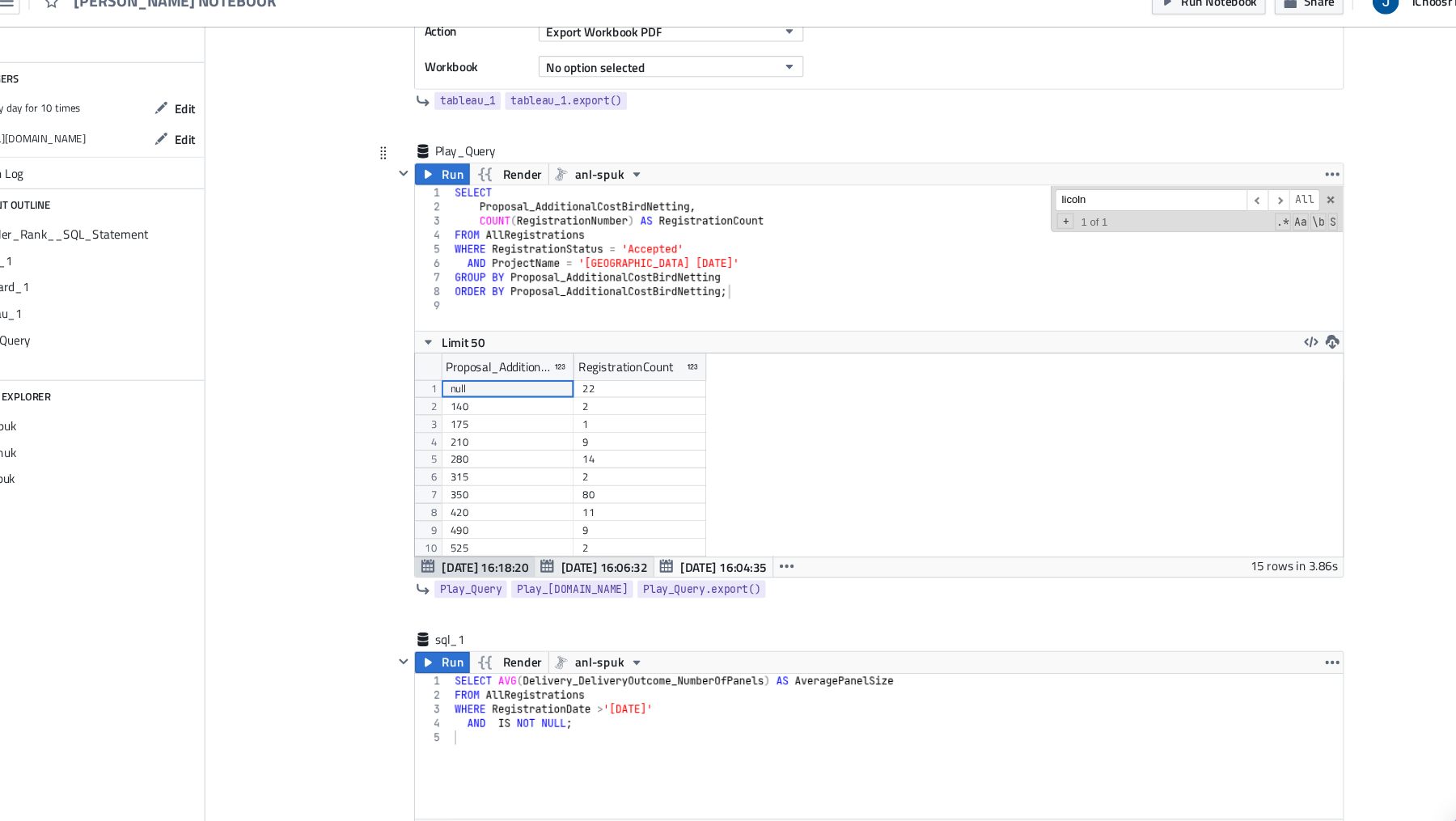
click at [629, 536] on span "[DATE] 16:06:32" at bounding box center [624, 542] width 79 height 17
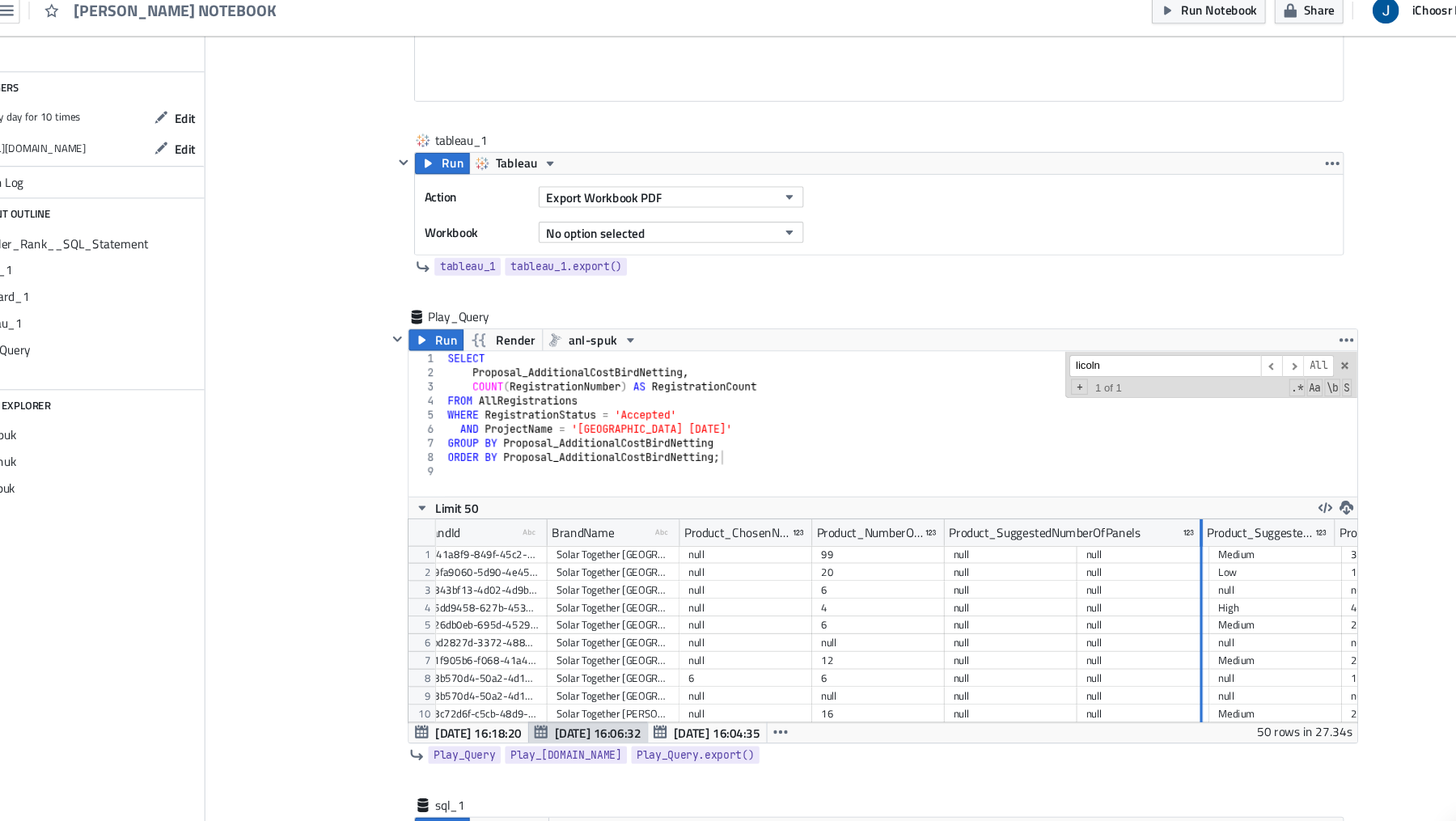
drag, startPoint x: 1057, startPoint y: 494, endPoint x: 1171, endPoint y: 516, distance: 116.1
click at [1171, 516] on div "Region type-text Created with Sketch. AreaType type-text Created with Sketch. O…" at bounding box center [880, 583] width 868 height 186
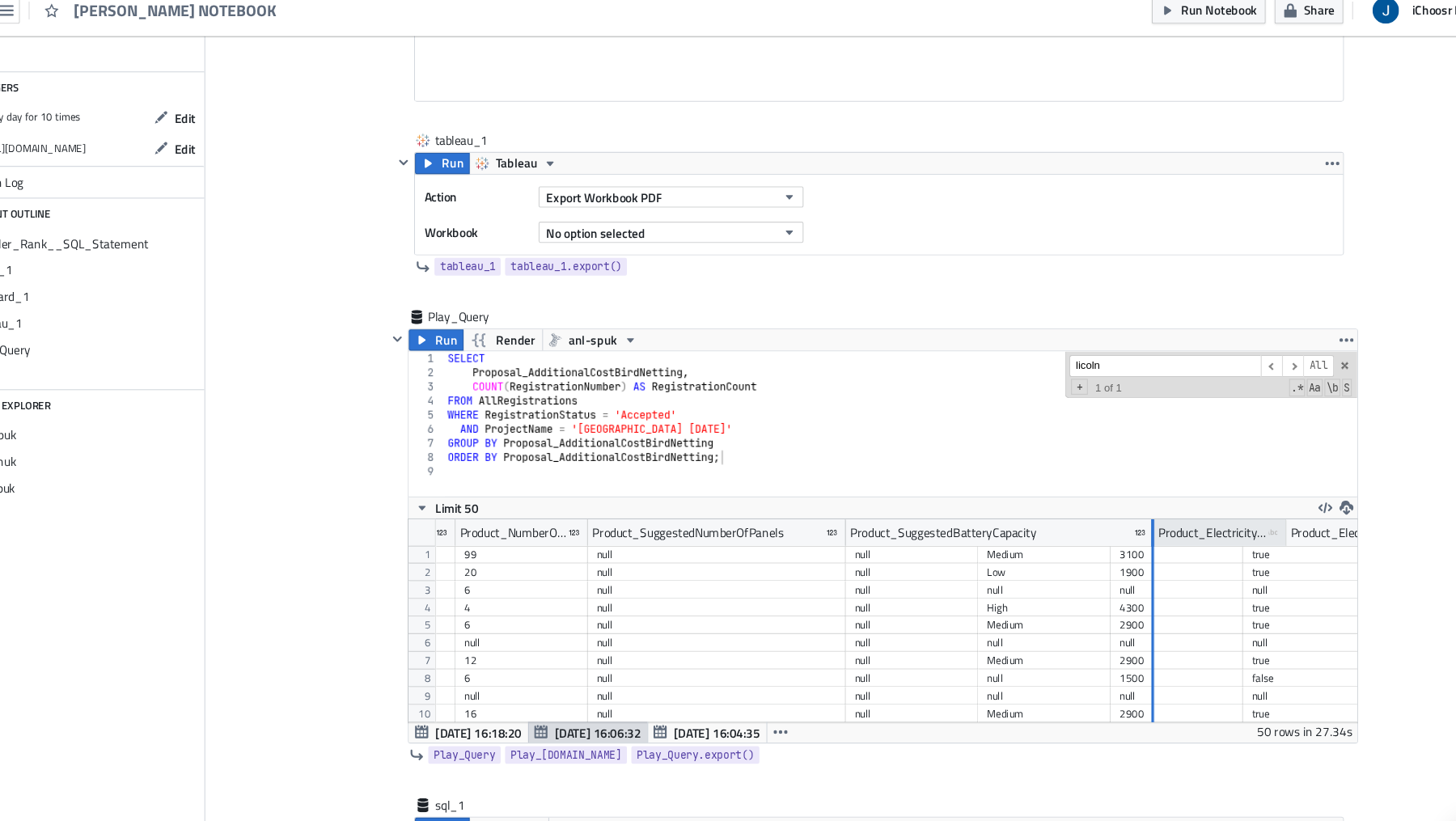
drag, startPoint x: 965, startPoint y: 492, endPoint x: 1127, endPoint y: 507, distance: 162.7
click at [1127, 507] on div at bounding box center [1126, 502] width 3 height 25
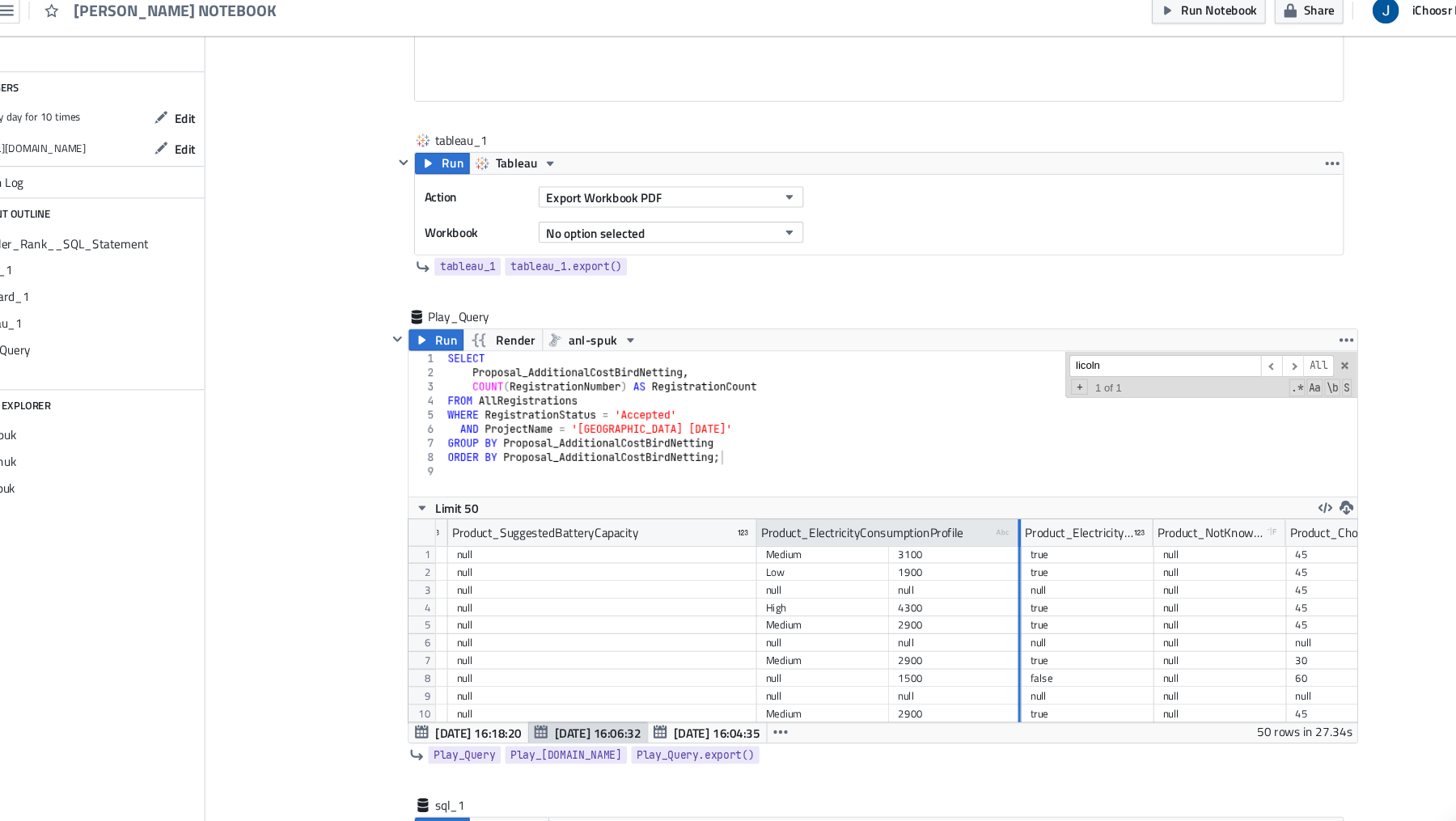
drag, startPoint x: 884, startPoint y: 494, endPoint x: 1005, endPoint y: 499, distance: 121.1
click at [1005, 499] on div at bounding box center [1005, 502] width 3 height 25
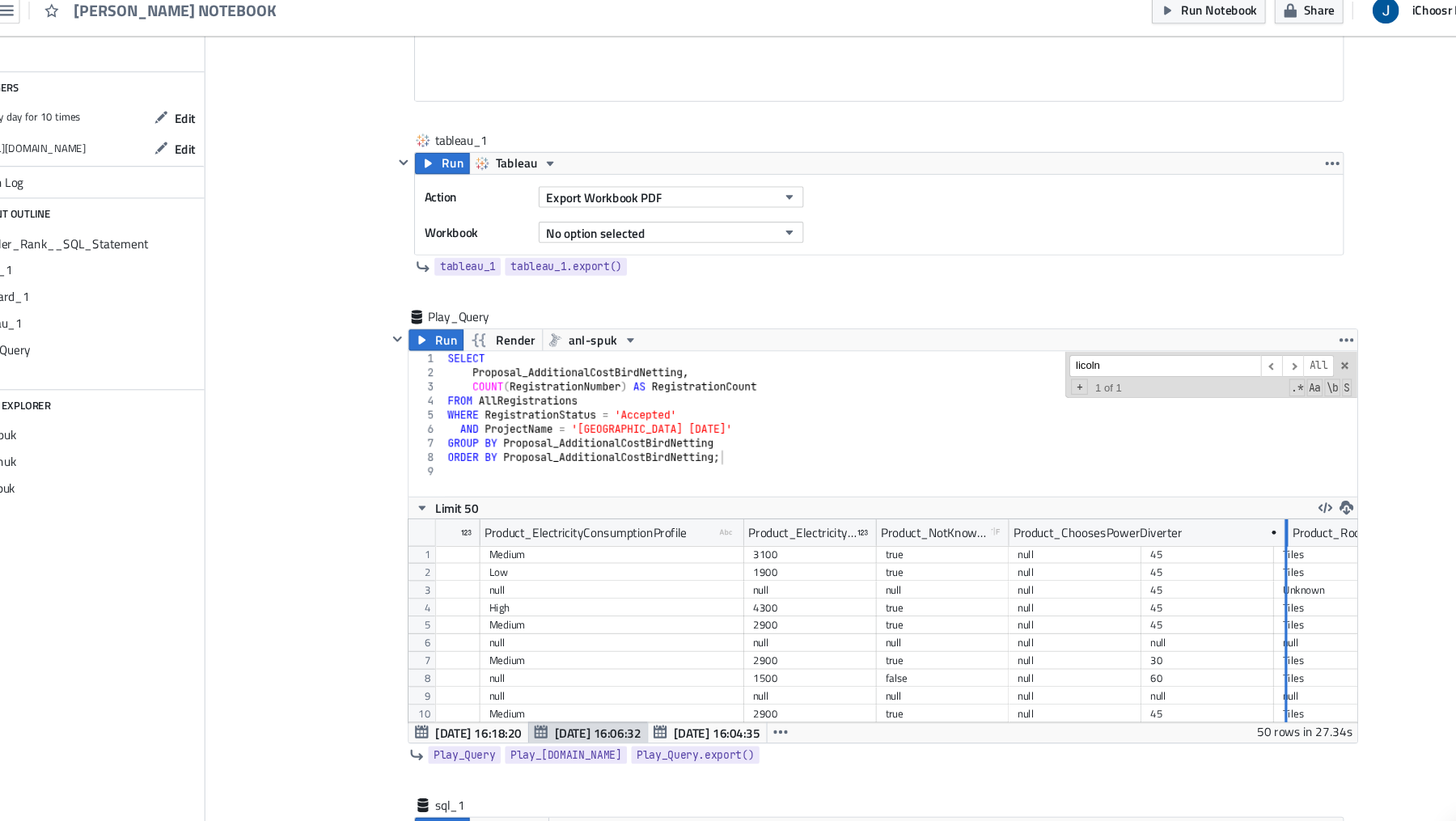
drag, startPoint x: 1114, startPoint y: 493, endPoint x: 1249, endPoint y: 523, distance: 138.3
click at [1249, 523] on div "Product_ChosenNumberOfPanels Product_NumberOfPanelsThatFitOnRoof Product_Sugges…" at bounding box center [880, 583] width 868 height 186
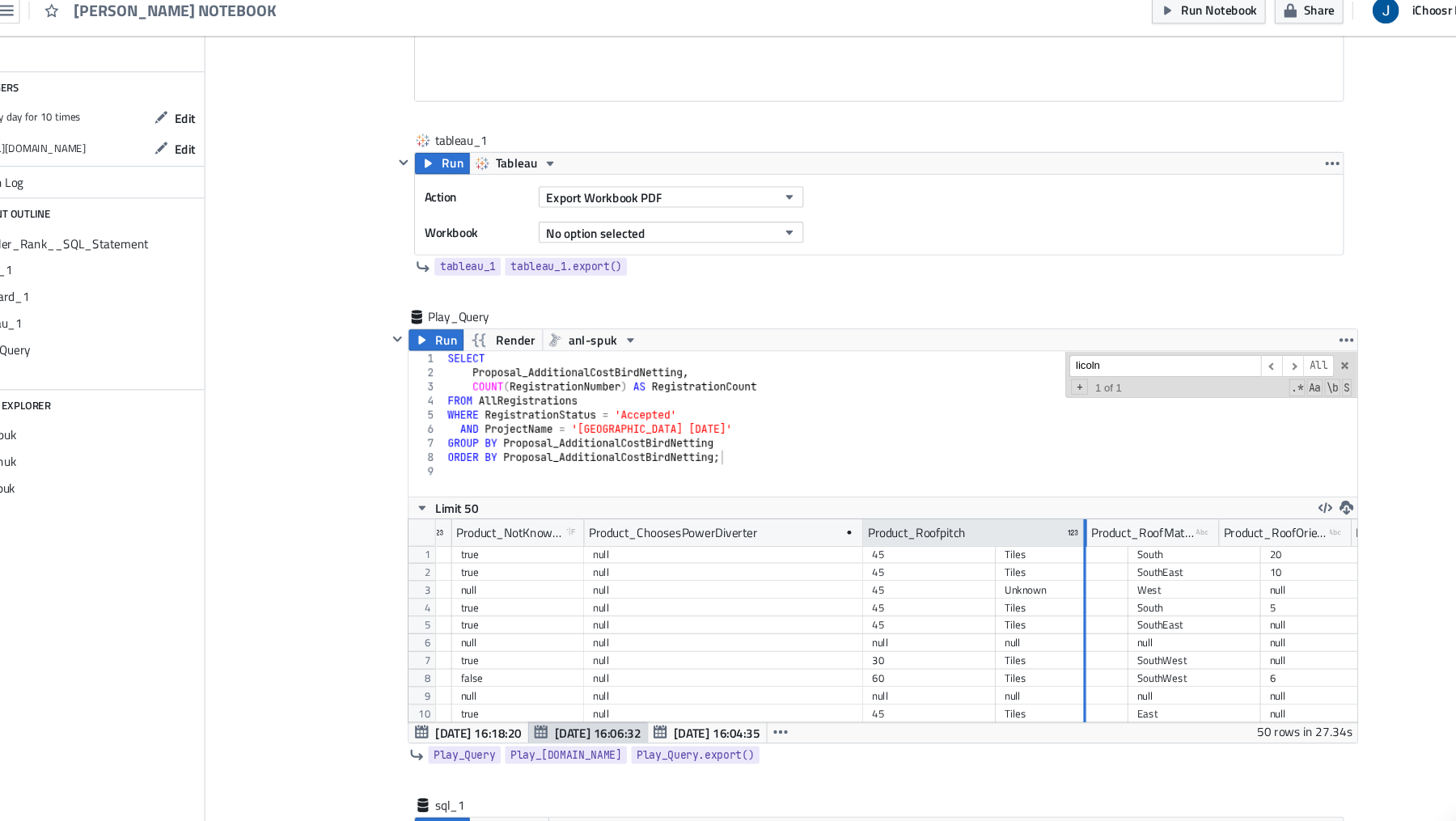
drag, startPoint x: 981, startPoint y: 492, endPoint x: 1084, endPoint y: 504, distance: 103.7
click at [1067, 504] on div at bounding box center [1065, 502] width 3 height 25
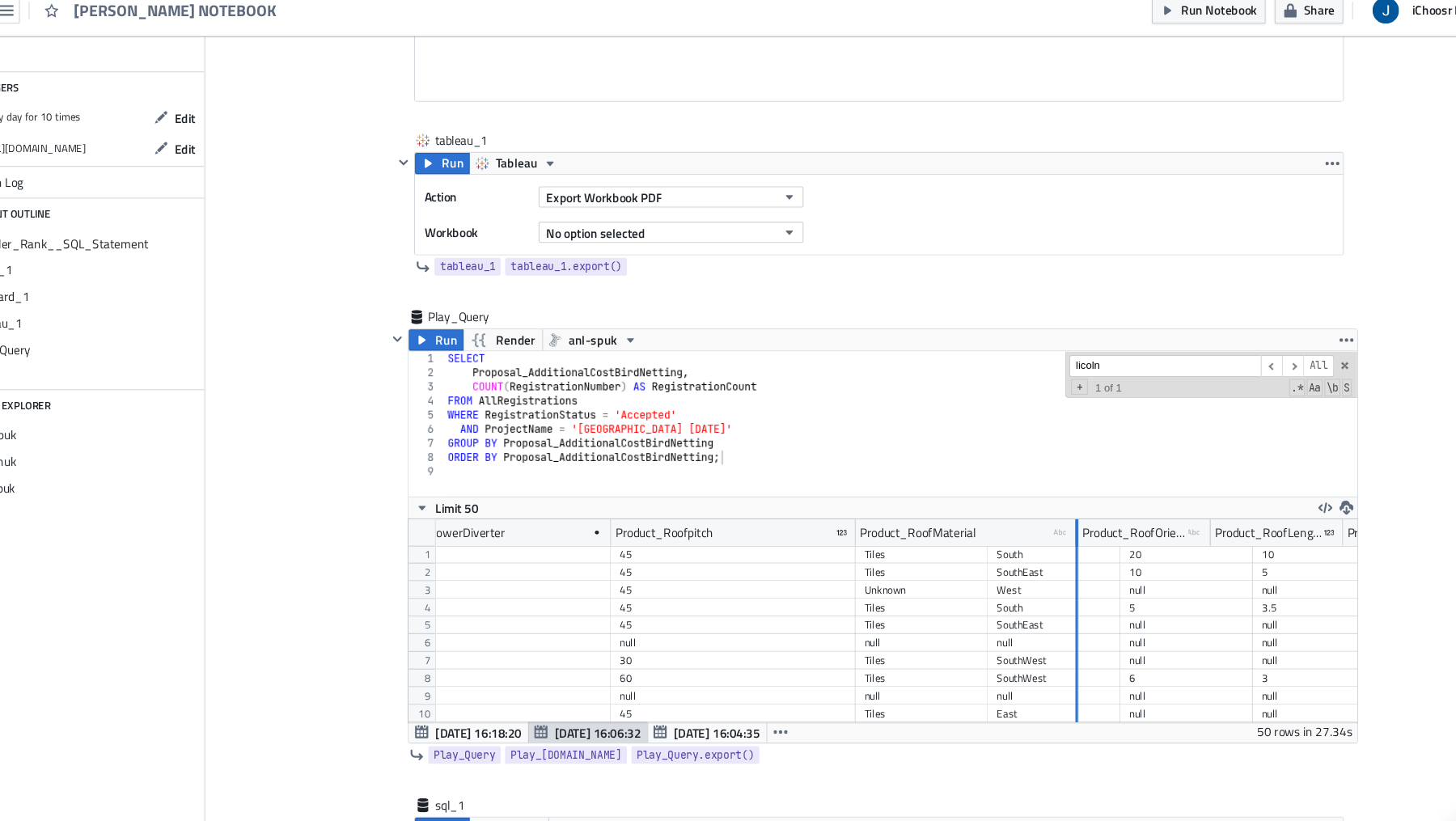
drag, startPoint x: 972, startPoint y: 499, endPoint x: 1068, endPoint y: 511, distance: 96.7
click at [1068, 511] on div "Product_ElectricityConsumptionProfile type-text Created with Sketch. Product_El…" at bounding box center [880, 583] width 868 height 186
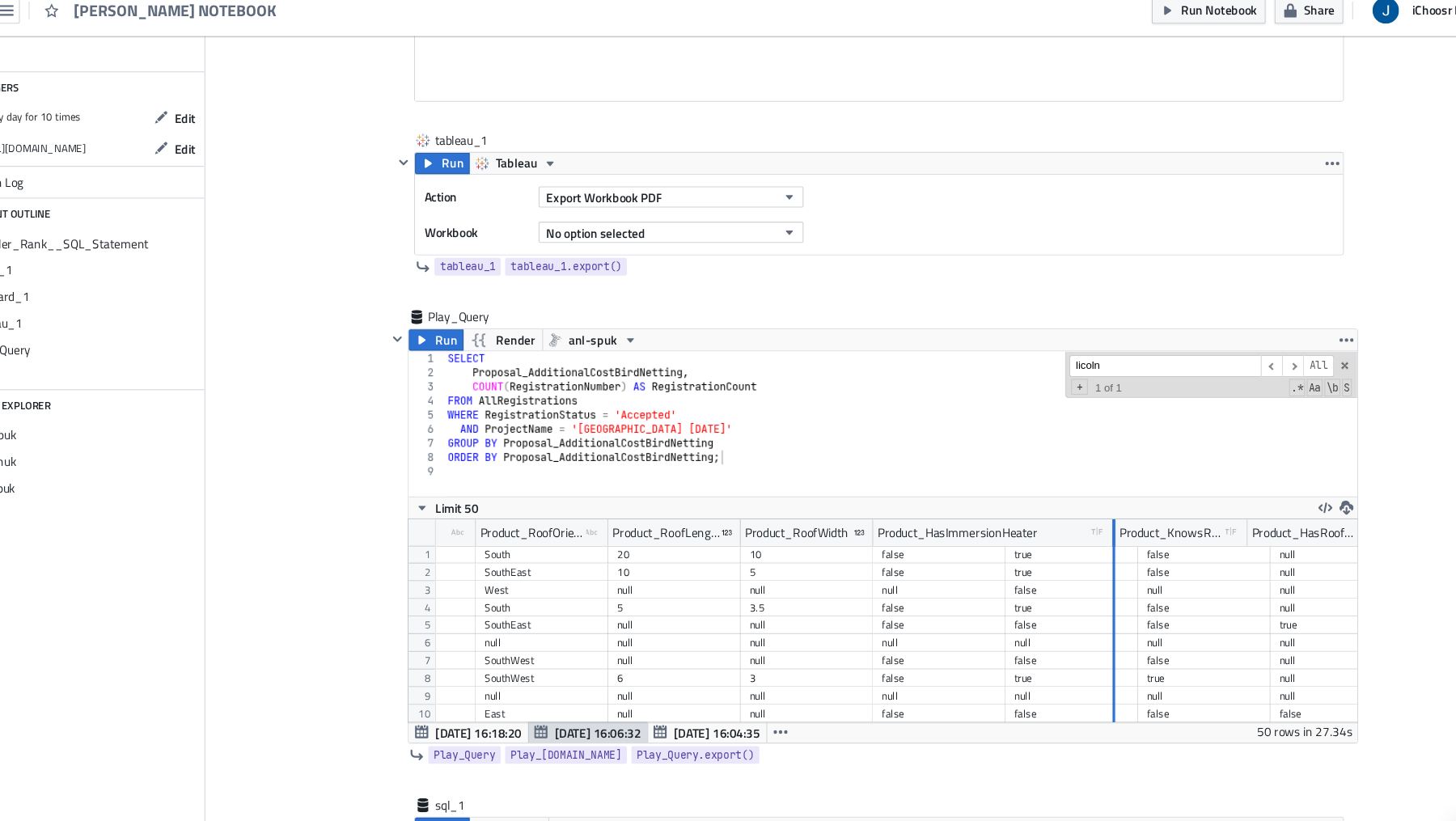
drag, startPoint x: 991, startPoint y: 492, endPoint x: 1111, endPoint y: 509, distance: 121.2
click at [1111, 509] on div "Product_NotKnowsEnergyConsumption type-boolean Created with Sketch. Product_Cho…" at bounding box center [880, 583] width 868 height 186
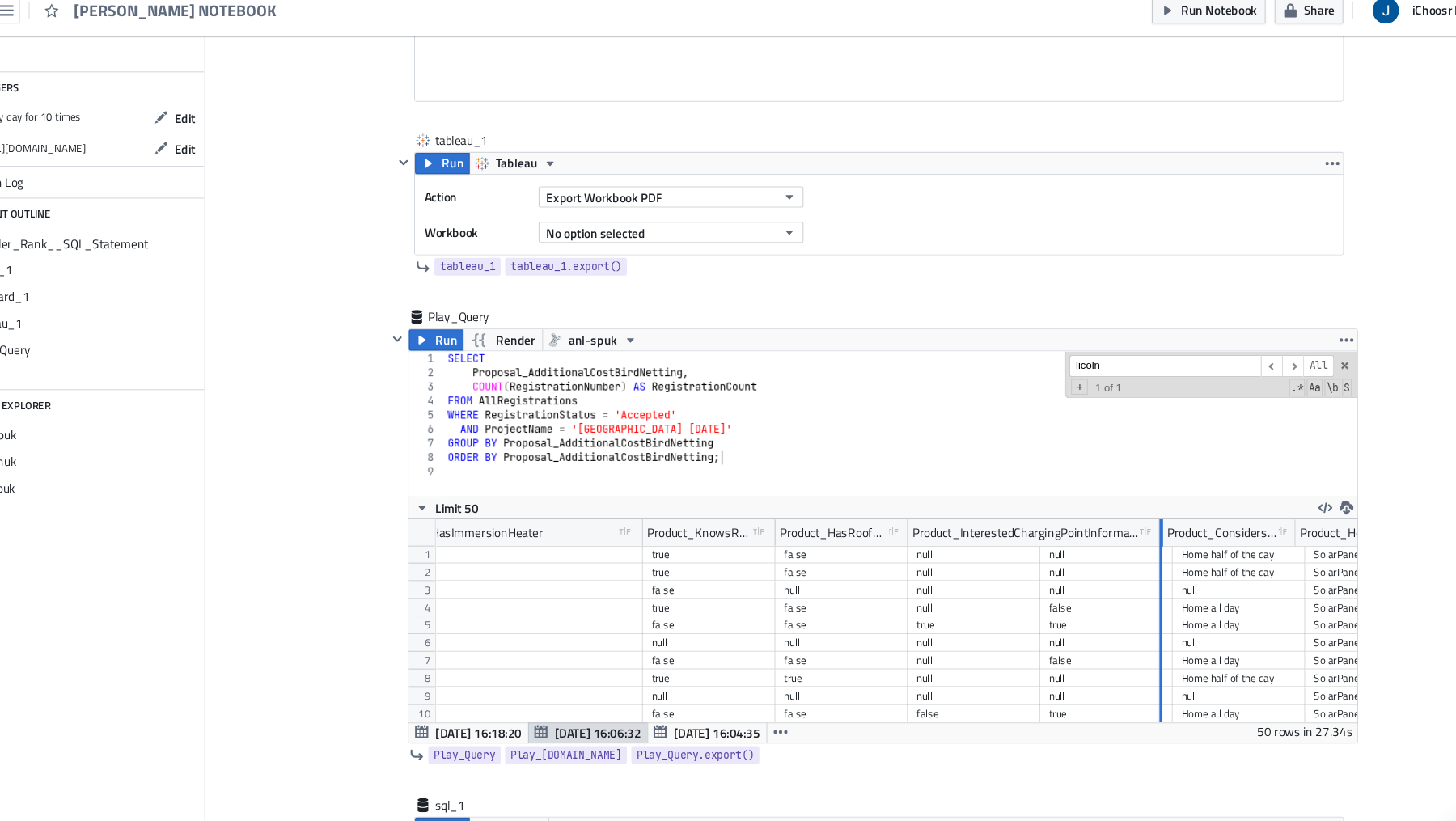
drag, startPoint x: 1022, startPoint y: 491, endPoint x: 1134, endPoint y: 520, distance: 115.7
click at [1134, 520] on div "Product_RoofOrientation type-text Created with Sketch. Product_RoofLength Produ…" at bounding box center [880, 583] width 868 height 186
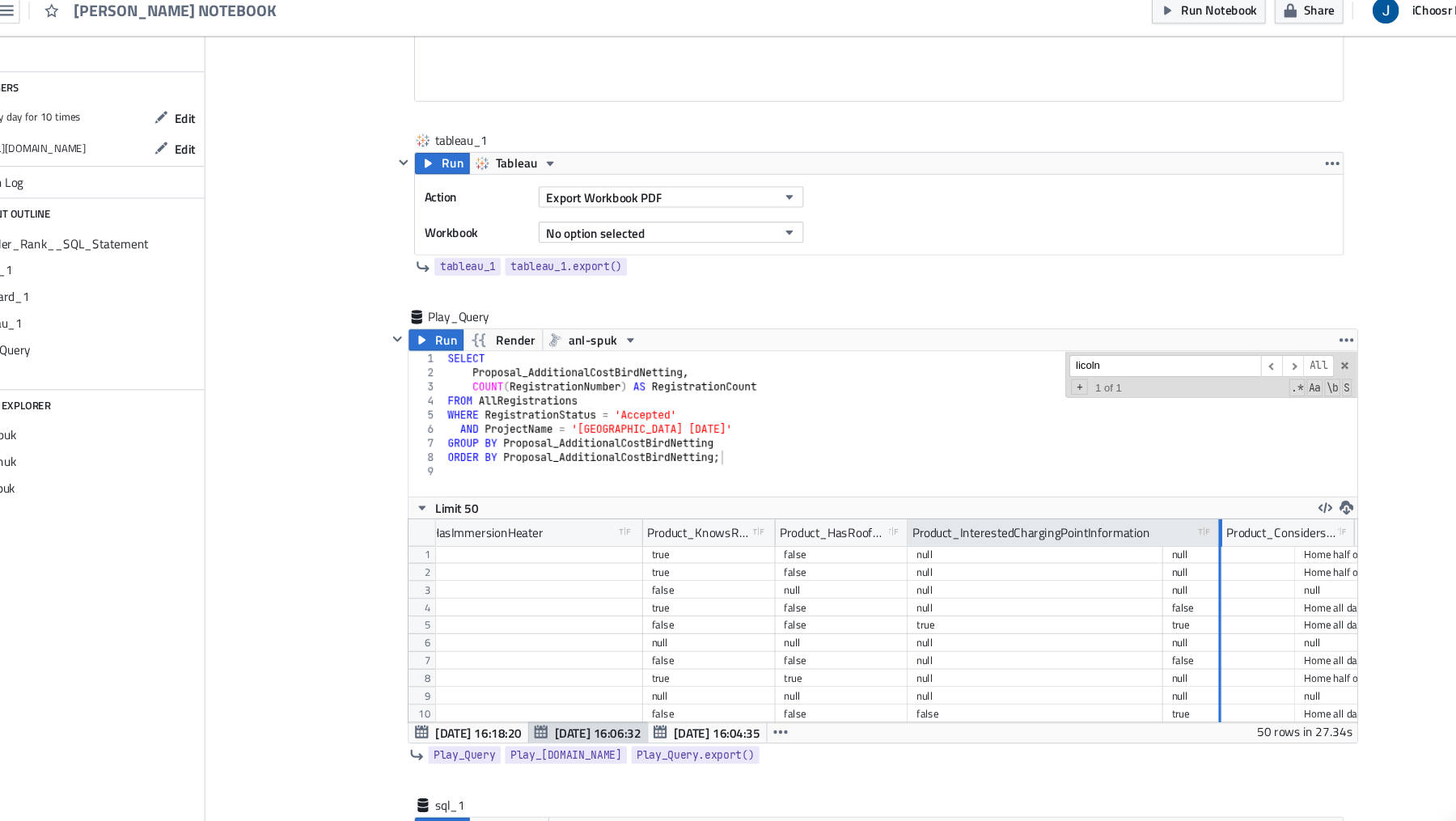
drag, startPoint x: 1135, startPoint y: 495, endPoint x: 1205, endPoint y: 502, distance: 70.3
click at [1190, 502] on div at bounding box center [1189, 502] width 3 height 25
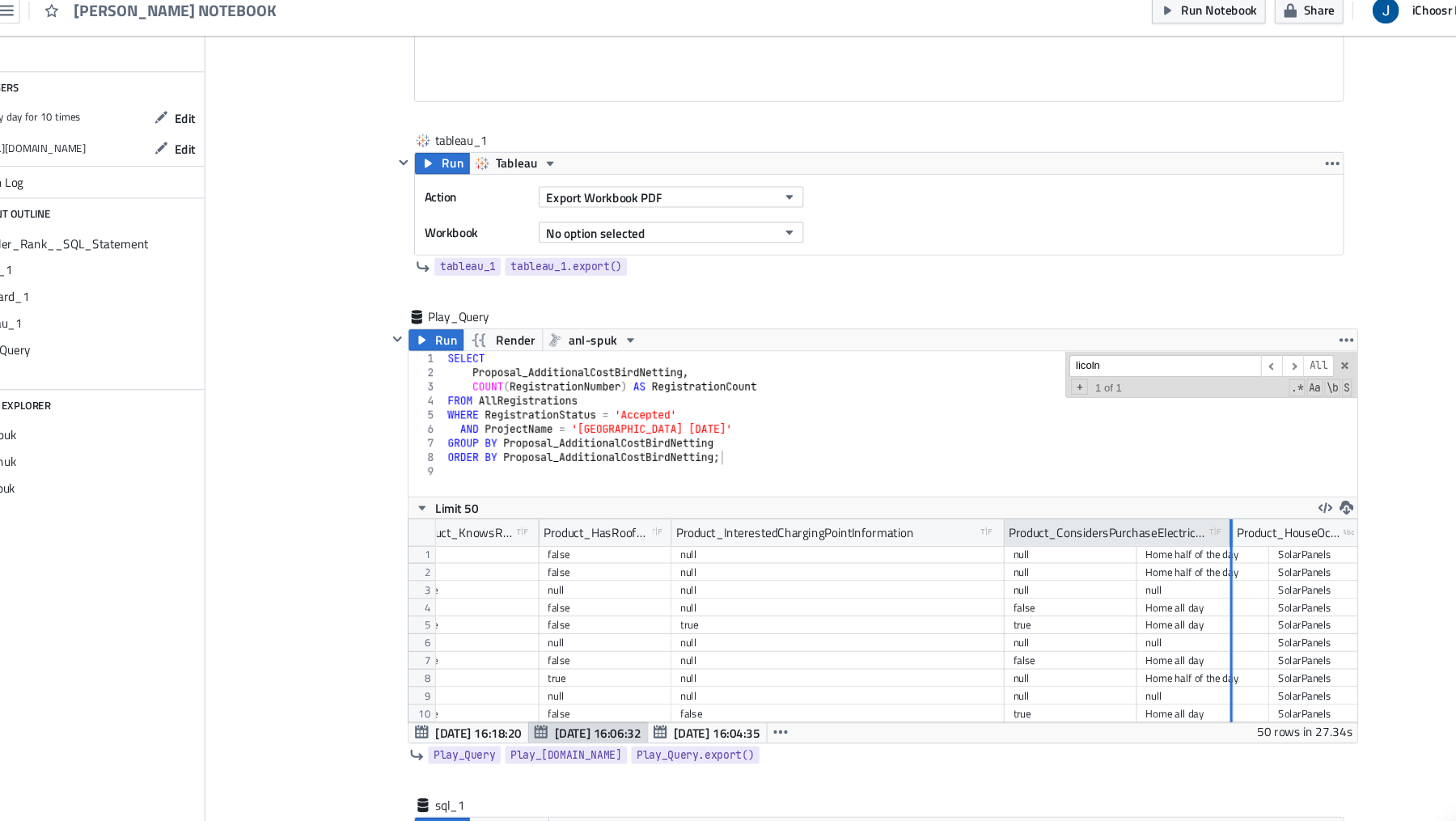
drag, startPoint x: 1110, startPoint y: 495, endPoint x: 1201, endPoint y: 501, distance: 91.2
click at [1200, 501] on div at bounding box center [1199, 502] width 3 height 25
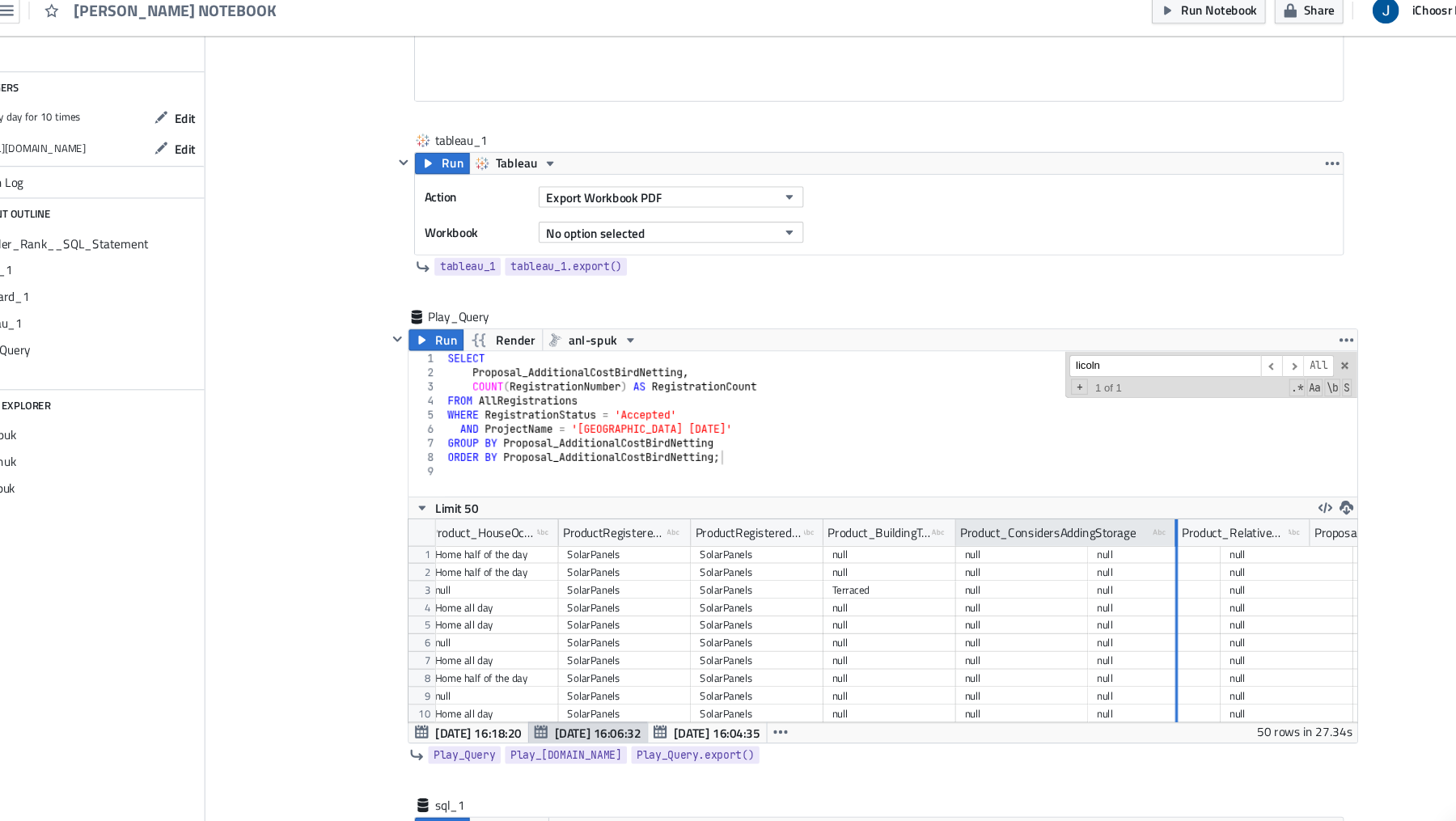
drag, startPoint x: 1063, startPoint y: 495, endPoint x: 1145, endPoint y: 504, distance: 82.5
click at [1146, 504] on div at bounding box center [1148, 502] width 4 height 25
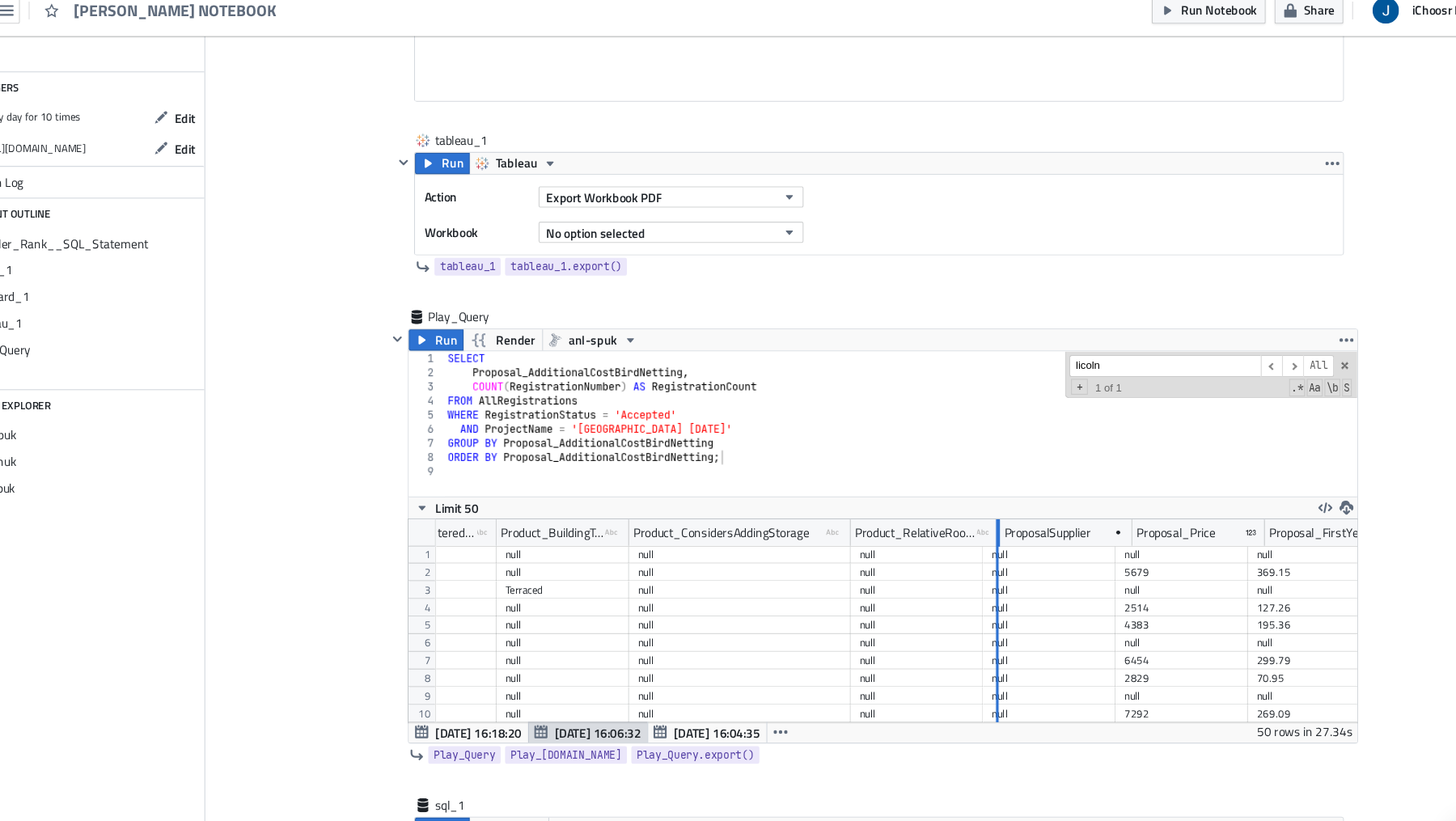
drag, startPoint x: 968, startPoint y: 495, endPoint x: 1094, endPoint y: 516, distance: 127.7
click at [1094, 516] on div "Product_ConsidersPurchaseElectricVehicle type-boolean Created with Sketch. Prod…" at bounding box center [880, 583] width 868 height 186
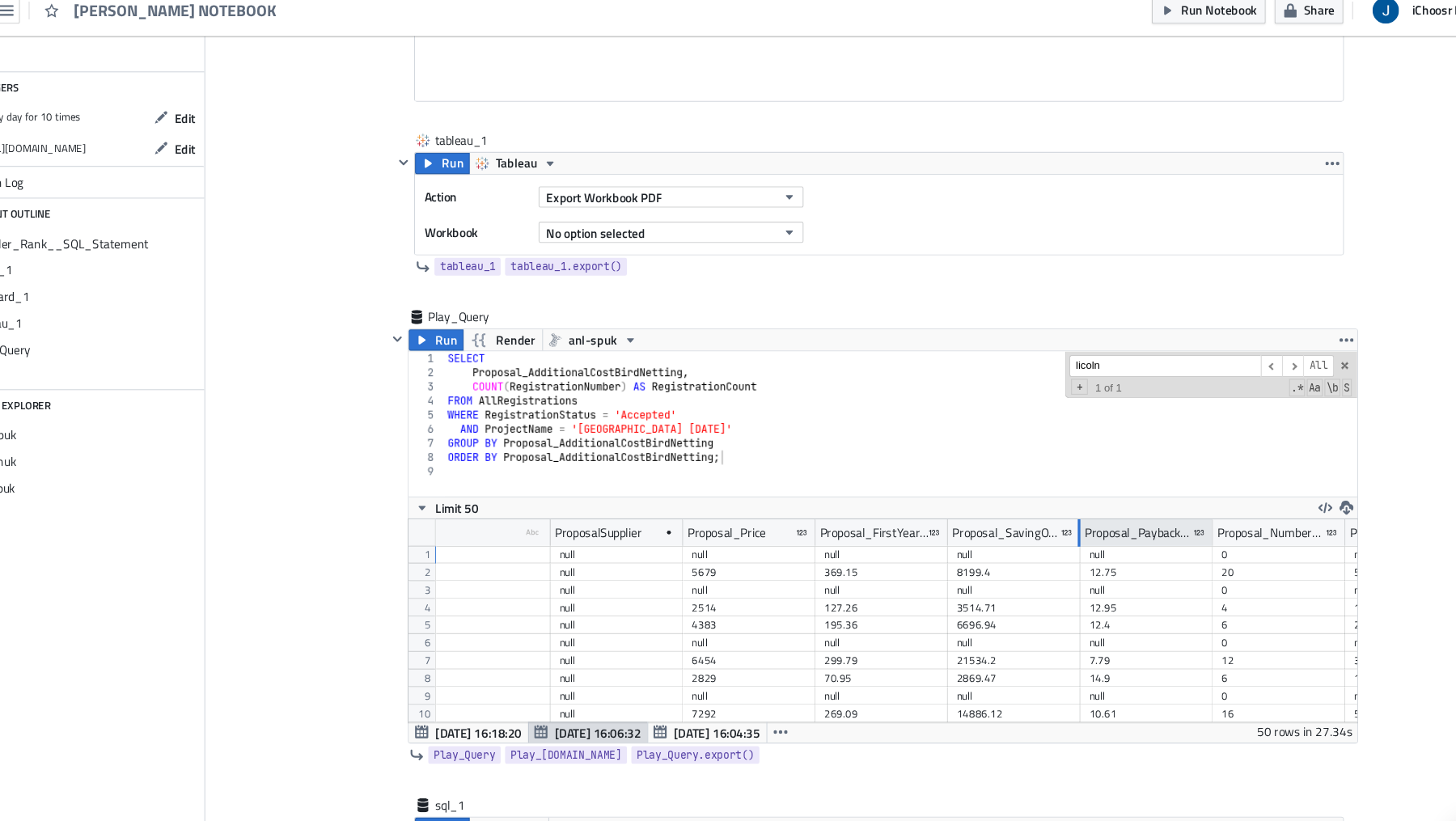
drag, startPoint x: 1060, startPoint y: 497, endPoint x: 1148, endPoint y: 507, distance: 88.6
click at [1061, 507] on div at bounding box center [1060, 502] width 3 height 25
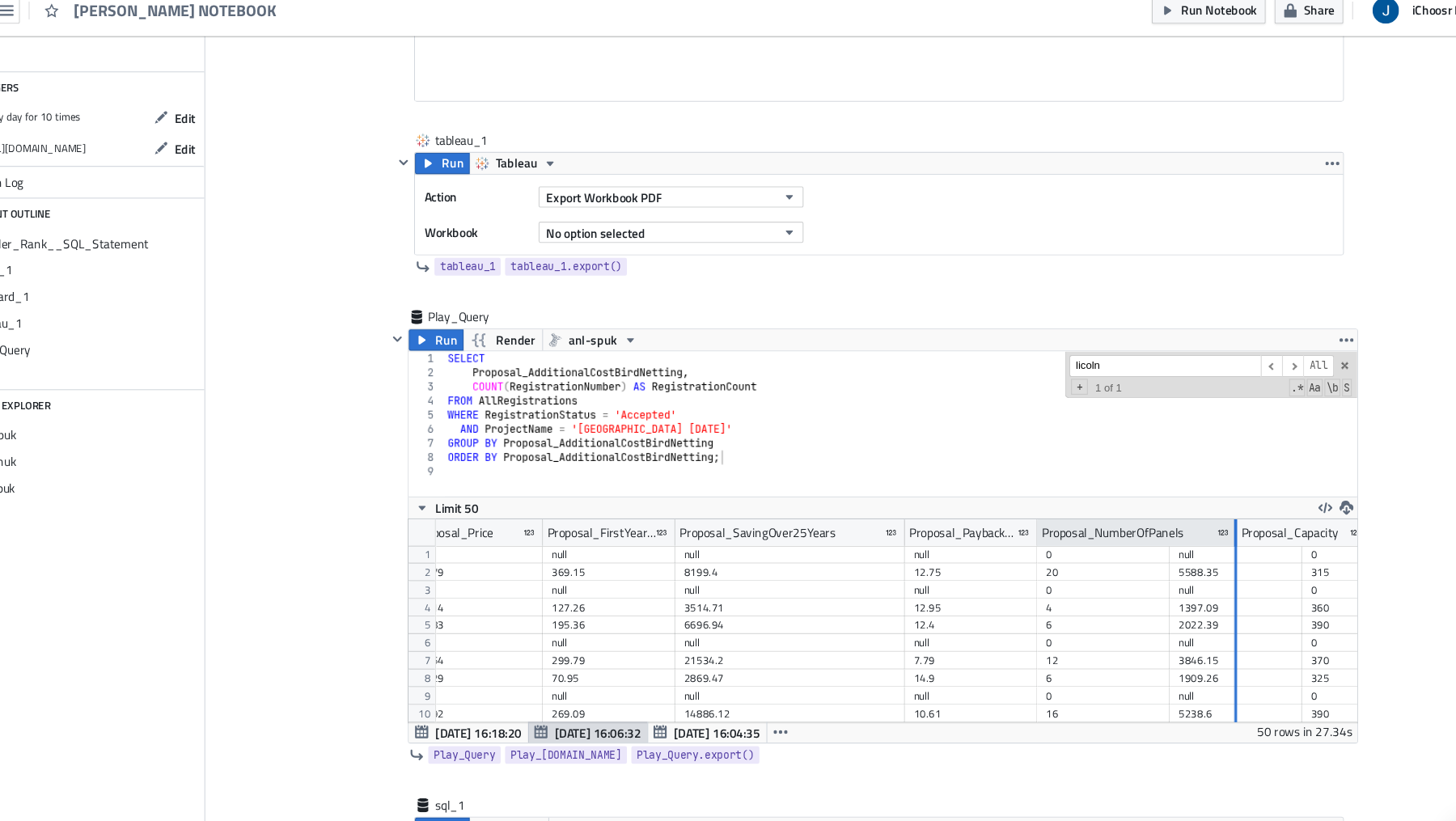
drag, startPoint x: 1141, startPoint y: 495, endPoint x: 1218, endPoint y: 506, distance: 77.8
click at [1205, 506] on div at bounding box center [1203, 502] width 3 height 25
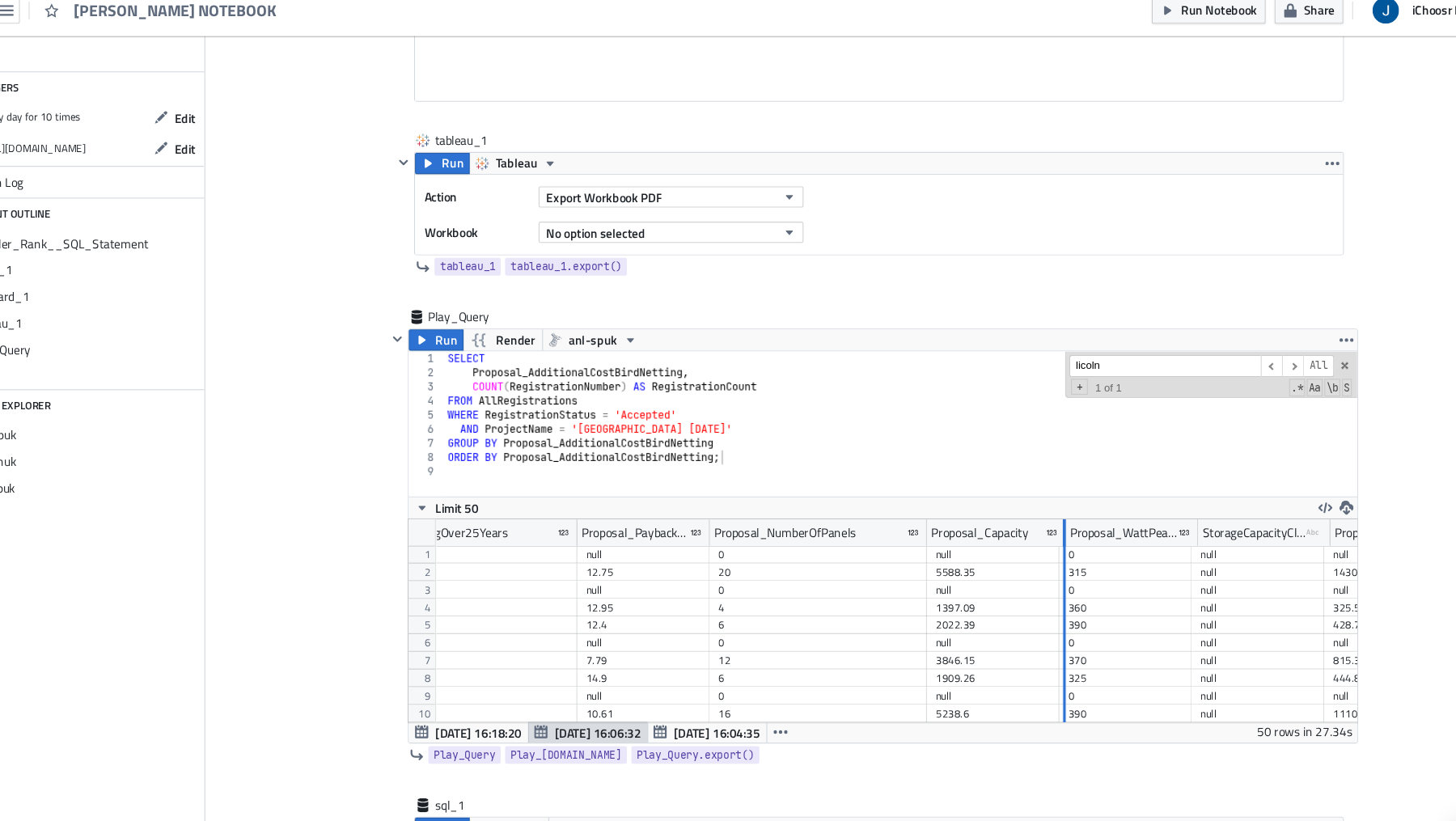
drag, startPoint x: 1040, startPoint y: 495, endPoint x: 1046, endPoint y: 518, distance: 23.8
click at [1046, 518] on div "ProposalSupplier Proposal_Price Proposal_FirstYearSaving Proposal_SavingOver25Y…" at bounding box center [880, 583] width 868 height 186
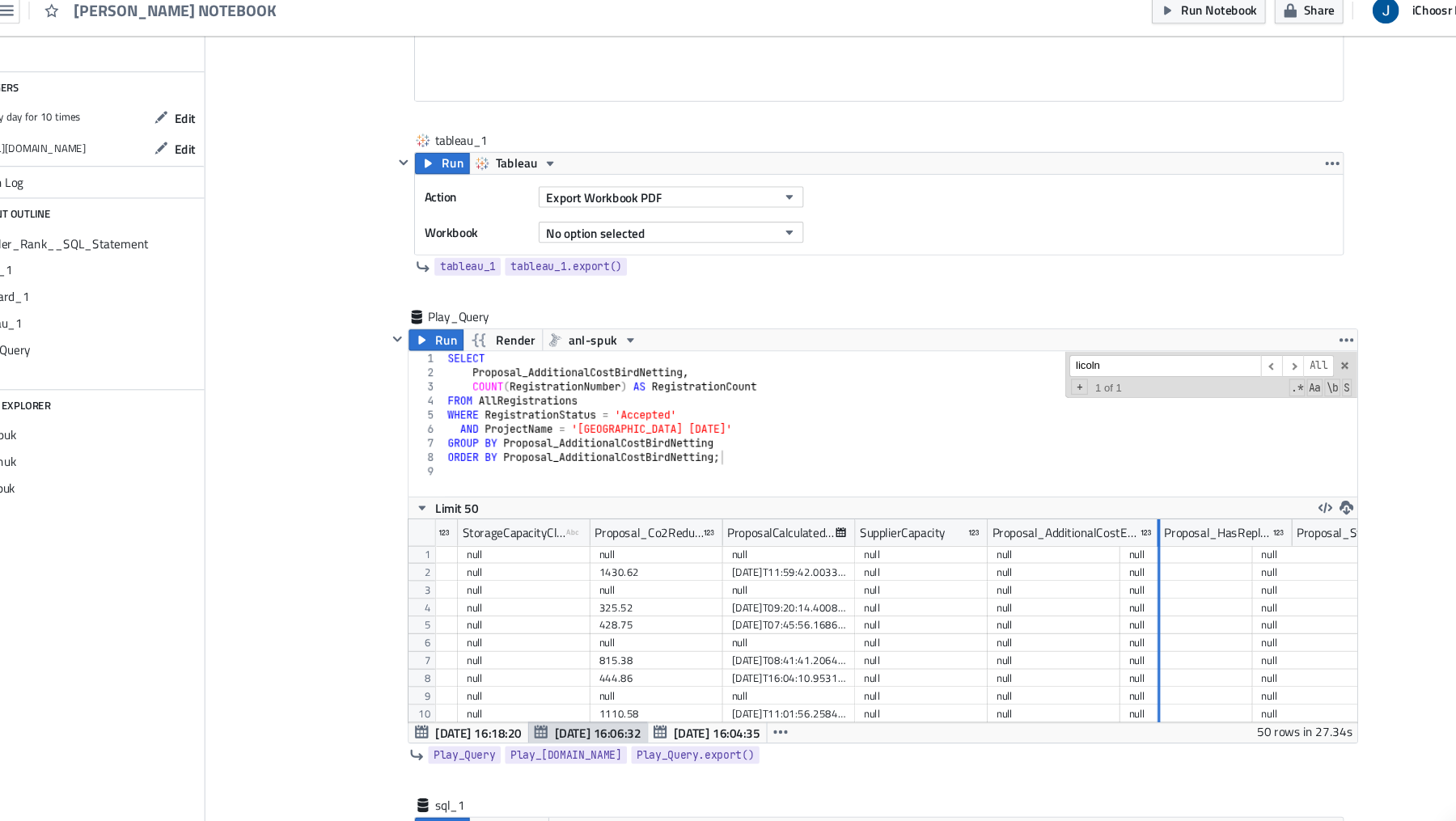
drag, startPoint x: 1095, startPoint y: 495, endPoint x: 1206, endPoint y: 511, distance: 112.1
click at [1206, 511] on div "Proposal_PaybackTime Proposal_NumberOfPanels Proposal_Capacity Proposal_WattPea…" at bounding box center [880, 583] width 868 height 186
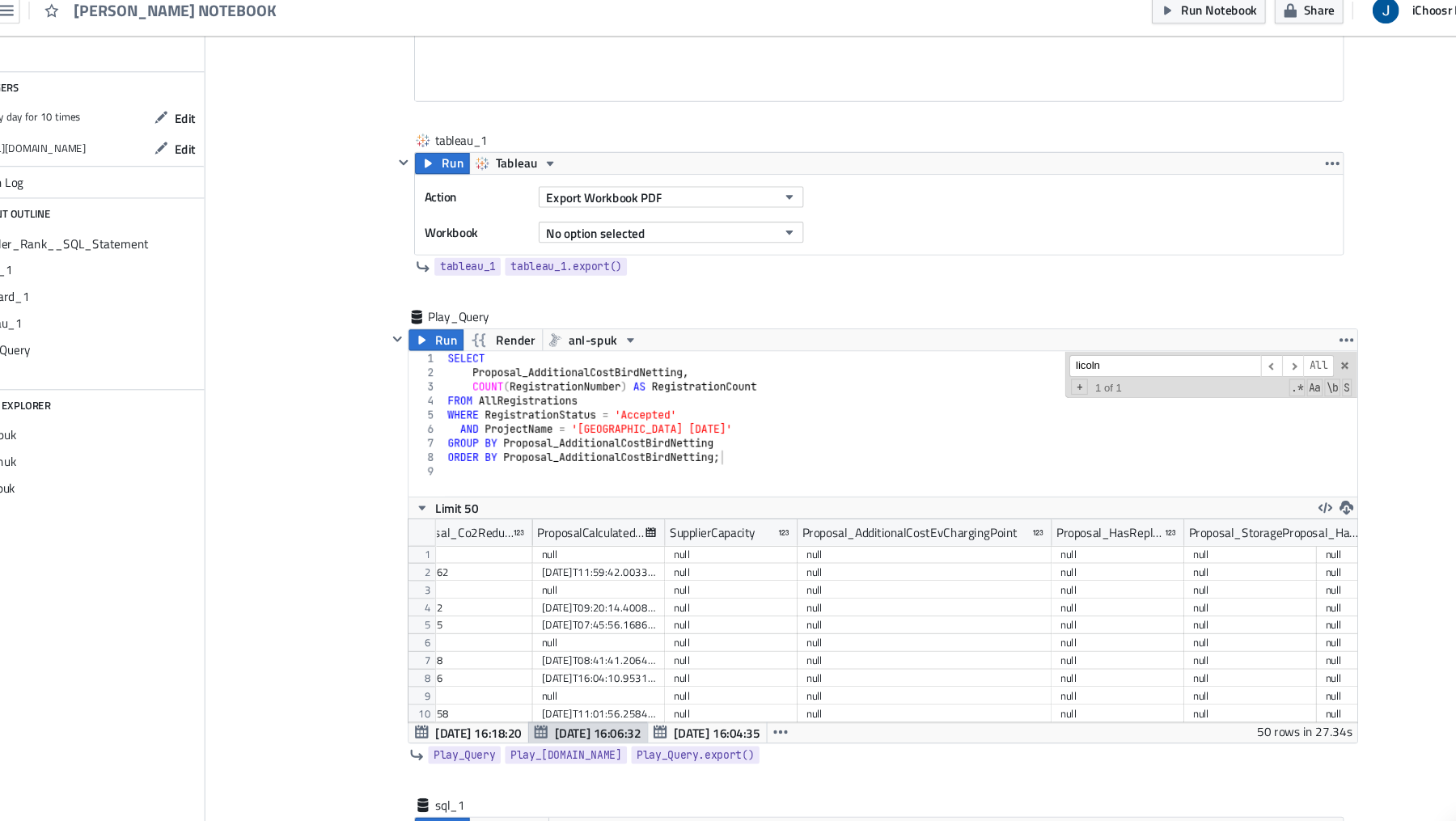
drag, startPoint x: 1272, startPoint y: 495, endPoint x: 1332, endPoint y: 504, distance: 60.7
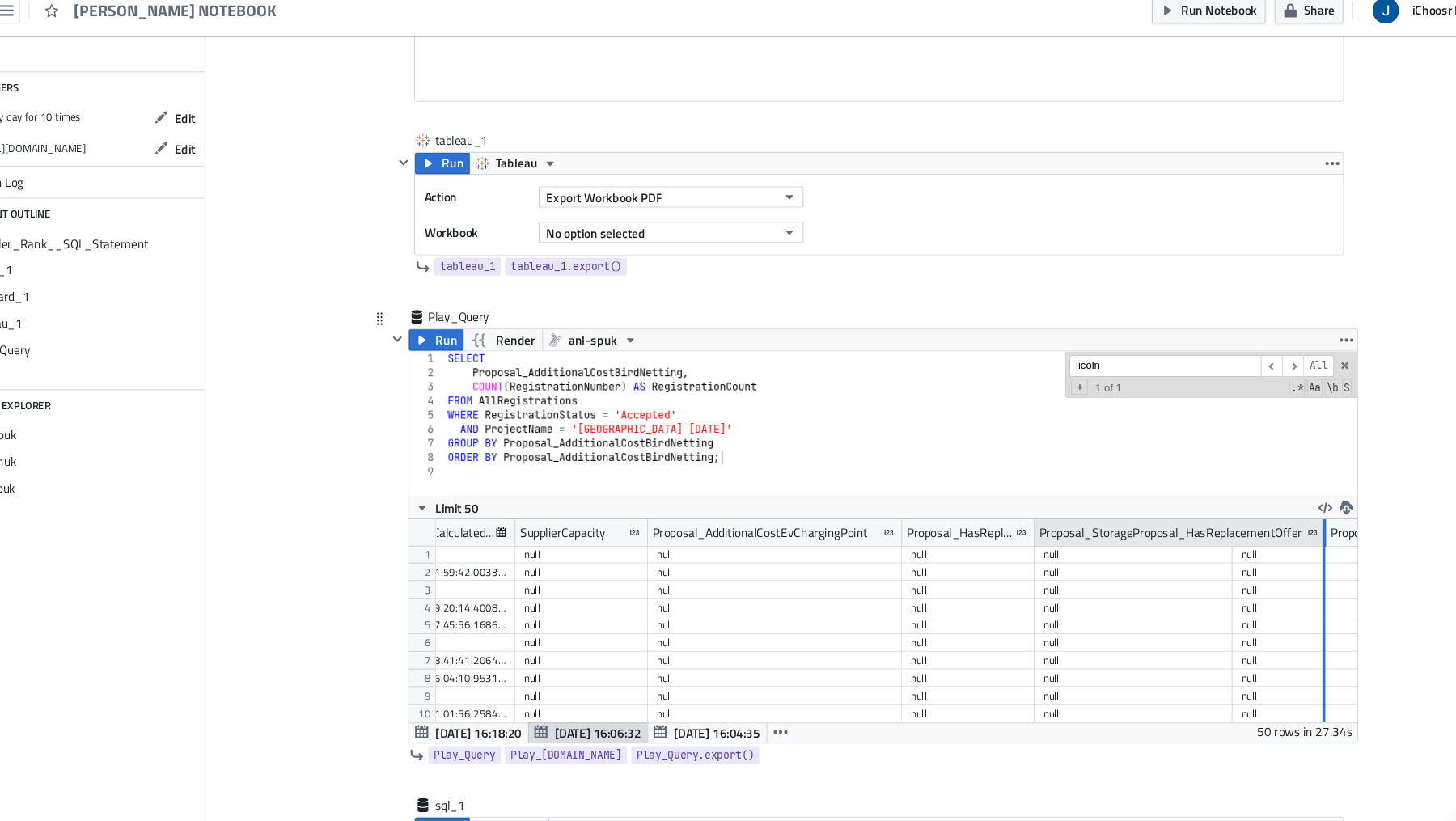
drag, startPoint x: 1199, startPoint y: 496, endPoint x: 1285, endPoint y: 507, distance: 86.7
click at [1285, 507] on div at bounding box center [1285, 502] width 3 height 25
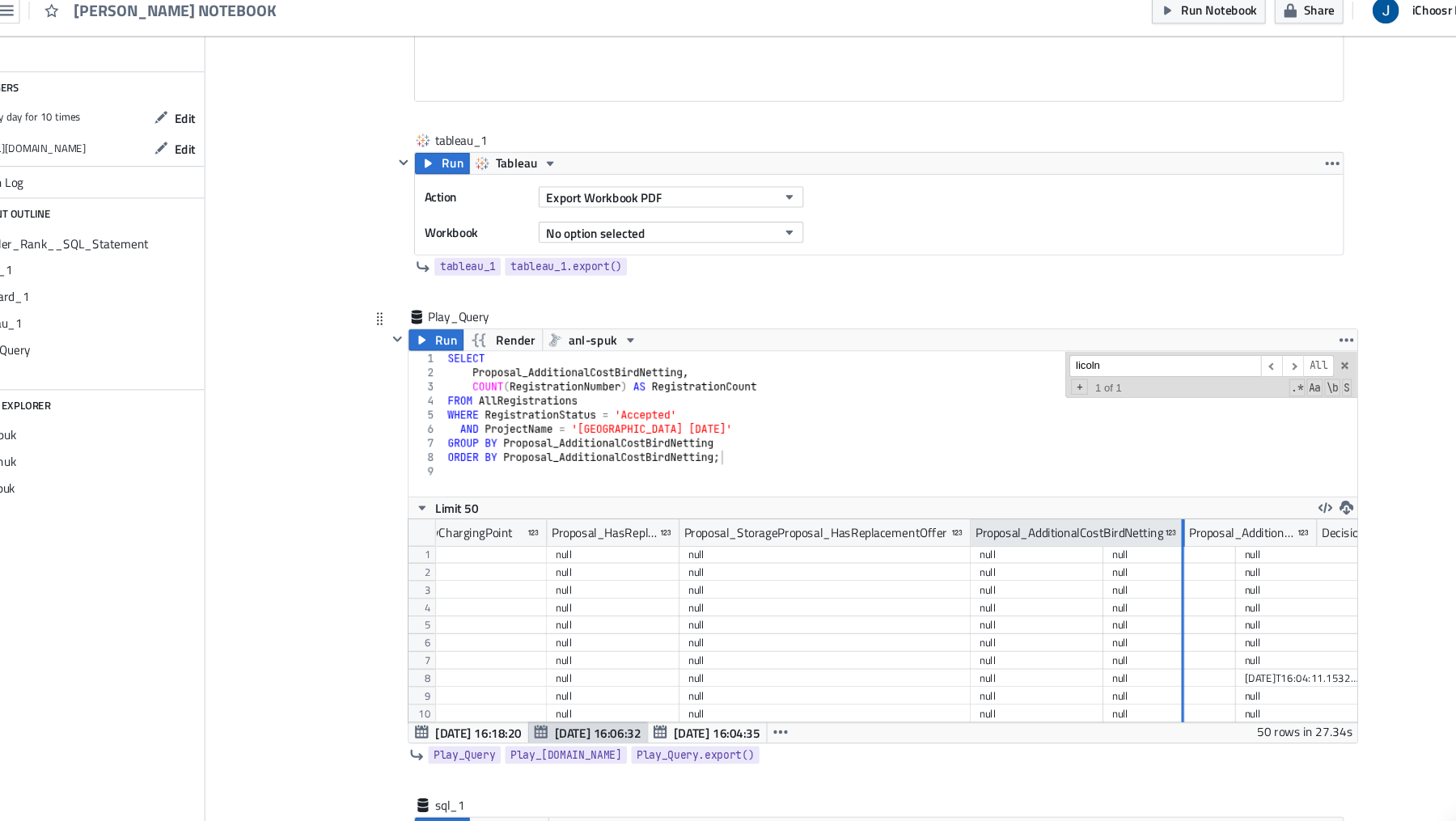
drag, startPoint x: 1079, startPoint y: 492, endPoint x: 1188, endPoint y: 501, distance: 109.4
click at [1157, 501] on div at bounding box center [1155, 502] width 3 height 25
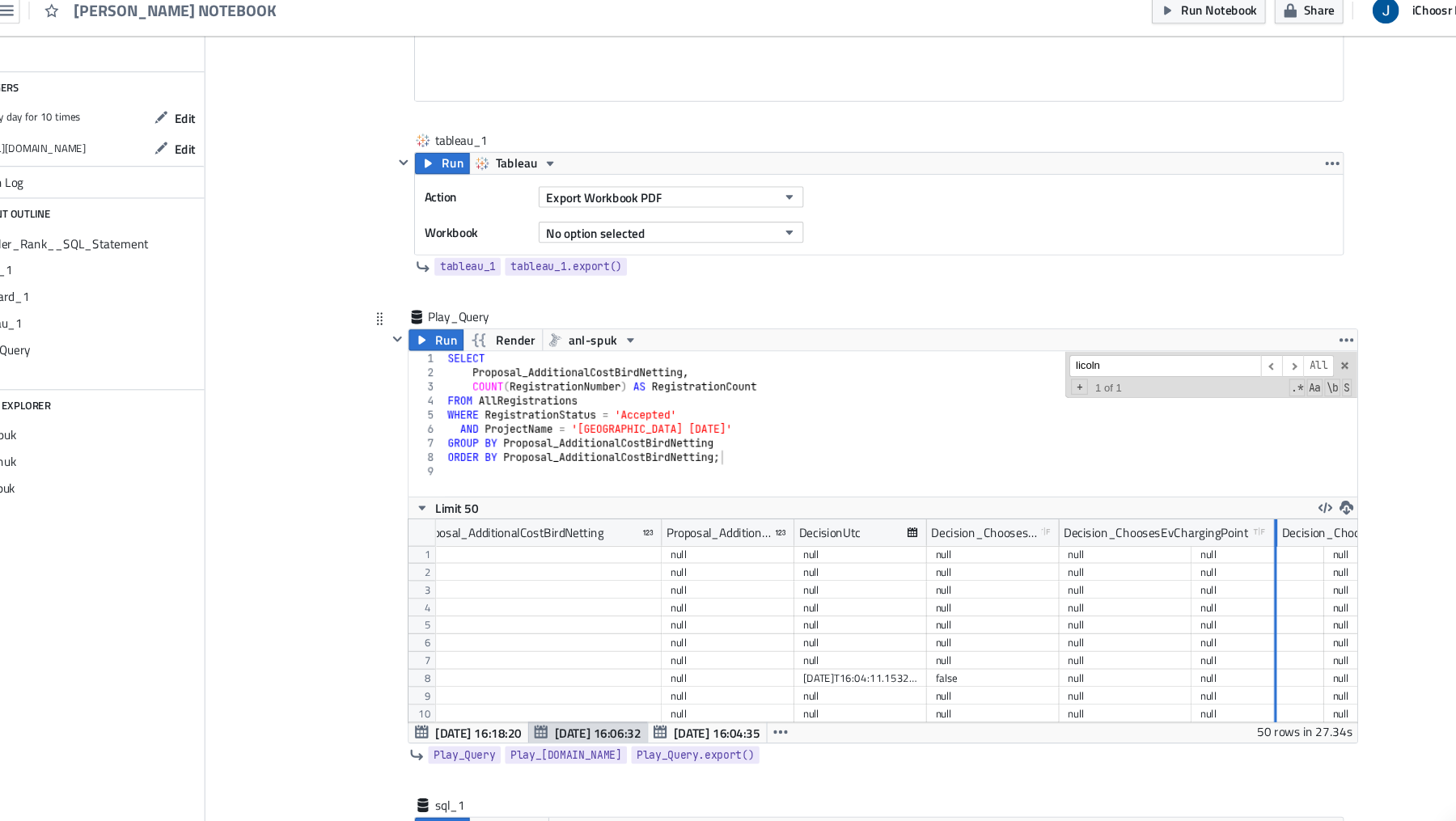
drag, startPoint x: 1158, startPoint y: 493, endPoint x: 1237, endPoint y: 509, distance: 80.6
click at [1237, 509] on div "Proposal_AdditionalCostEvChargingPoint Proposal_HasReplacementOffer Proposal_St…" at bounding box center [880, 583] width 868 height 186
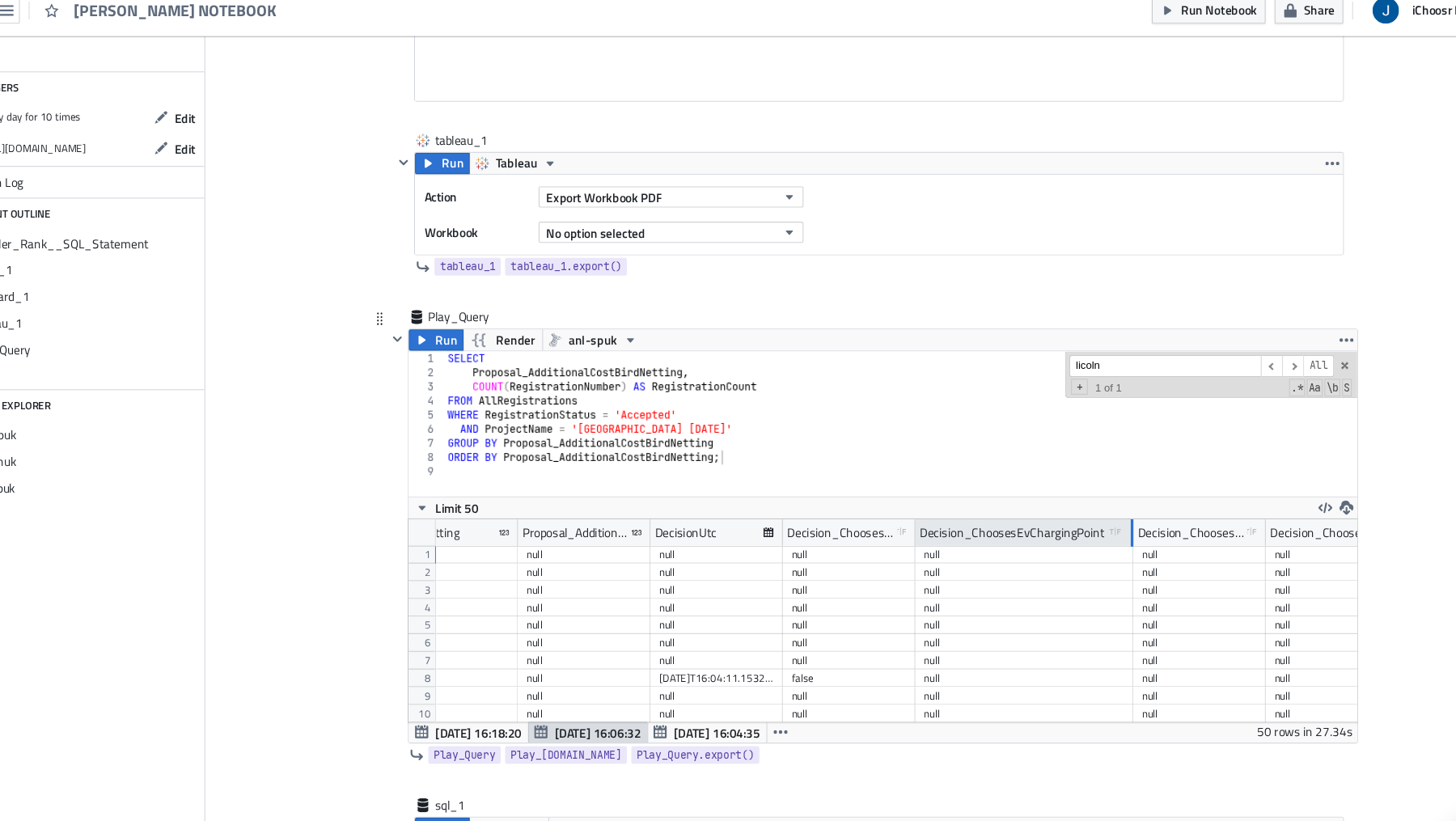
drag, startPoint x: 1107, startPoint y: 501, endPoint x: 1159, endPoint y: 501, distance: 52.0
click at [1109, 501] on div at bounding box center [1108, 502] width 3 height 25
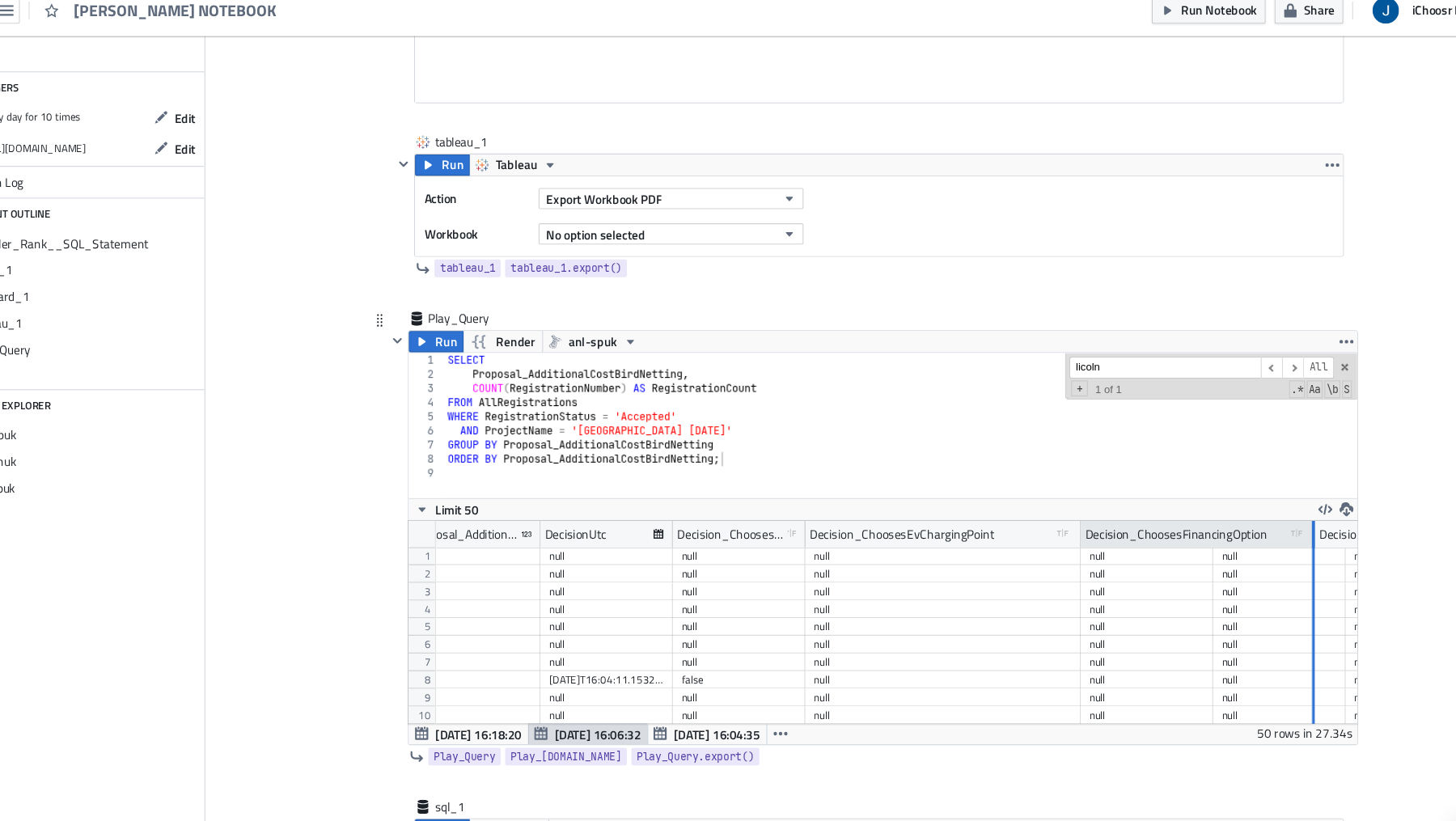
drag, startPoint x: 1180, startPoint y: 494, endPoint x: 1273, endPoint y: 505, distance: 93.6
click at [1273, 505] on div at bounding box center [1274, 504] width 3 height 25
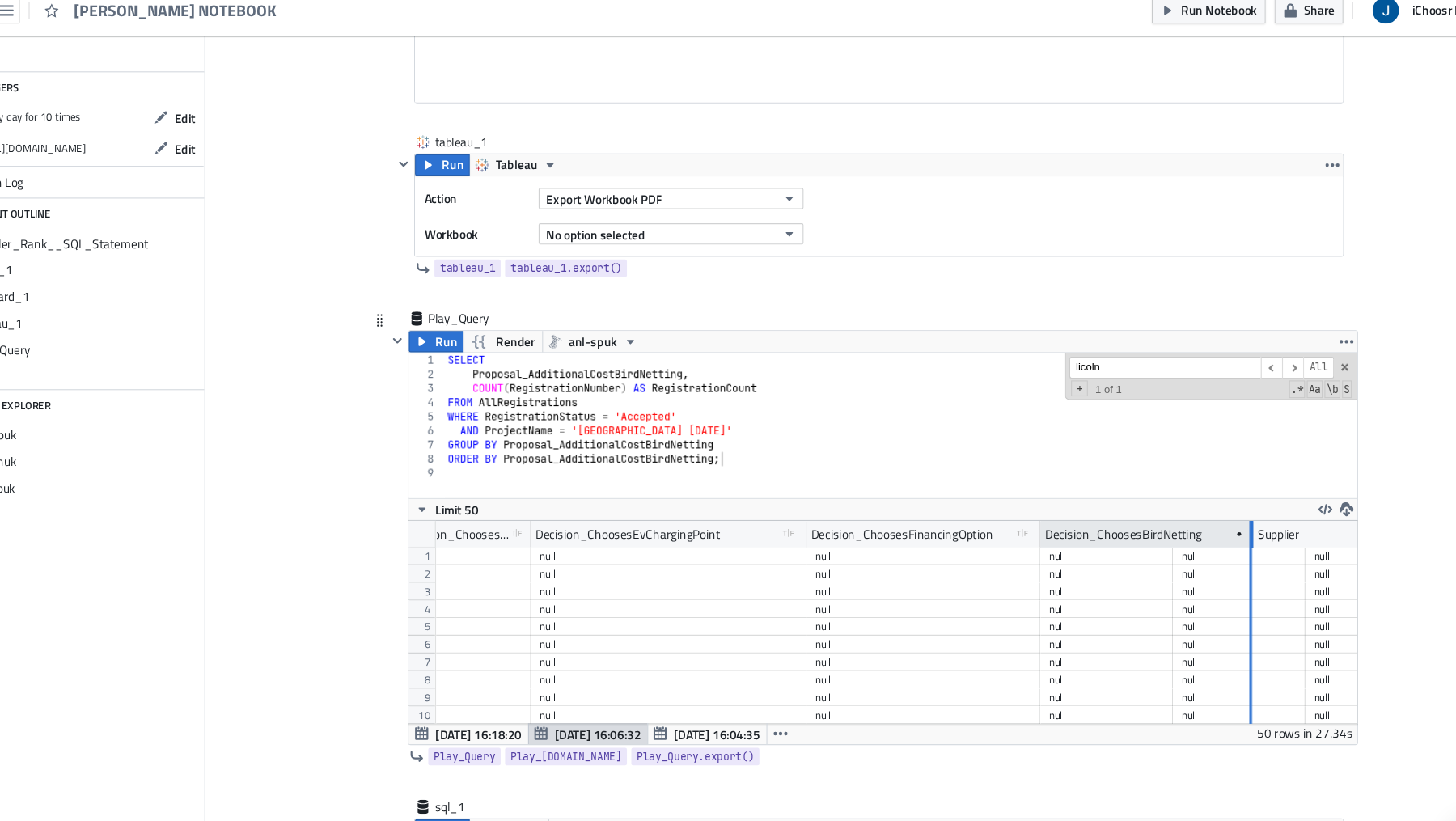
drag, startPoint x: 1142, startPoint y: 495, endPoint x: 1251, endPoint y: 499, distance: 109.1
click at [1219, 499] on div at bounding box center [1218, 504] width 3 height 25
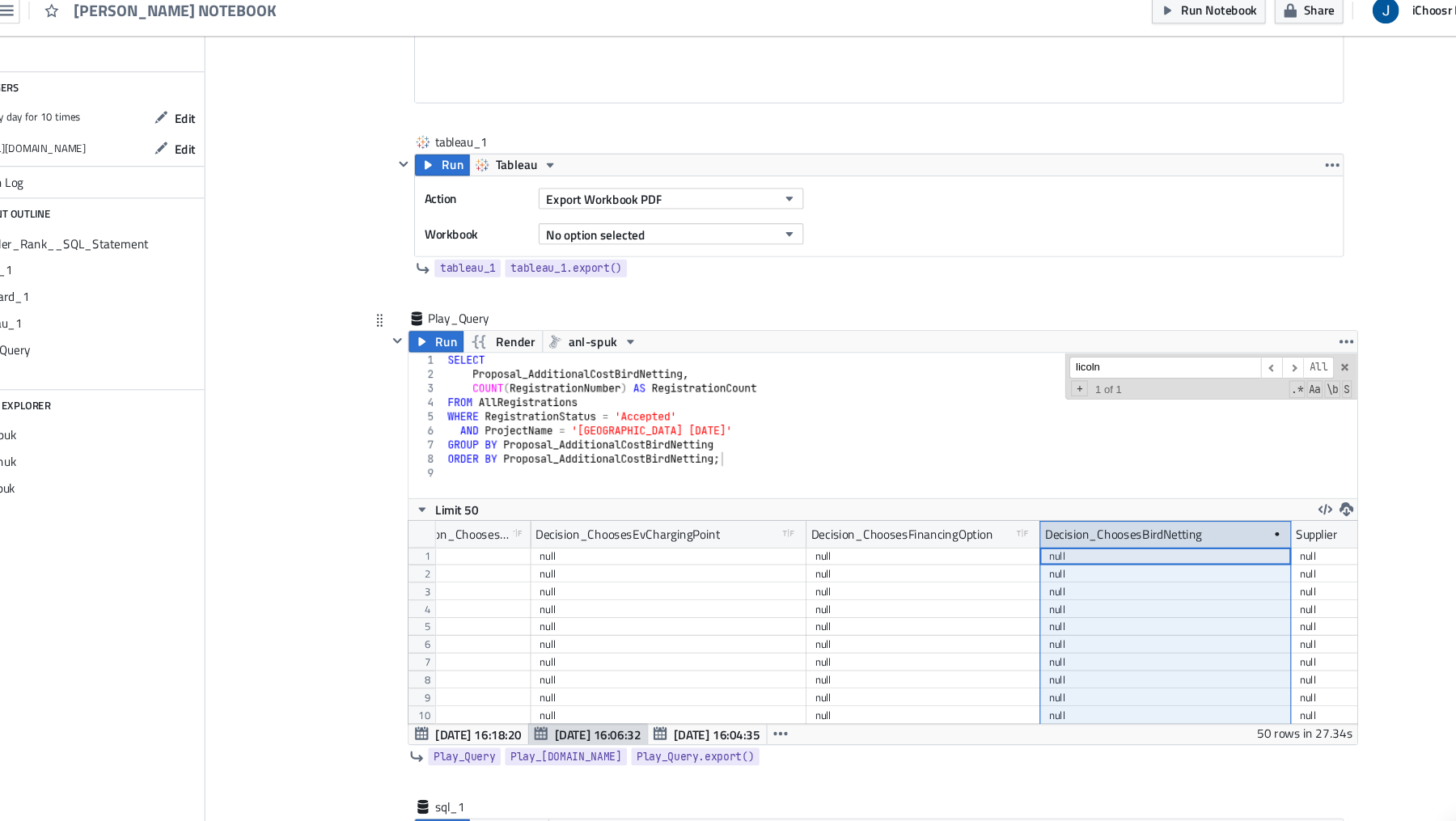
click at [1165, 497] on div "Decision_ChoosesBirdNetting" at bounding box center [1099, 504] width 144 height 24
drag, startPoint x: 701, startPoint y: 348, endPoint x: 503, endPoint y: 355, distance: 198.1
click at [503, 355] on div "SELECT Proposal_AdditionalCostBirdNetting , COUNT ( RegistrationNumber ) AS Reg…" at bounding box center [897, 417] width 837 height 158
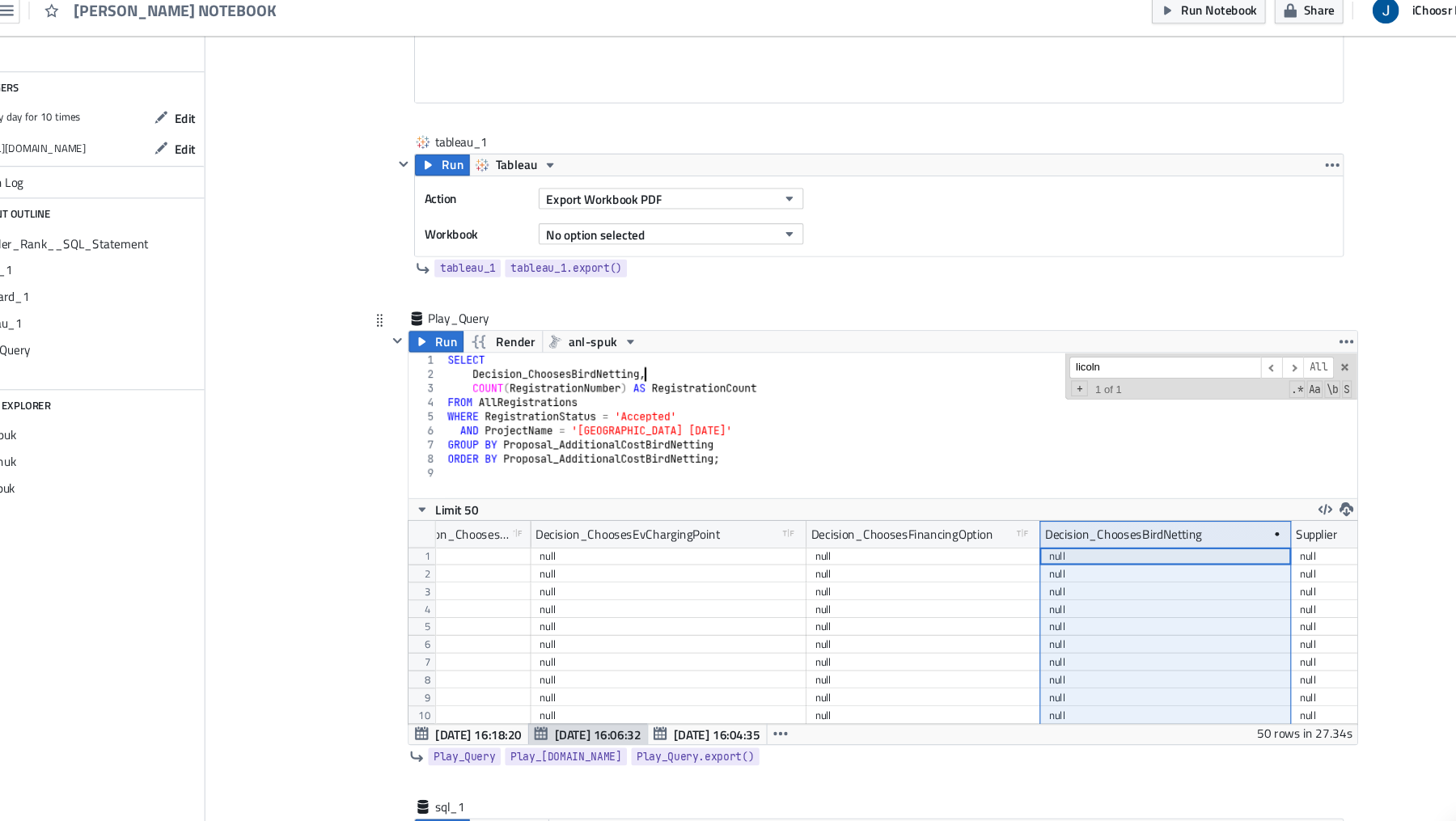
click at [505, 346] on div "SELECT Decision_ChoosesBirdNetting , COUNT ( RegistrationNumber ) AS Registrati…" at bounding box center [897, 417] width 837 height 158
click at [732, 418] on div "SELECT Decision_ChoosesBirdNetting , COUNT ( RegistrationNumber ) AS Registrati…" at bounding box center [897, 417] width 837 height 158
click at [537, 420] on div "SELECT Decision_ChoosesBirdNetting , COUNT ( RegistrationNumber ) AS Registrati…" at bounding box center [897, 417] width 837 height 158
click at [533, 420] on div "SELECT Decision_ChoosesBirdNetting , COUNT ( RegistrationNumber ) AS Registrati…" at bounding box center [897, 417] width 837 height 158
paste textarea "Decision_ChoosesBirdNetting"
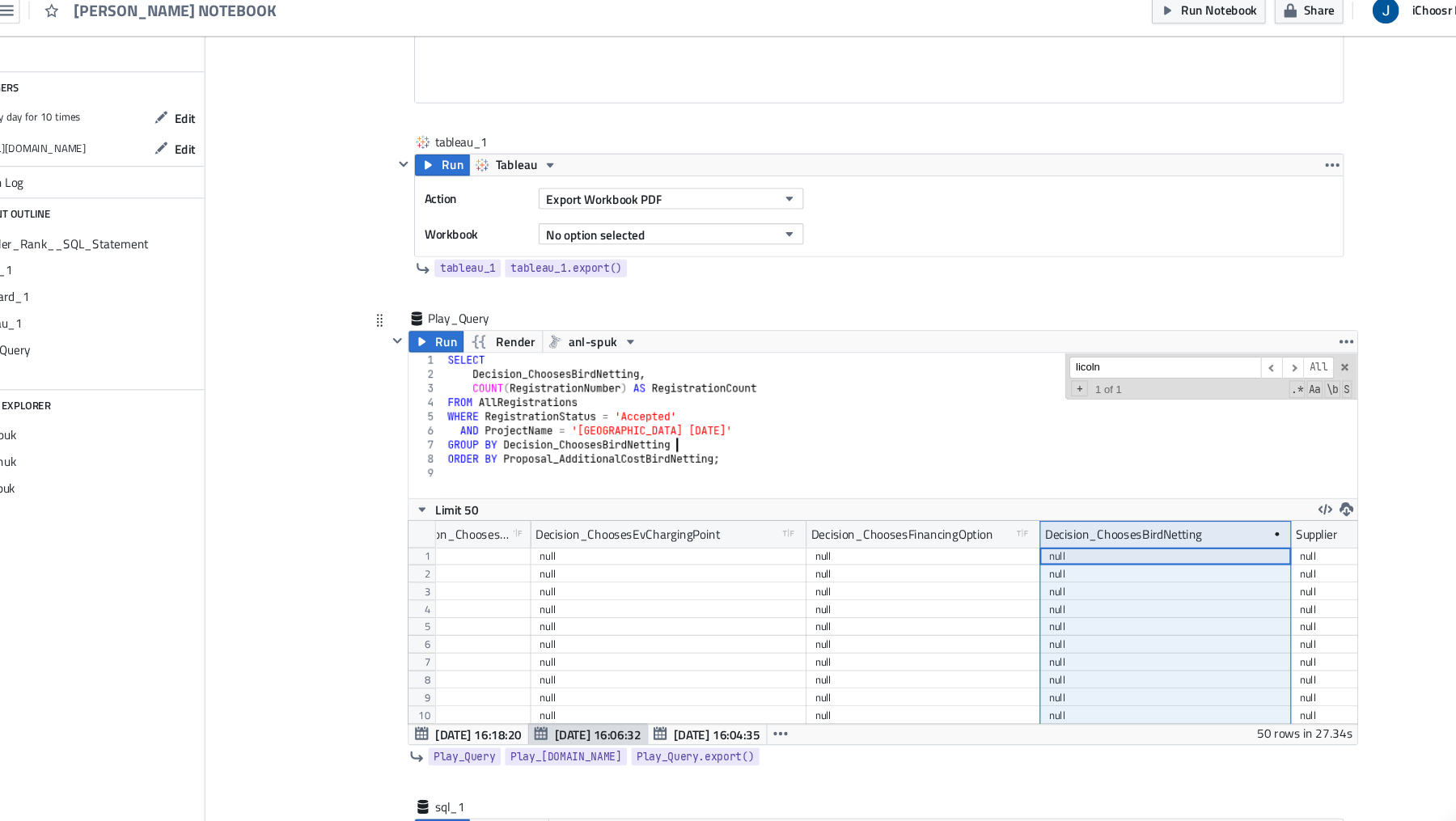
click at [730, 428] on div "SELECT Decision_ChoosesBirdNetting , COUNT ( RegistrationNumber ) AS Registrati…" at bounding box center [897, 417] width 837 height 158
click at [535, 432] on div "SELECT Decision_ChoosesBirdNetting , COUNT ( RegistrationNumber ) AS Registrati…" at bounding box center [897, 417] width 837 height 158
paste textarea "Decision_ChoosesBirdNetting"
type textarea "ORDER BY Decision_ChoosesBirdNetting;"
click at [461, 321] on icon "button" at bounding box center [458, 328] width 13 height 13
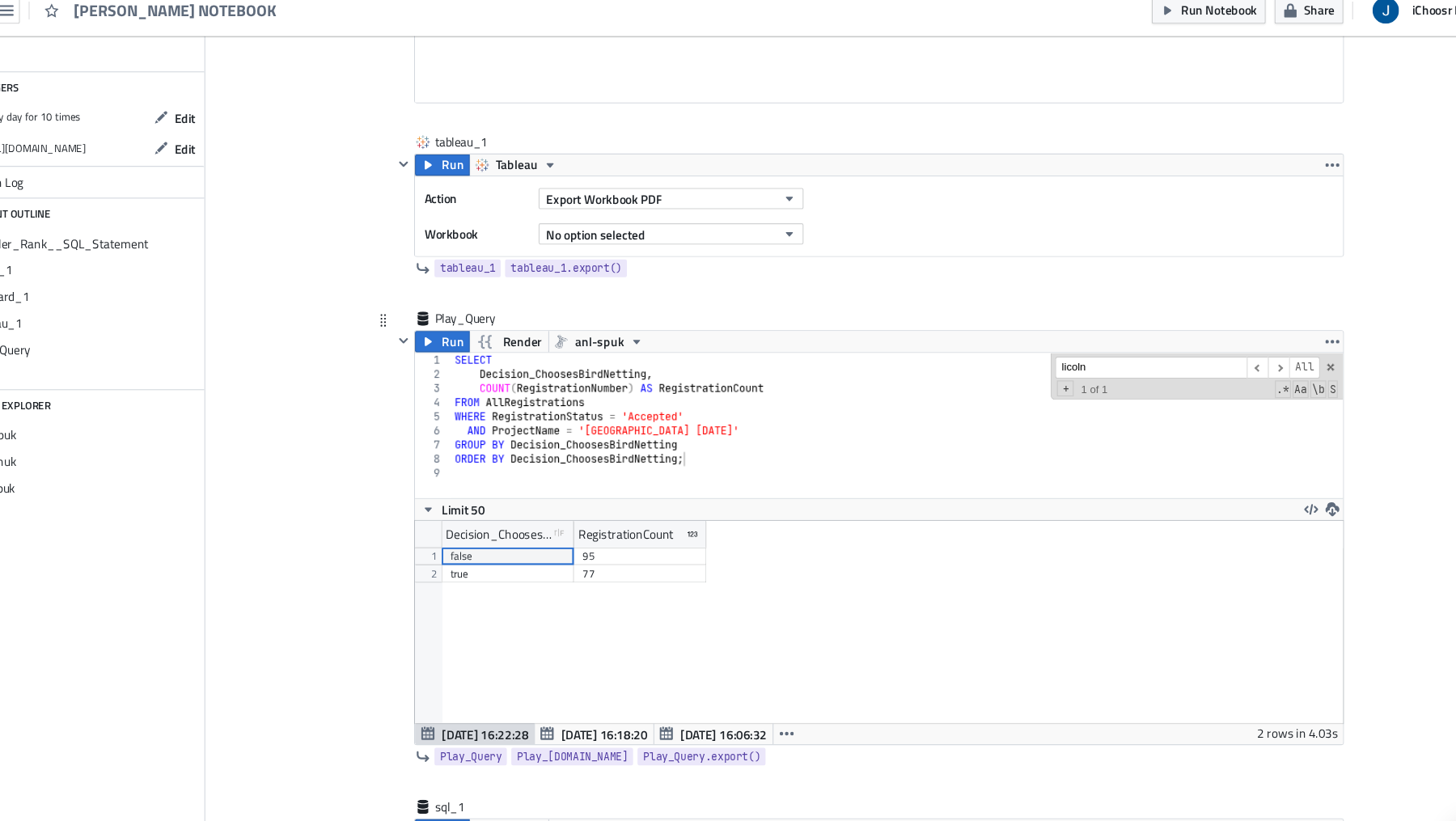
scroll to position [185, 850]
